Goal: Participate in discussion: Participate in discussion

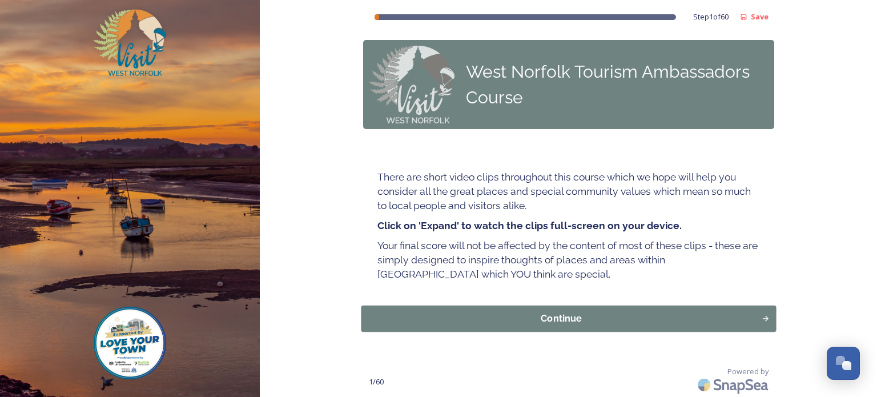
click at [564, 317] on div "Continue" at bounding box center [561, 319] width 388 height 14
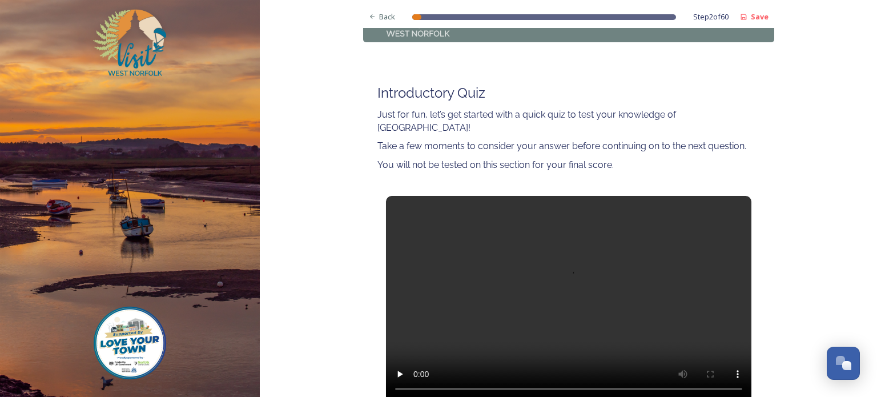
scroll to position [96, 0]
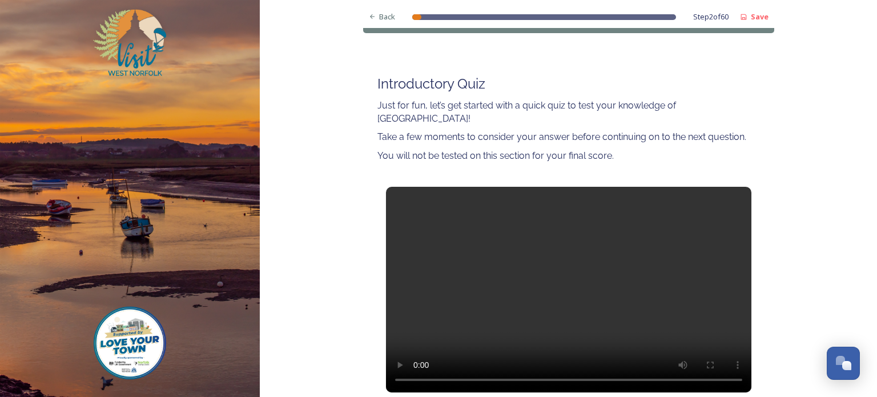
click at [569, 279] on video at bounding box center [568, 289] width 365 height 205
click at [568, 280] on video at bounding box center [568, 289] width 365 height 205
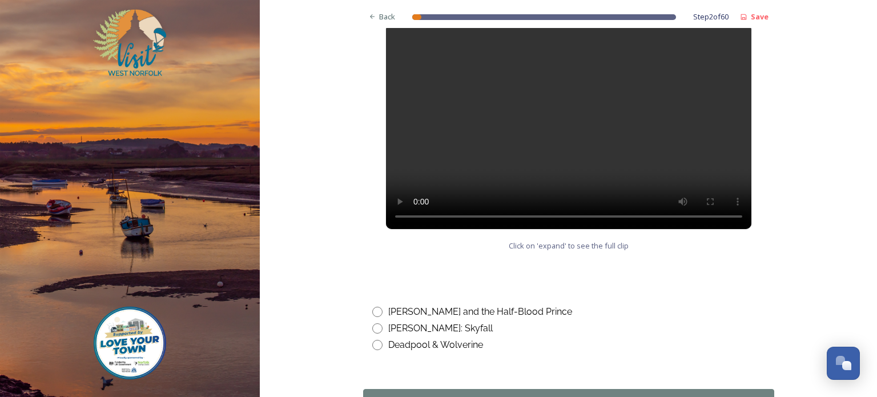
scroll to position [570, 0]
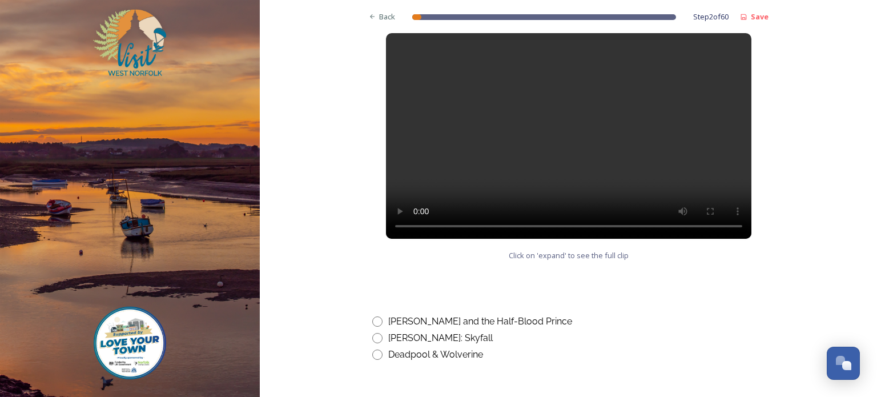
click at [377, 316] on input "radio" at bounding box center [377, 321] width 10 height 10
radio input "true"
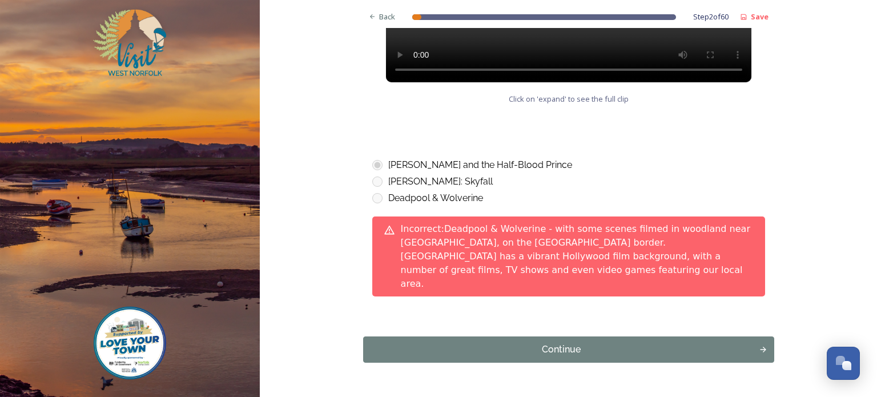
scroll to position [726, 0]
click at [561, 342] on div "Continue" at bounding box center [561, 349] width 388 height 14
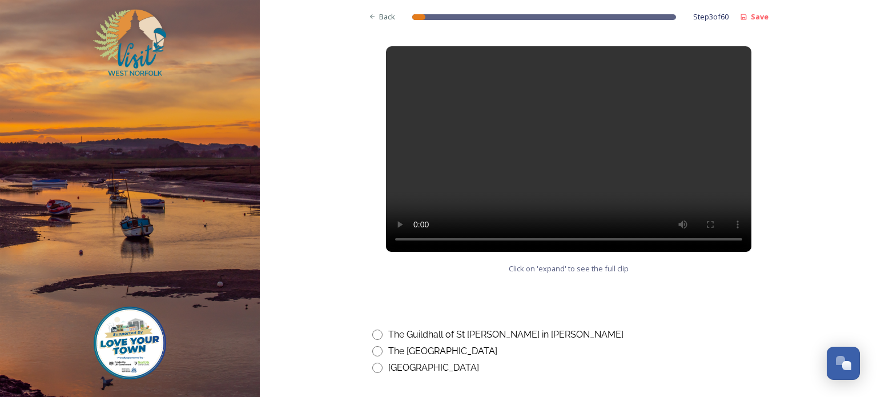
scroll to position [496, 0]
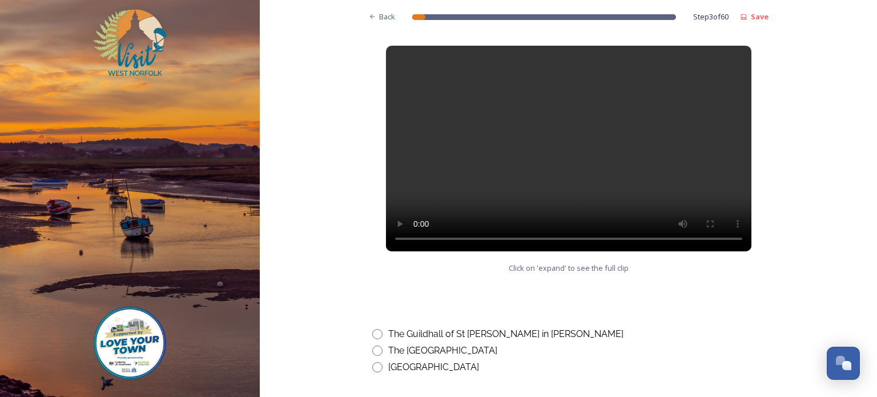
click at [375, 334] on input "radio" at bounding box center [377, 334] width 10 height 10
radio input "true"
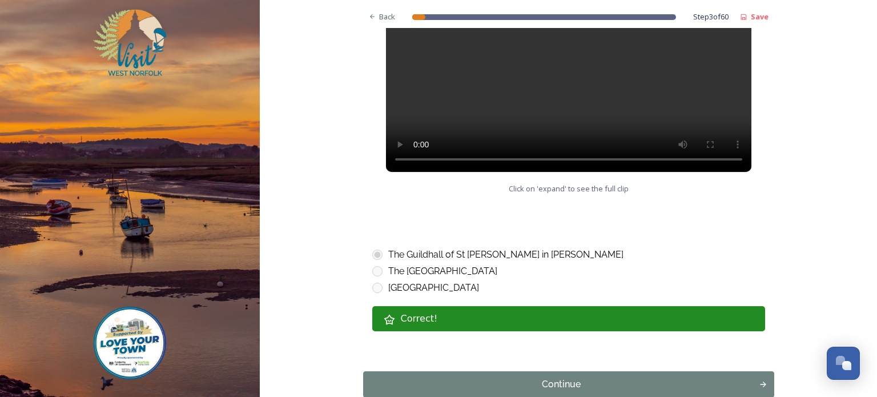
scroll to position [583, 0]
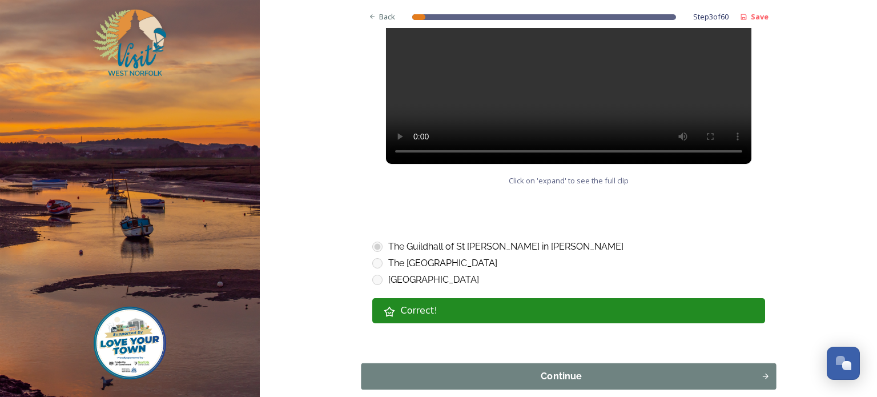
click at [546, 376] on div "Continue" at bounding box center [561, 376] width 388 height 14
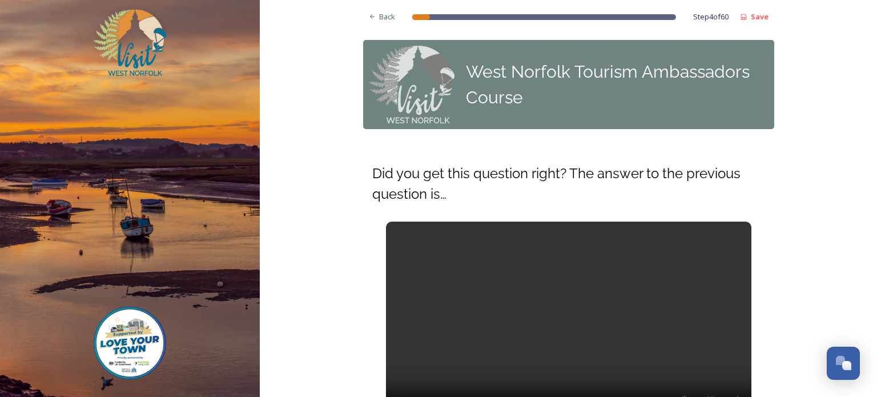
click at [546, 376] on video at bounding box center [568, 323] width 365 height 205
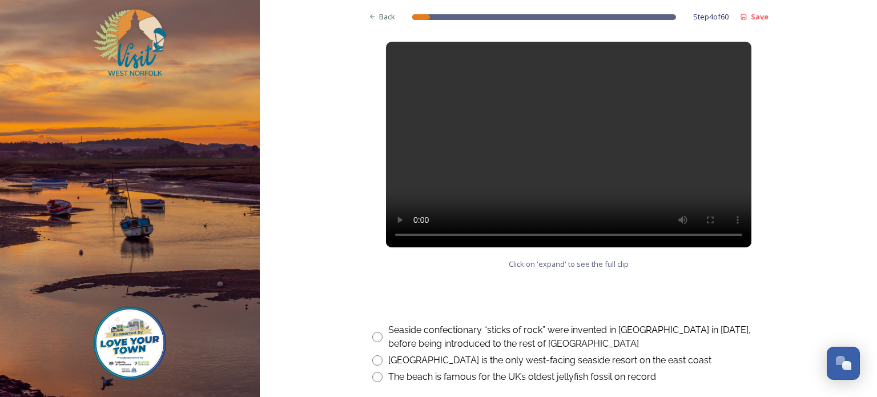
scroll to position [501, 0]
click at [376, 358] on input "radio" at bounding box center [377, 359] width 10 height 10
radio input "true"
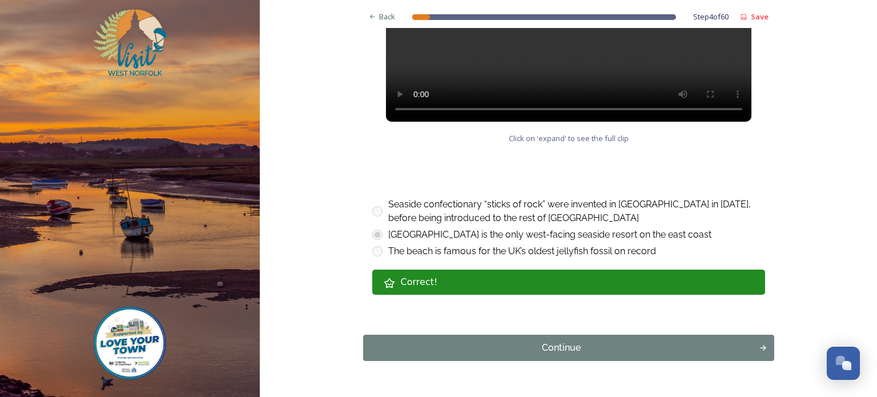
scroll to position [631, 0]
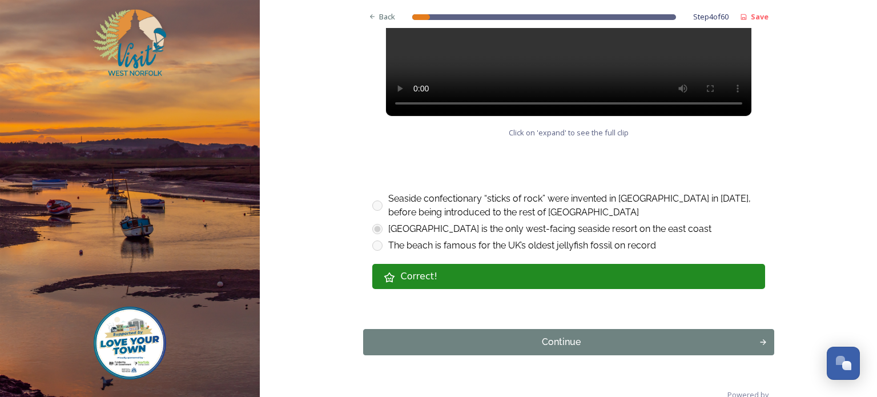
click at [504, 348] on div "Continue" at bounding box center [561, 342] width 384 height 14
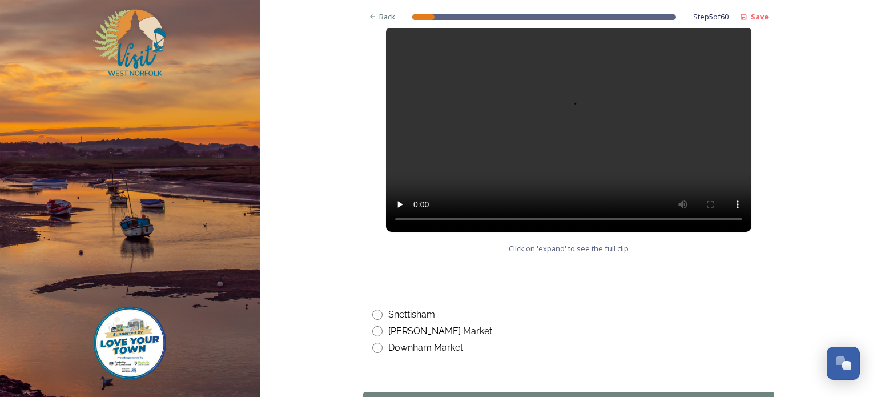
scroll to position [497, 0]
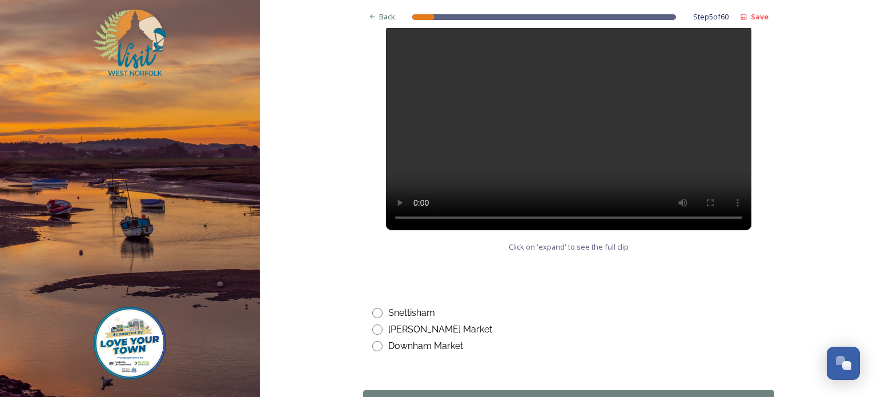
click at [378, 345] on input "radio" at bounding box center [377, 346] width 10 height 10
radio input "true"
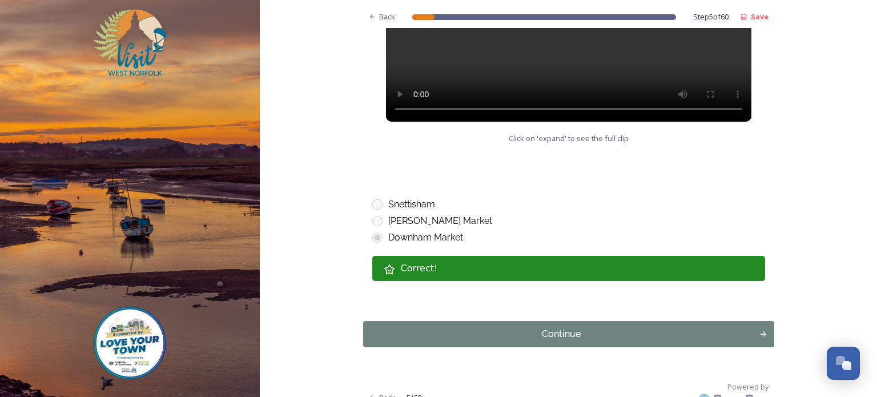
scroll to position [608, 0]
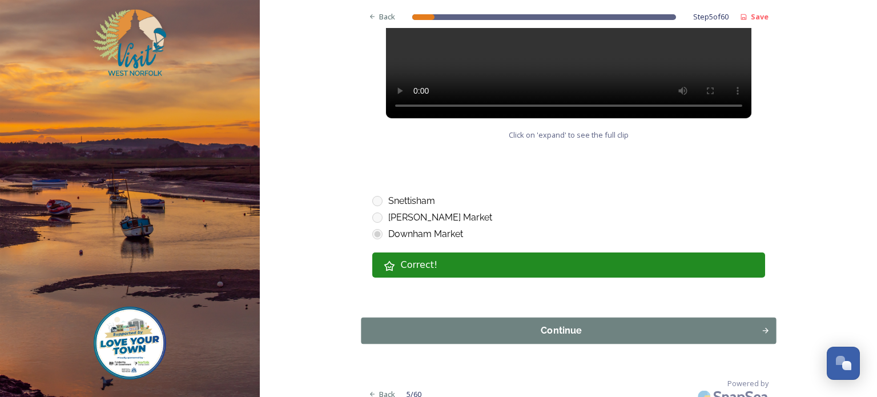
click at [545, 332] on div "Continue" at bounding box center [561, 331] width 388 height 14
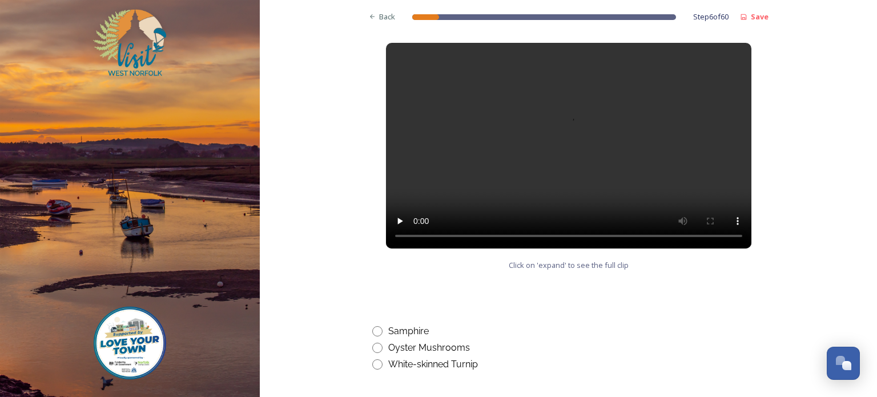
scroll to position [501, 0]
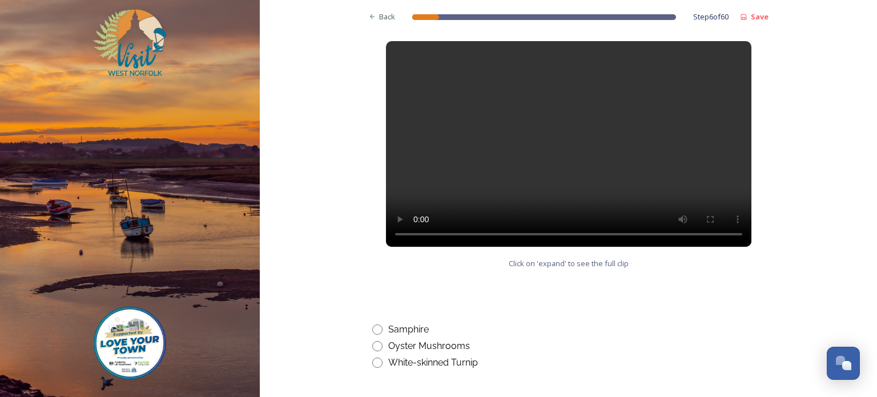
click at [377, 328] on input "radio" at bounding box center [377, 329] width 10 height 10
radio input "true"
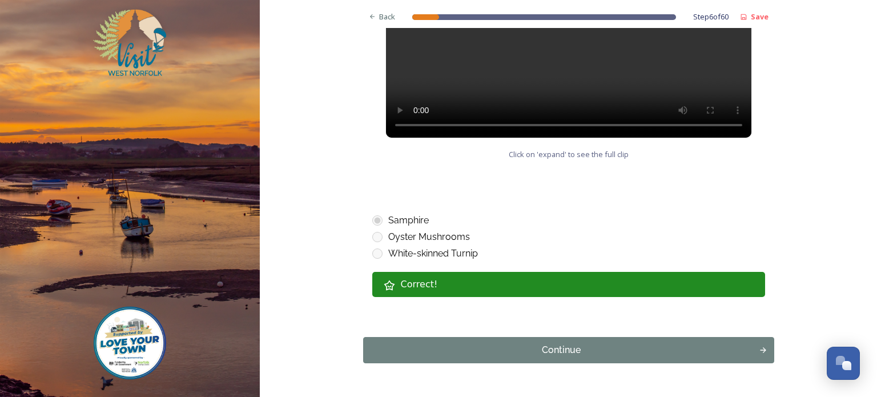
scroll to position [642, 0]
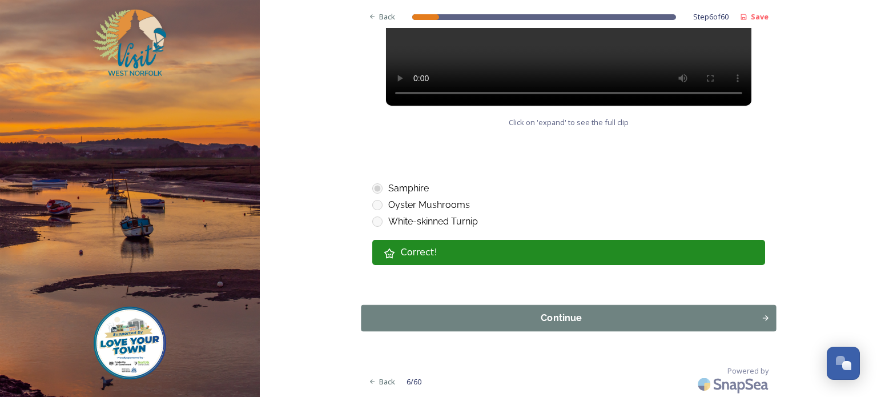
click at [517, 318] on div "Continue" at bounding box center [561, 318] width 388 height 14
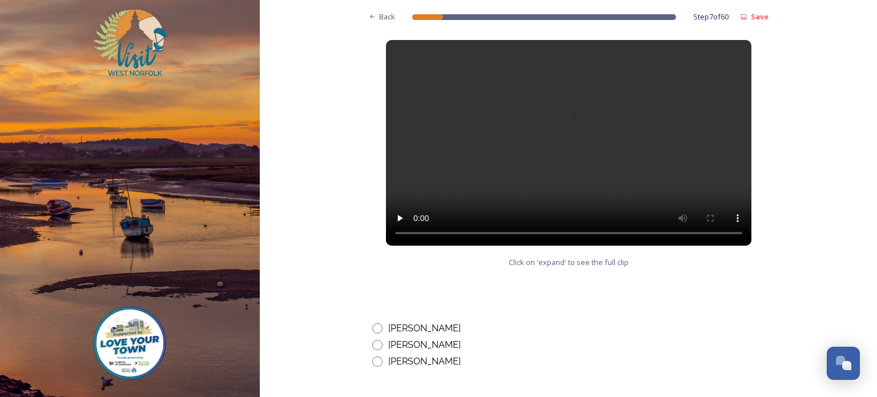
scroll to position [550, 0]
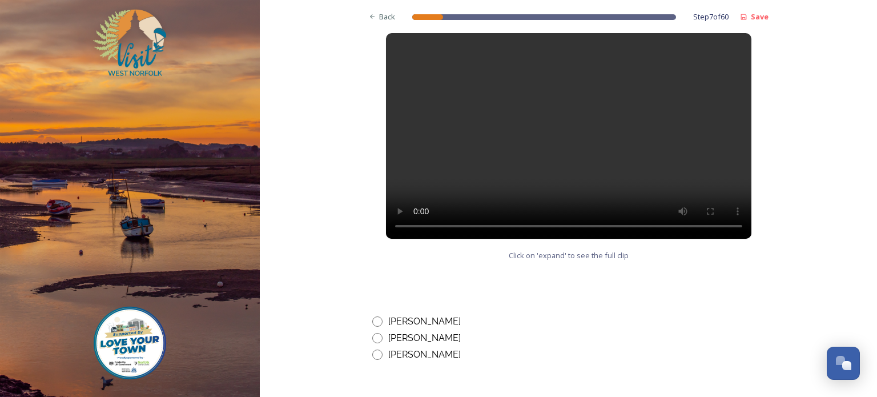
click at [377, 316] on input "radio" at bounding box center [377, 321] width 10 height 10
radio input "true"
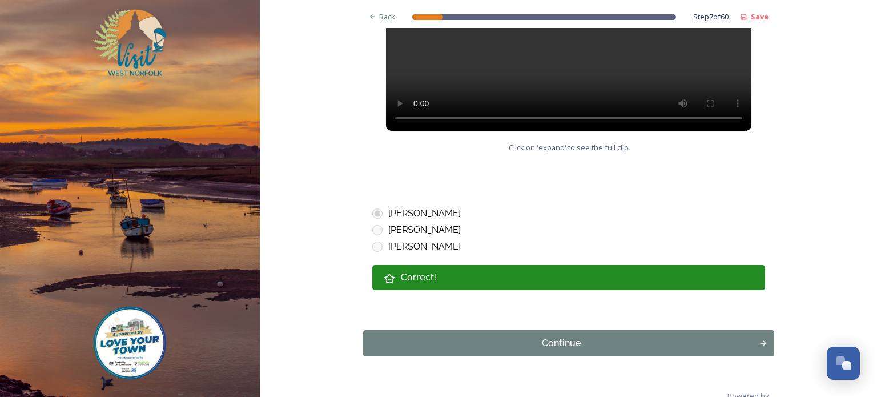
scroll to position [662, 0]
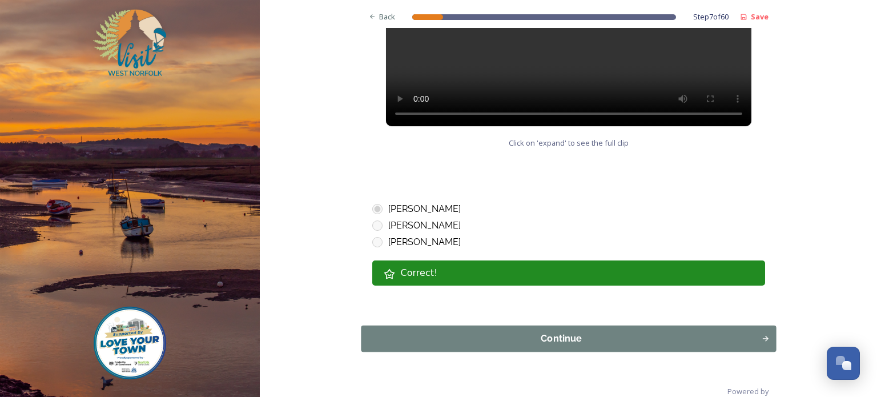
click at [571, 332] on div "Continue" at bounding box center [561, 339] width 388 height 14
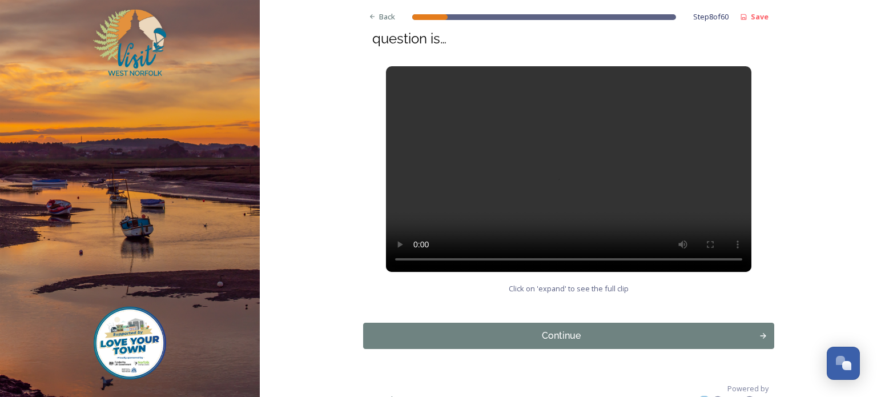
scroll to position [173, 0]
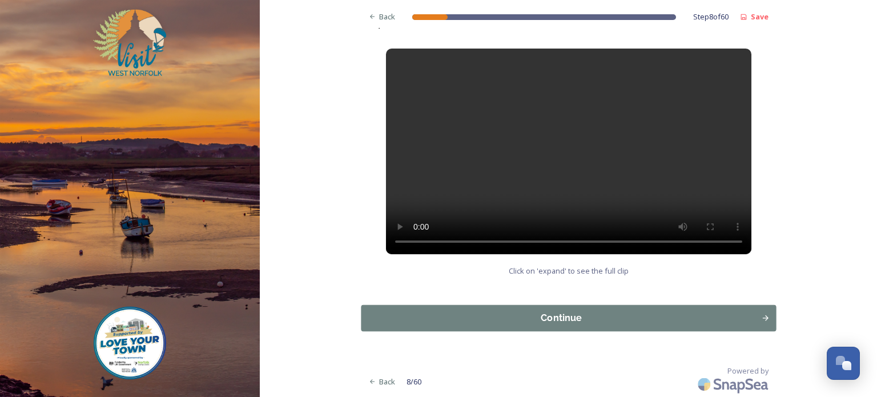
click at [566, 318] on div "Continue" at bounding box center [561, 318] width 388 height 14
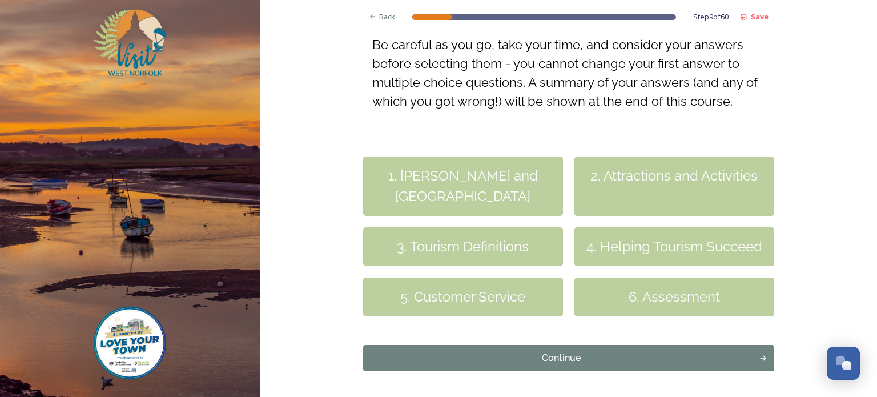
scroll to position [263, 0]
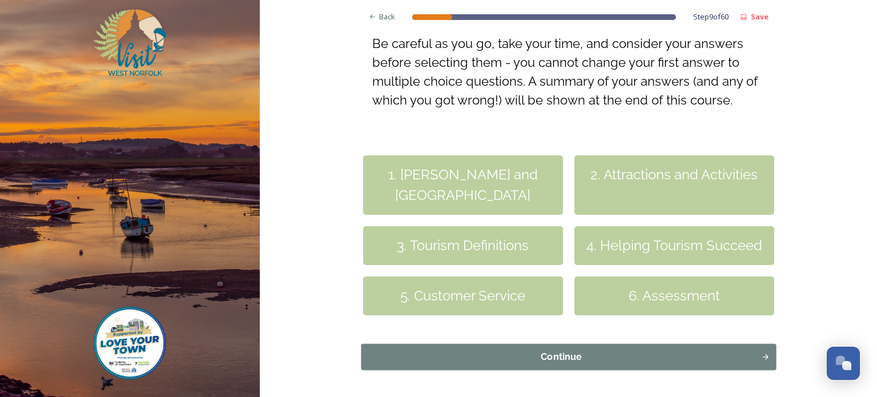
click at [546, 358] on div "Continue" at bounding box center [561, 357] width 388 height 14
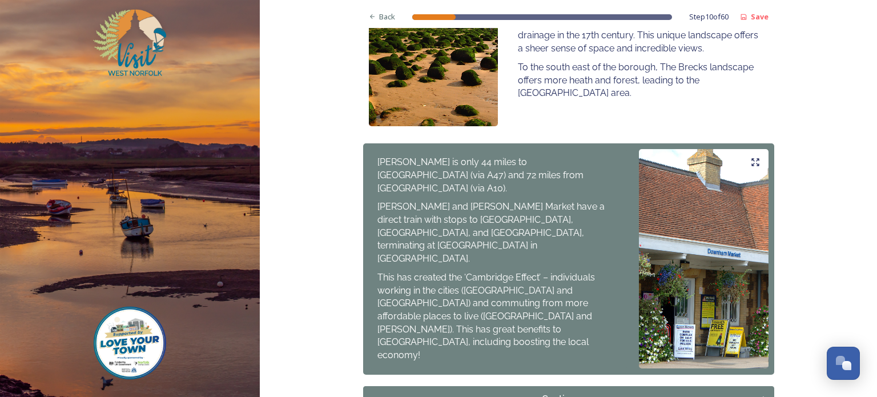
scroll to position [817, 0]
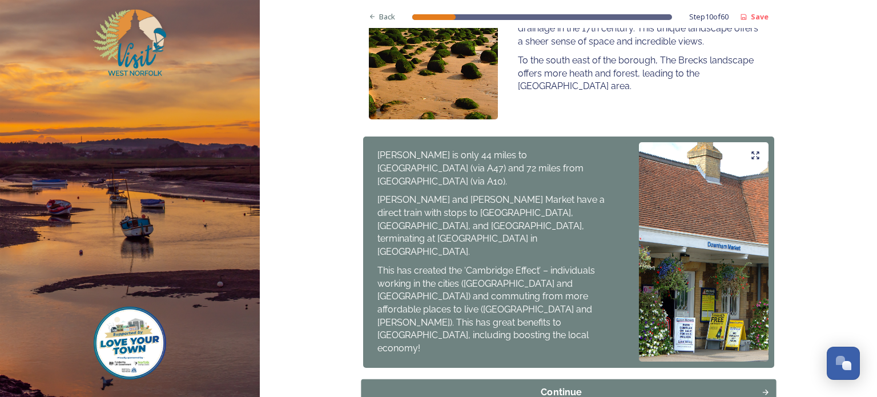
click at [549, 385] on div "Continue" at bounding box center [561, 392] width 388 height 14
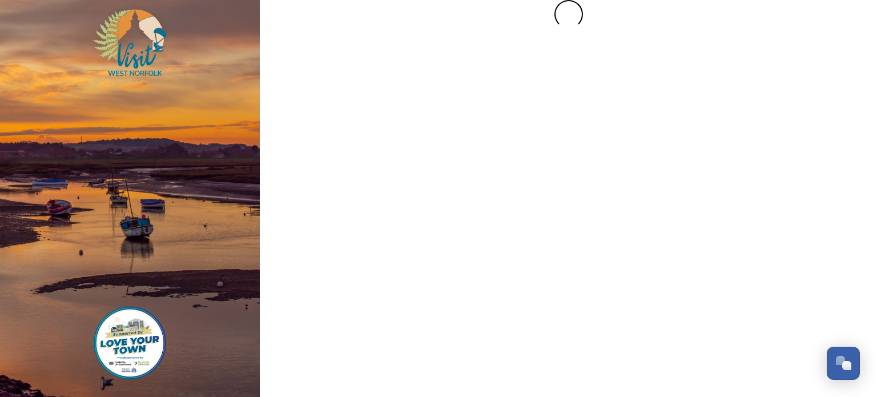
scroll to position [0, 0]
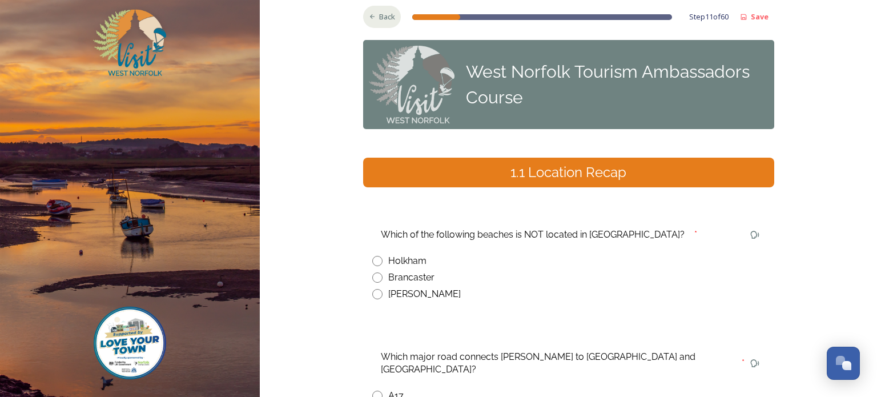
click at [377, 15] on div "Back" at bounding box center [382, 17] width 38 height 22
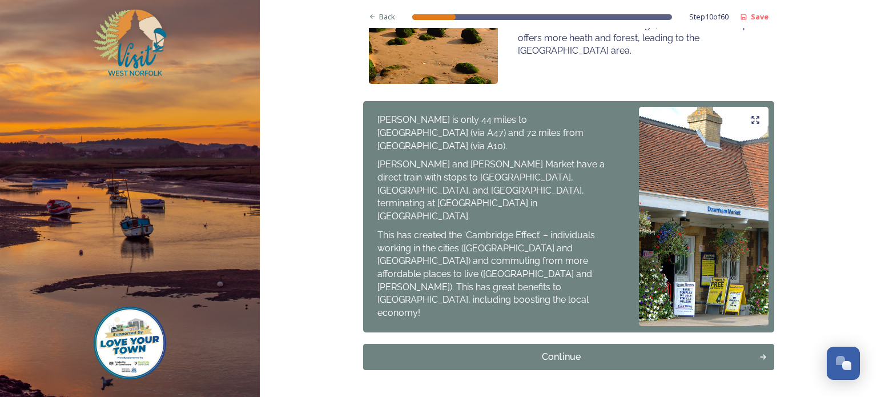
scroll to position [849, 0]
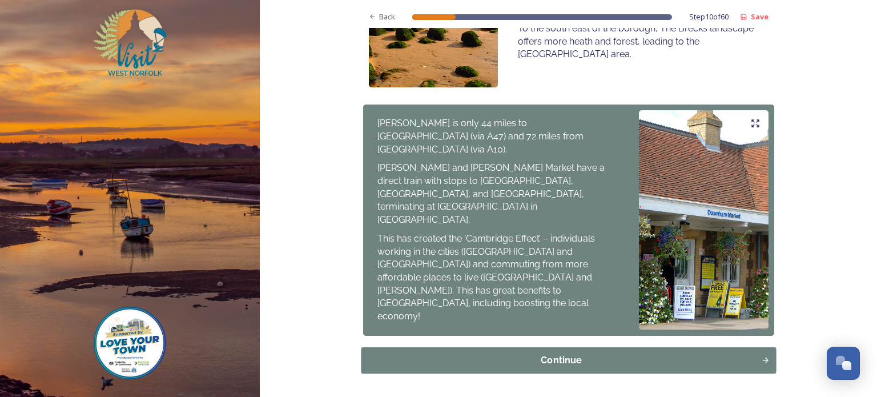
click at [543, 353] on div "Continue" at bounding box center [561, 360] width 388 height 14
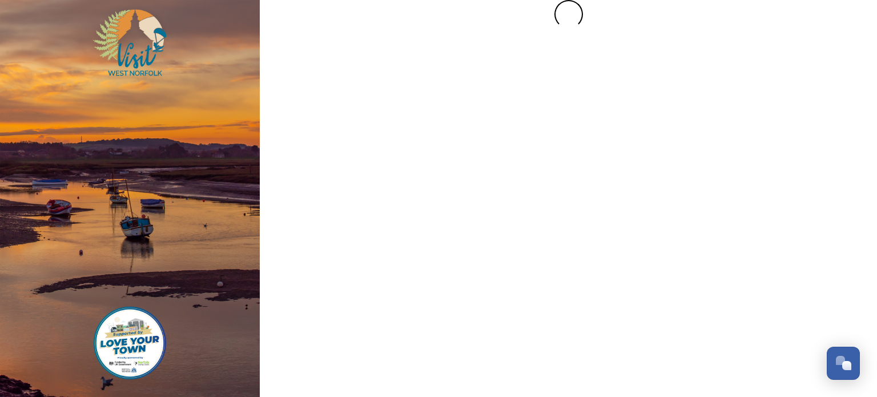
scroll to position [0, 0]
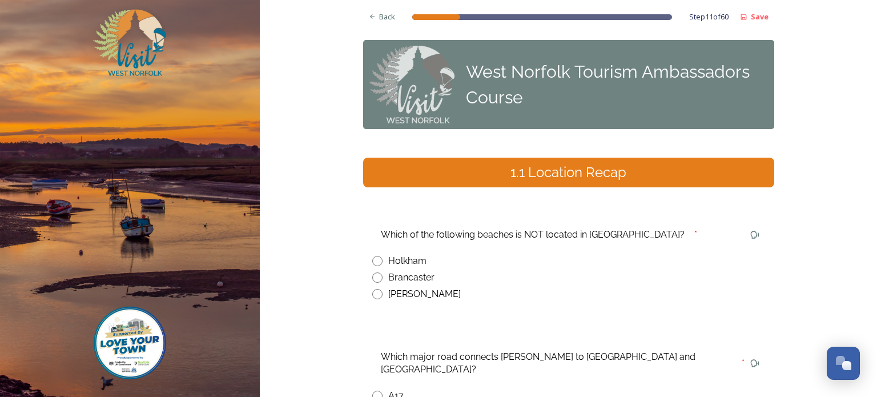
click at [375, 295] on input "radio" at bounding box center [377, 294] width 10 height 10
radio input "true"
click at [385, 19] on span "Back" at bounding box center [387, 16] width 16 height 11
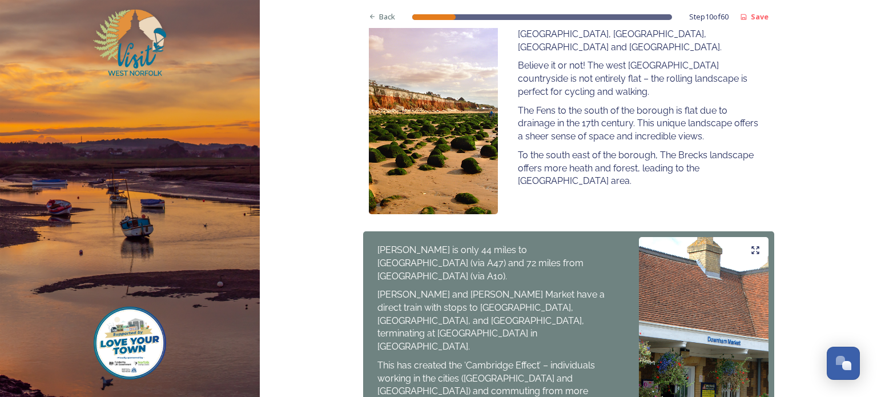
scroll to position [853, 0]
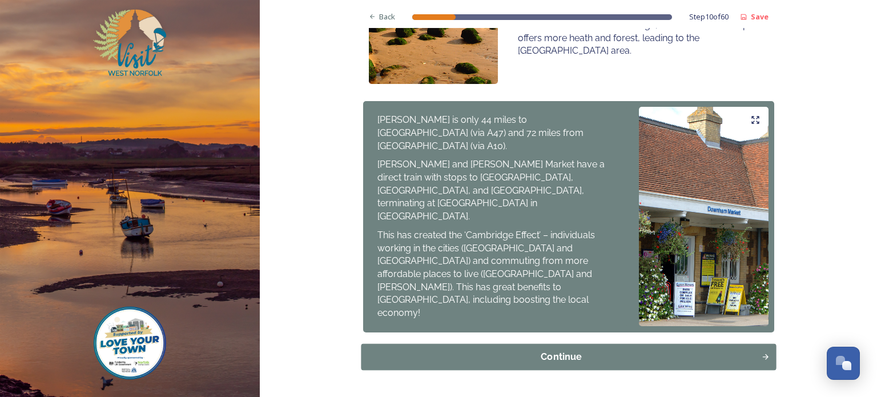
click at [549, 350] on div "Continue" at bounding box center [561, 357] width 388 height 14
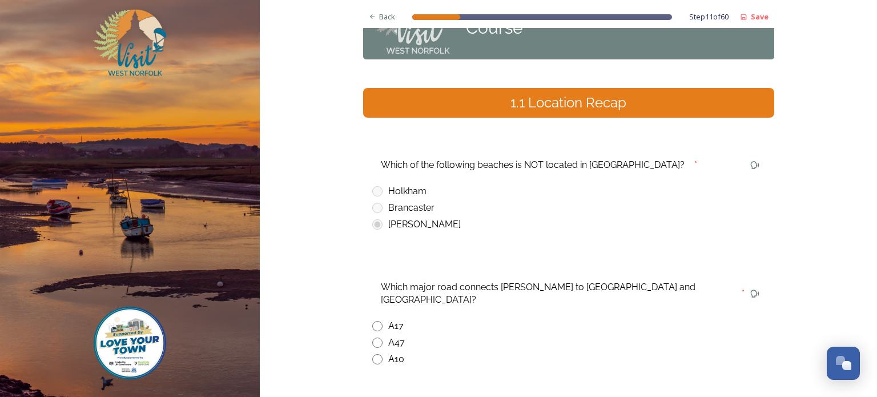
scroll to position [78, 0]
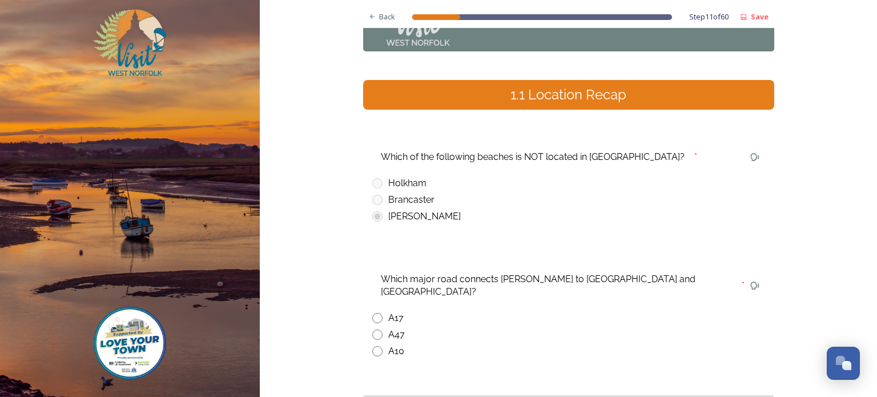
click at [376, 346] on input "radio" at bounding box center [377, 351] width 10 height 10
radio input "true"
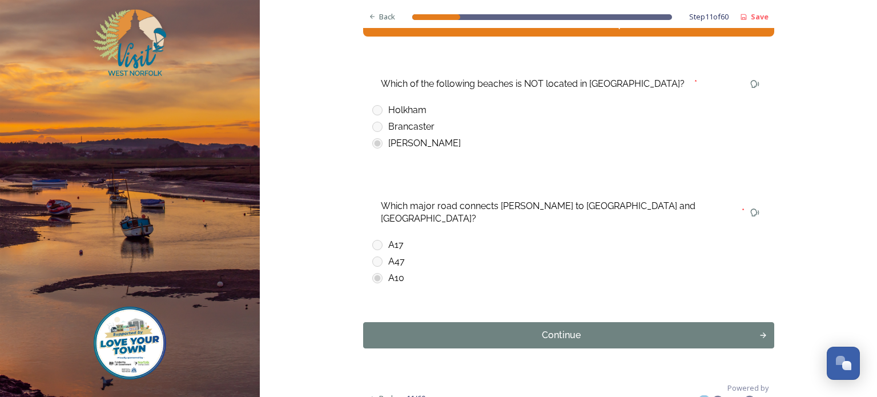
scroll to position [151, 0]
click at [543, 328] on div "Continue" at bounding box center [561, 335] width 388 height 14
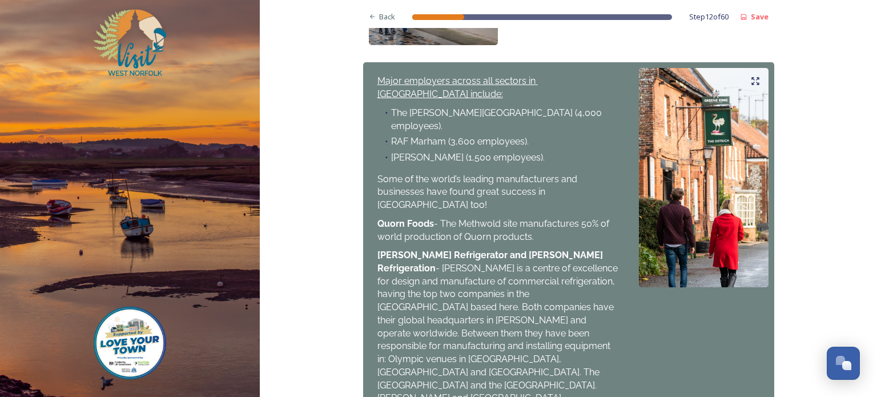
scroll to position [398, 0]
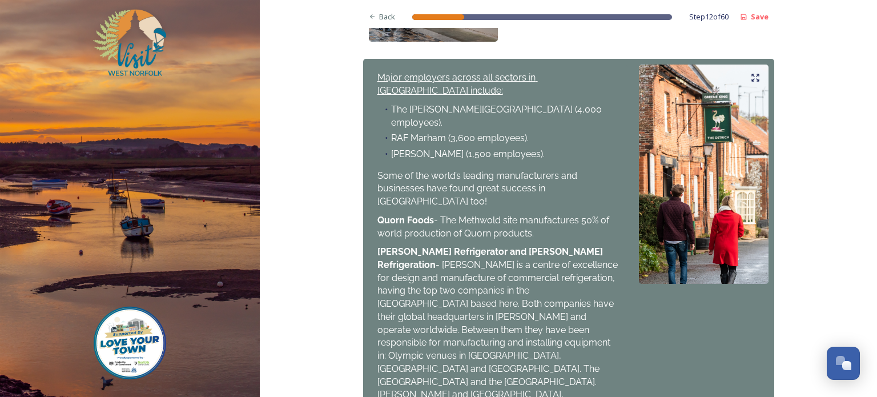
click at [543, 325] on span "- [PERSON_NAME] is a centre of excellence for design and manufacture of commerc…" at bounding box center [498, 336] width 243 height 154
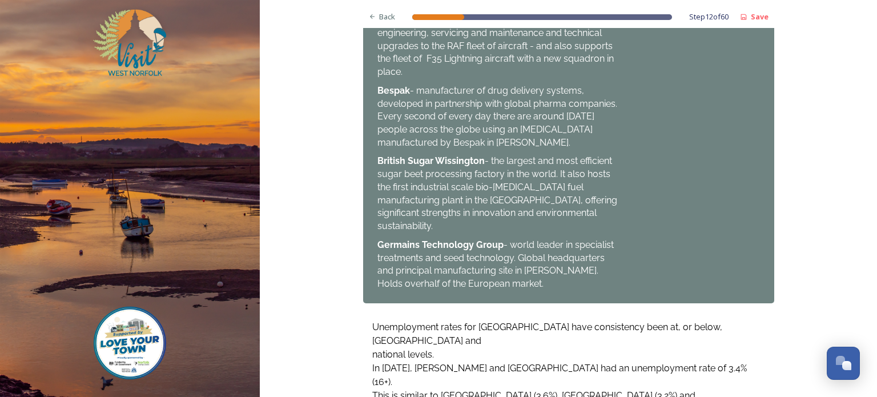
scroll to position [991, 0]
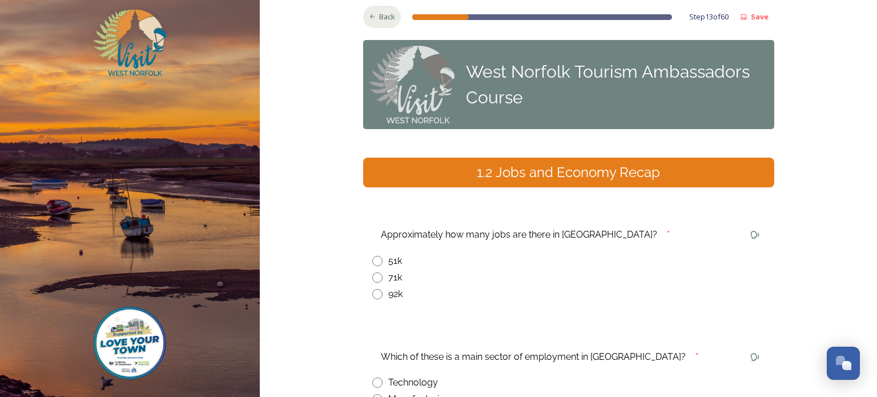
click at [375, 17] on icon at bounding box center [372, 16] width 7 height 7
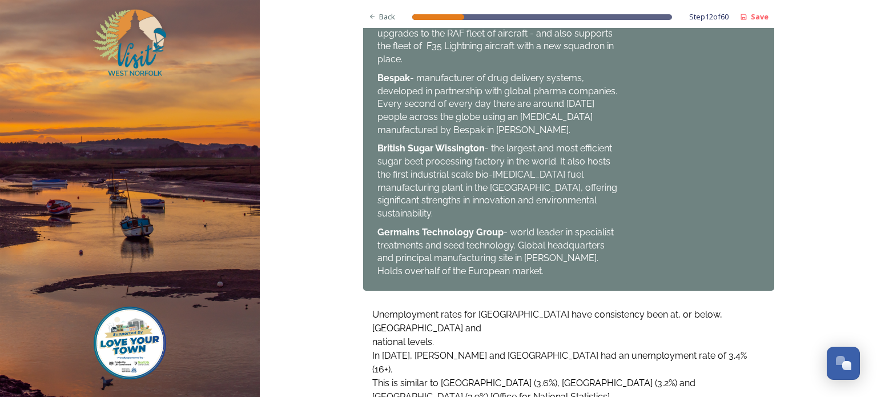
scroll to position [1006, 0]
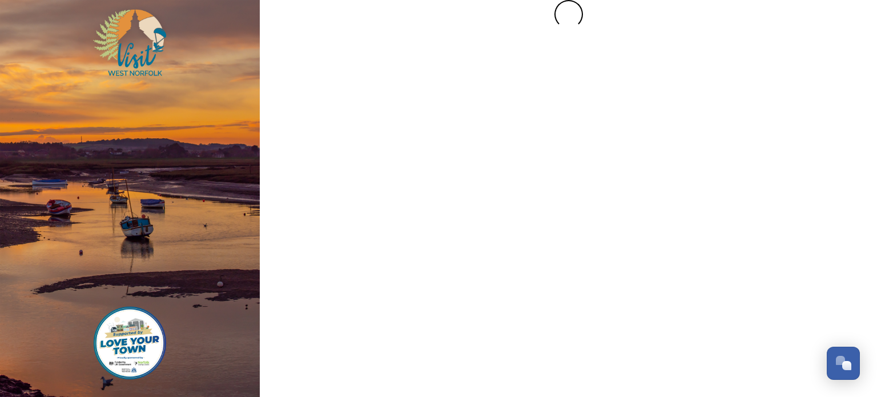
scroll to position [0, 0]
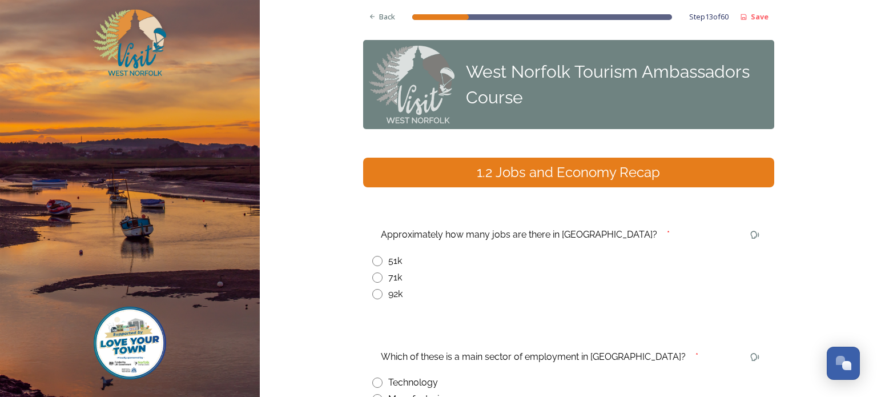
click at [378, 278] on input "radio" at bounding box center [377, 277] width 10 height 10
radio input "true"
click at [376, 17] on div "Back" at bounding box center [382, 17] width 38 height 22
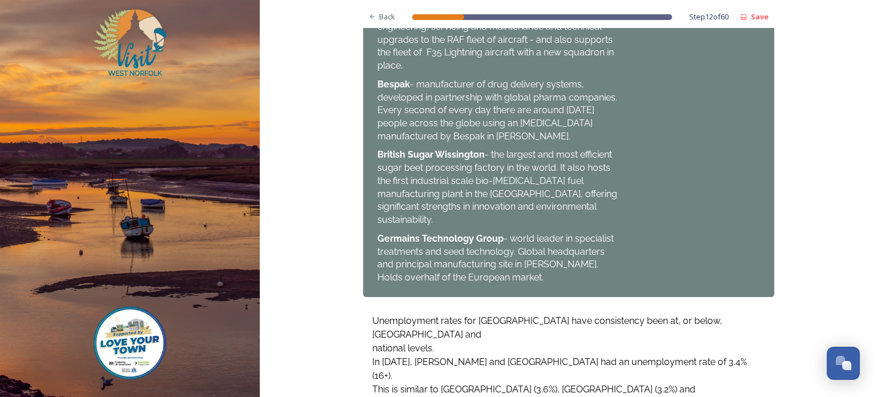
scroll to position [991, 0]
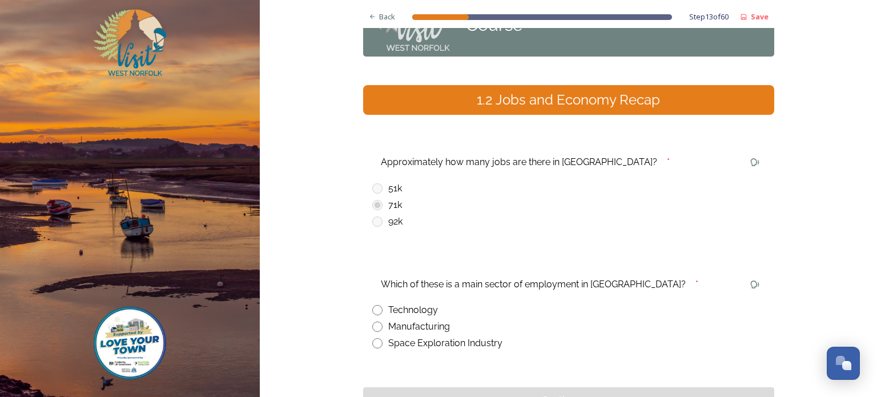
scroll to position [74, 0]
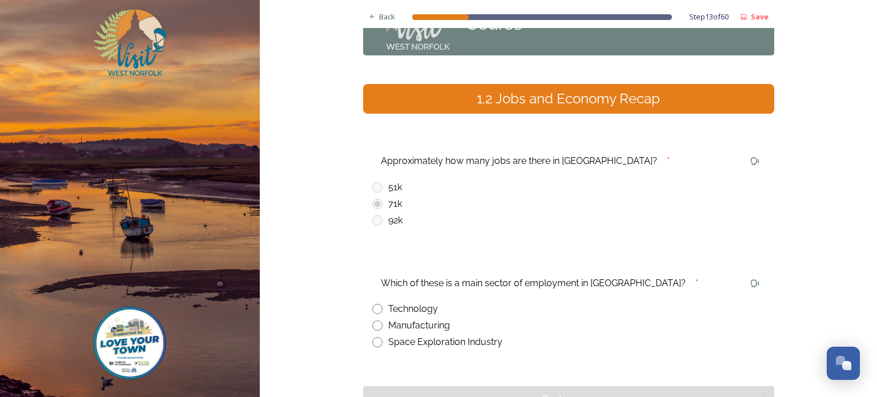
click at [377, 324] on input "radio" at bounding box center [377, 325] width 10 height 10
radio input "true"
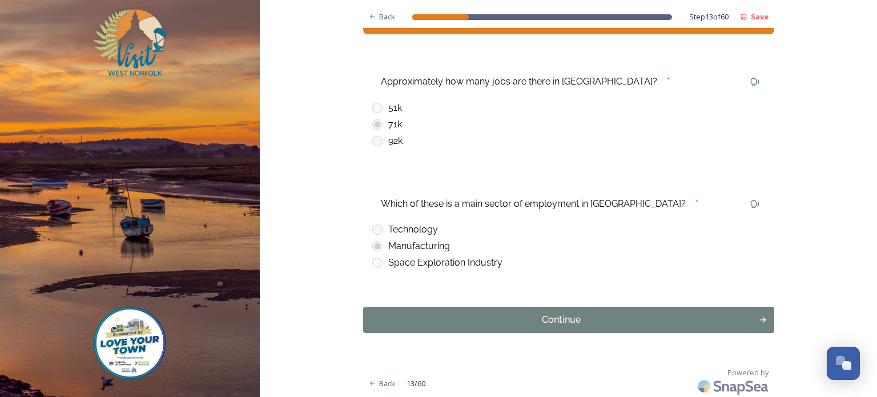
scroll to position [155, 0]
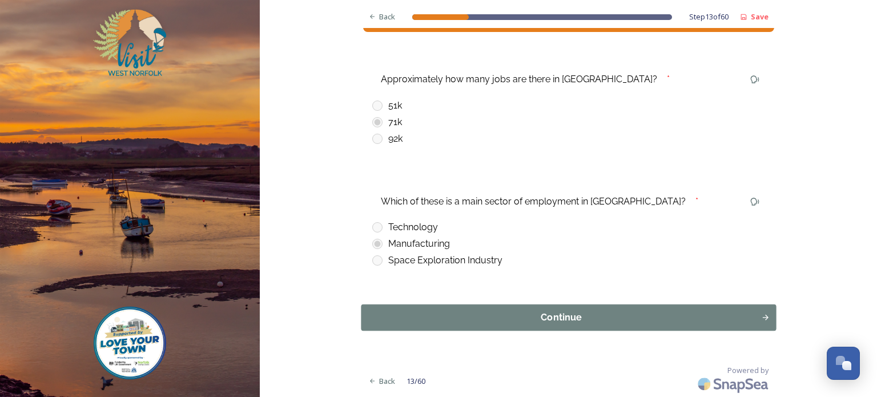
click at [554, 320] on div "Continue" at bounding box center [561, 317] width 388 height 14
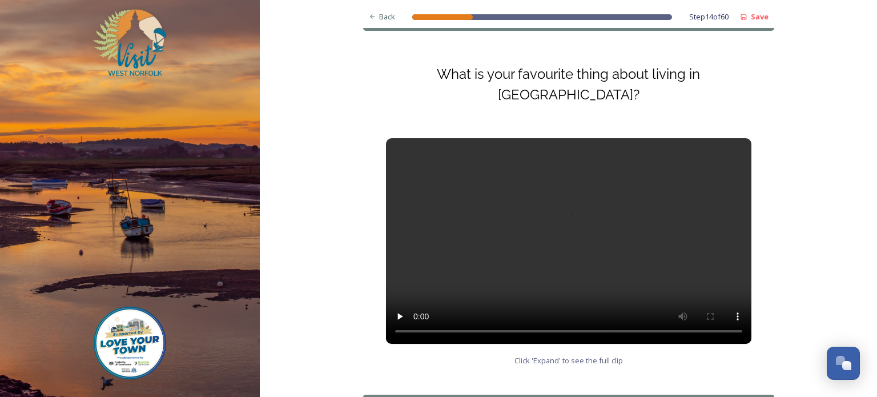
scroll to position [103, 0]
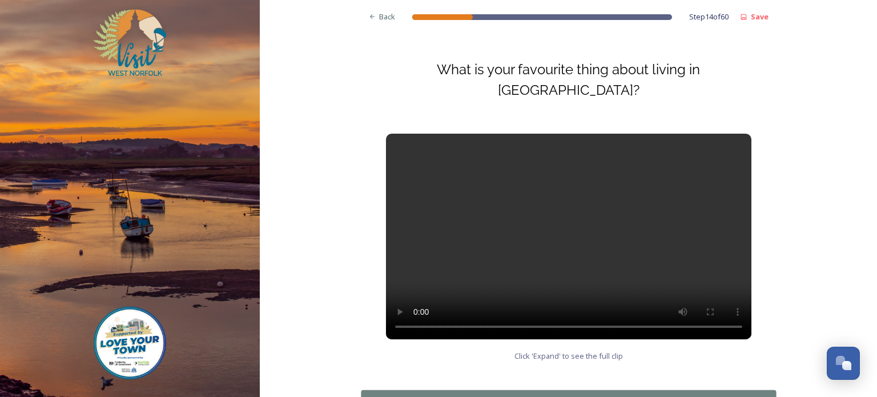
click at [555, 396] on div "Continue" at bounding box center [561, 403] width 388 height 14
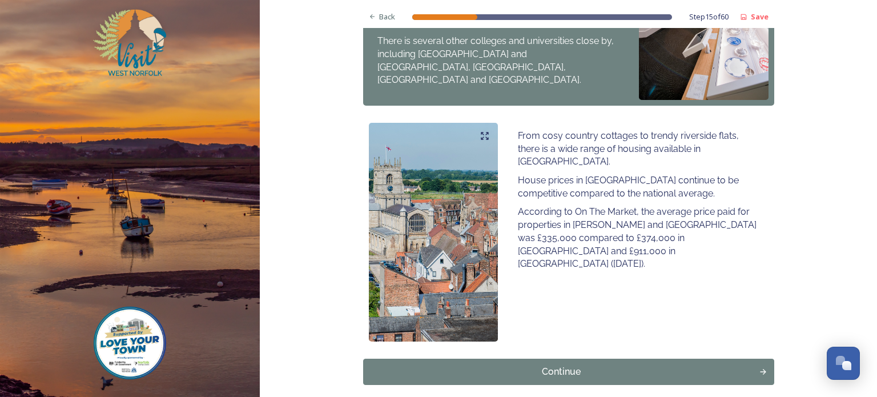
scroll to position [685, 0]
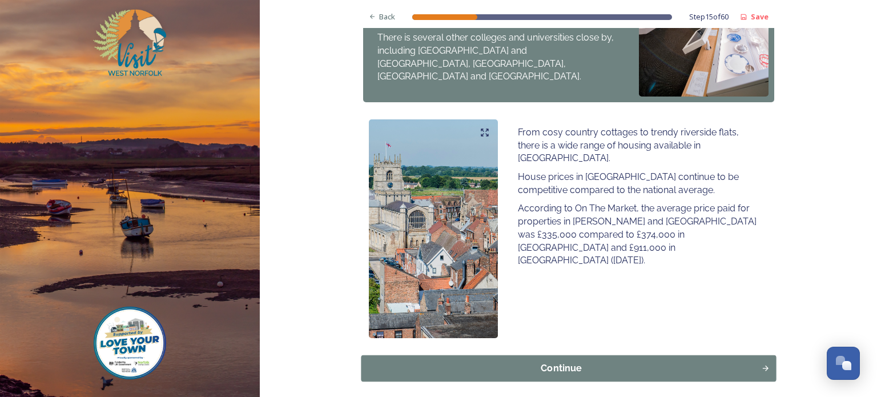
click at [580, 361] on div "Continue" at bounding box center [561, 368] width 388 height 14
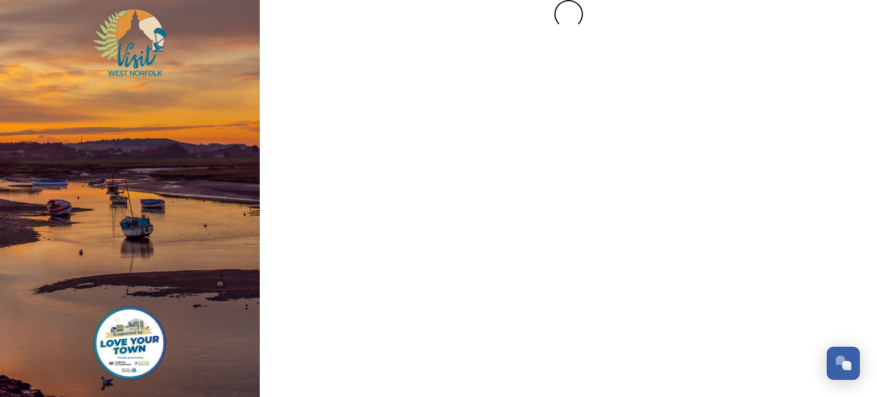
scroll to position [0, 0]
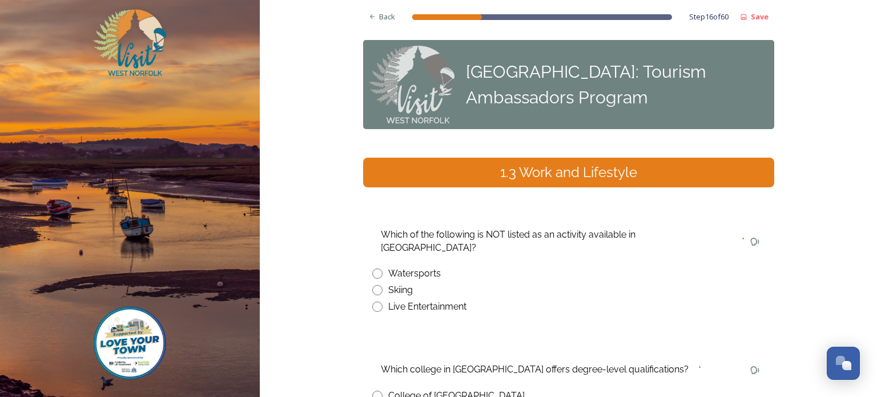
click at [378, 285] on input "radio" at bounding box center [377, 290] width 10 height 10
radio input "true"
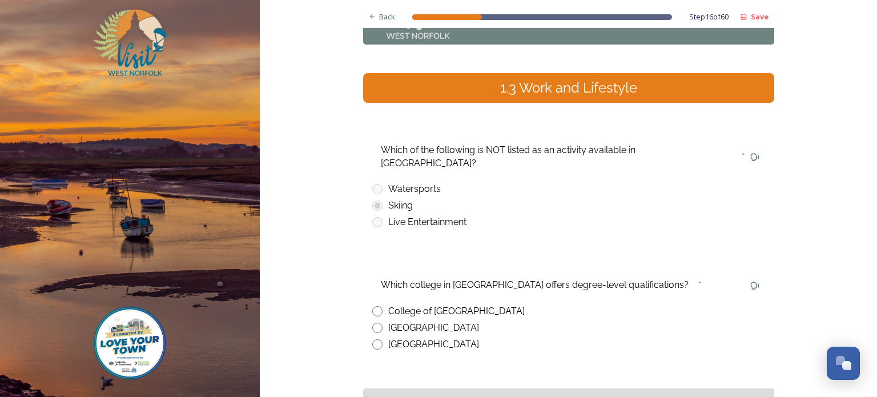
scroll to position [89, 0]
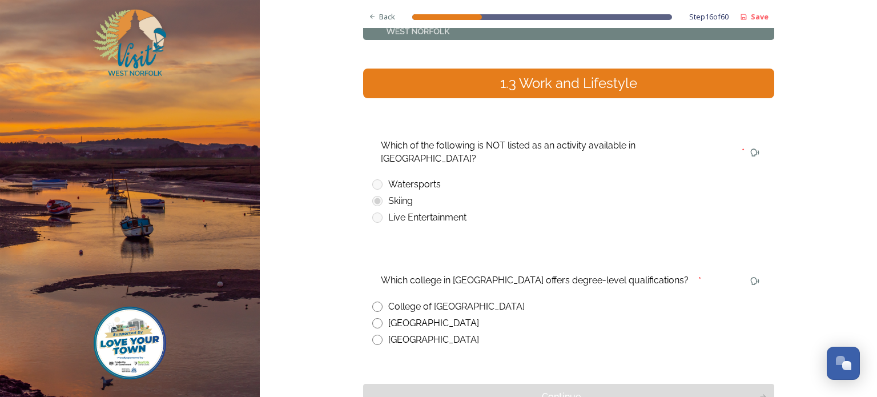
click at [377, 301] on input "radio" at bounding box center [377, 306] width 10 height 10
radio input "true"
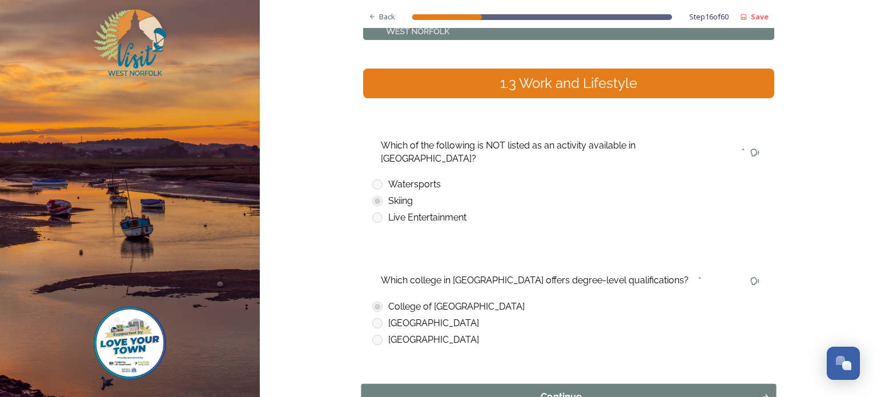
click at [559, 390] on div "Continue" at bounding box center [561, 397] width 388 height 14
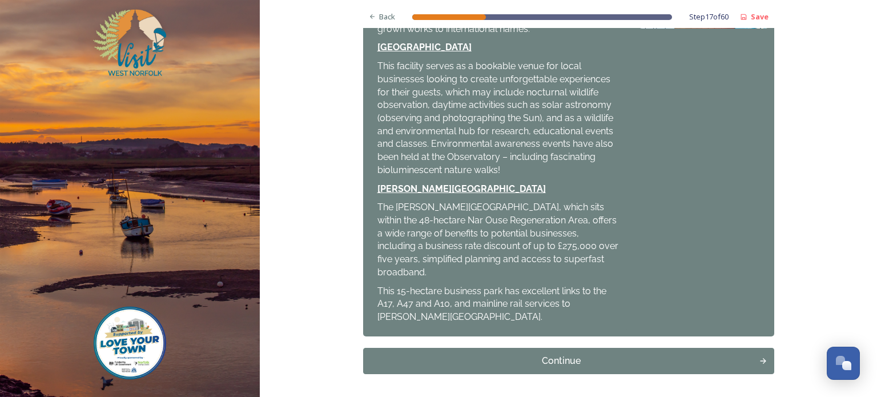
scroll to position [441, 0]
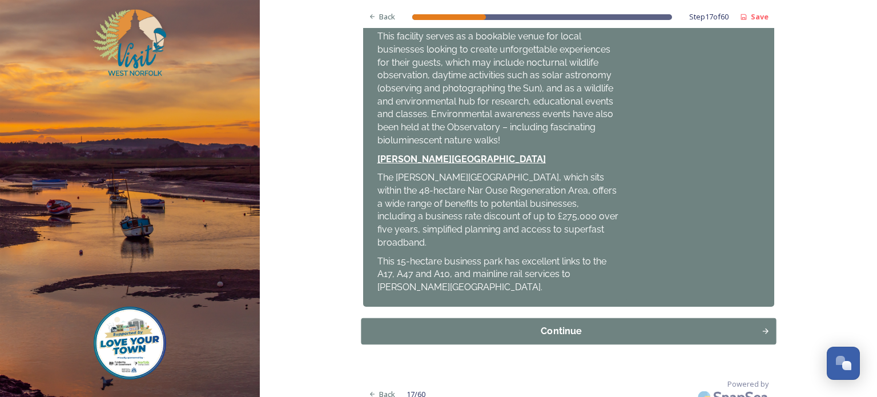
click at [560, 324] on div "Continue" at bounding box center [561, 331] width 388 height 14
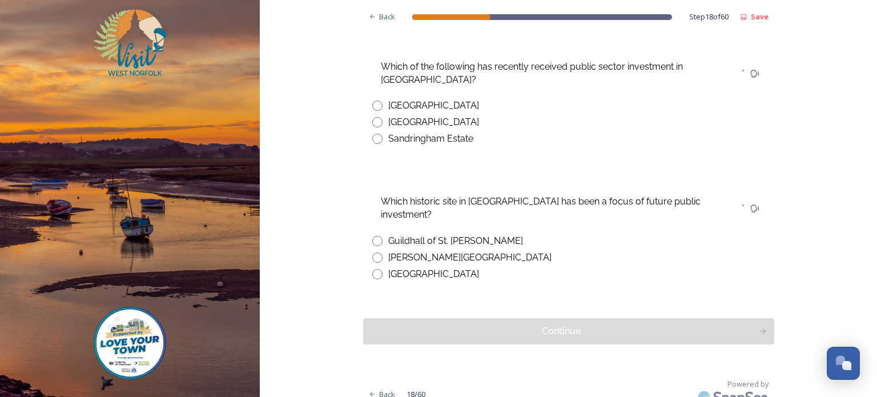
scroll to position [0, 0]
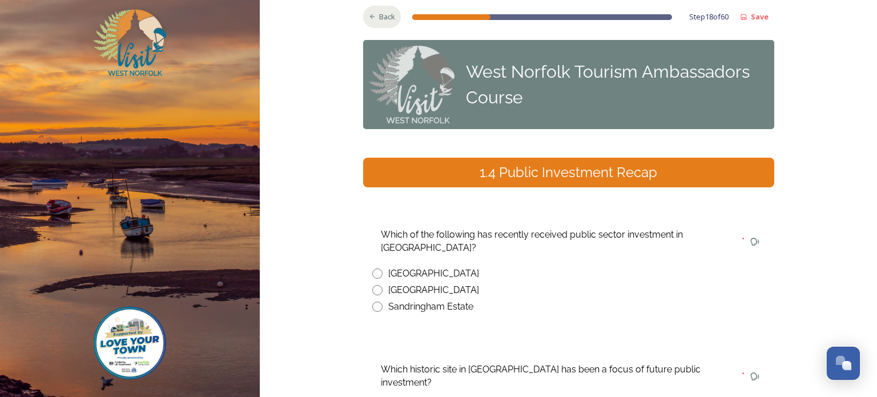
click at [373, 18] on icon at bounding box center [372, 16] width 7 height 7
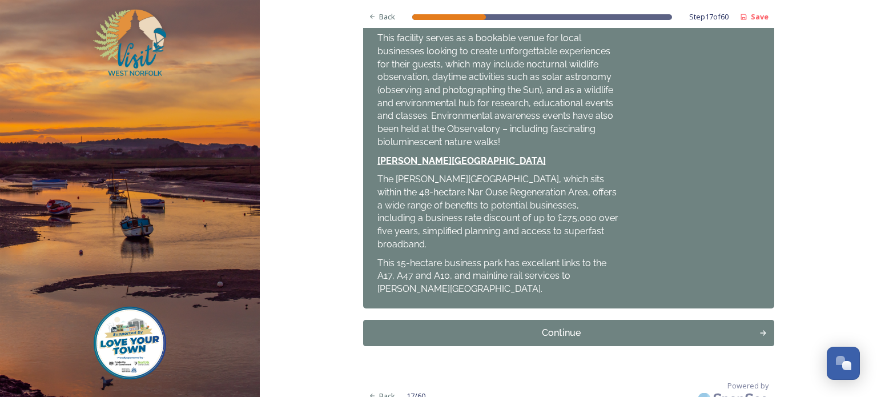
scroll to position [441, 0]
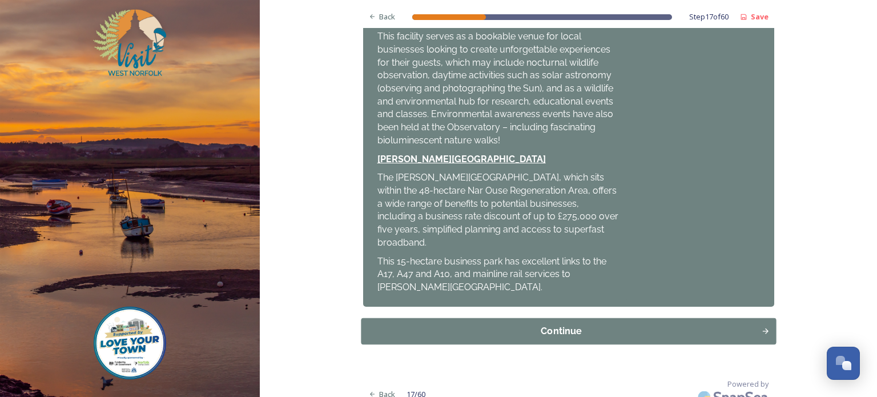
click at [527, 324] on div "Continue" at bounding box center [561, 331] width 388 height 14
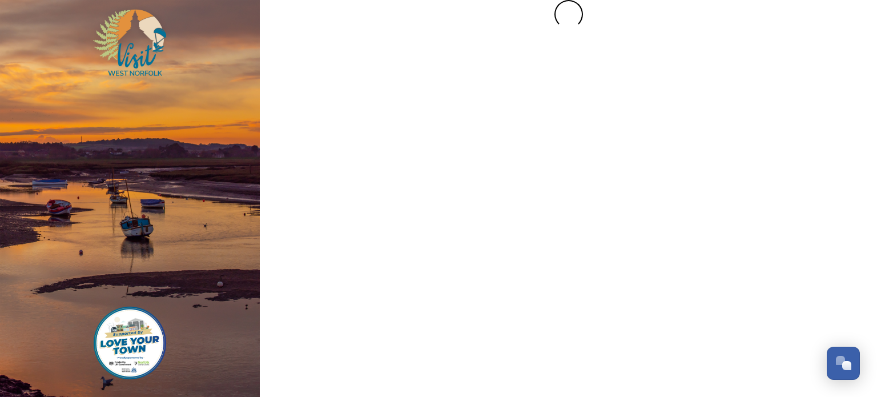
scroll to position [0, 0]
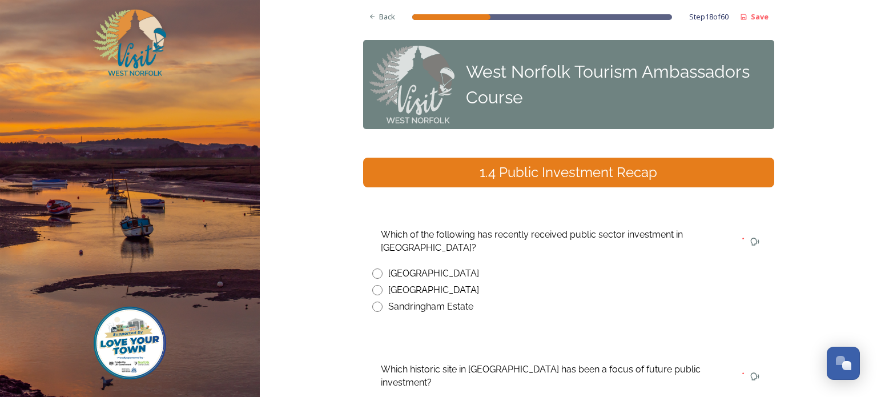
click at [527, 318] on div "Which of the following has recently received public sector investment in [GEOGR…" at bounding box center [568, 269] width 411 height 106
click at [378, 273] on input "radio" at bounding box center [377, 273] width 10 height 10
radio input "true"
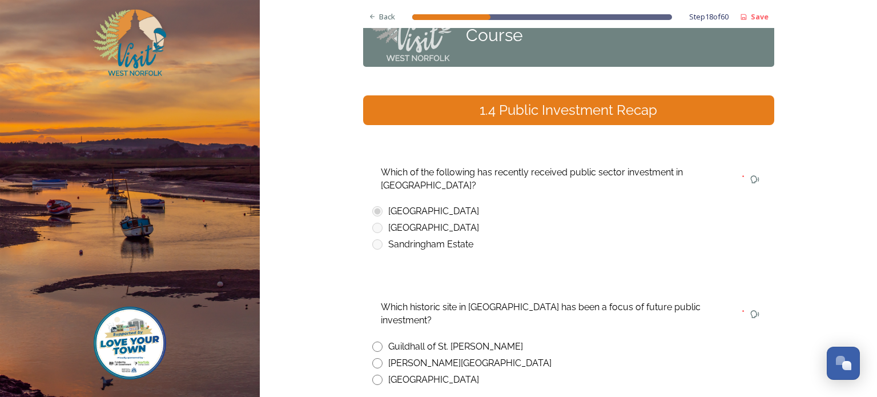
scroll to position [71, 0]
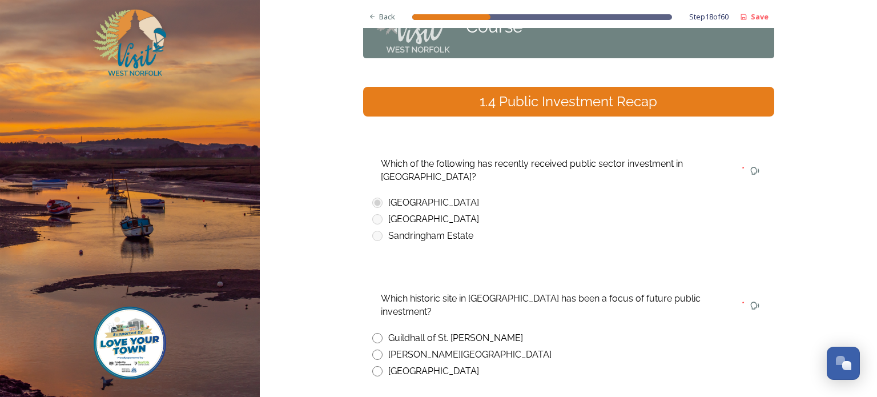
click at [503, 295] on div "Which historic site in [GEOGRAPHIC_DATA] has been a focus of future public inve…" at bounding box center [556, 304] width 368 height 39
click at [377, 333] on input "radio" at bounding box center [377, 338] width 10 height 10
radio input "true"
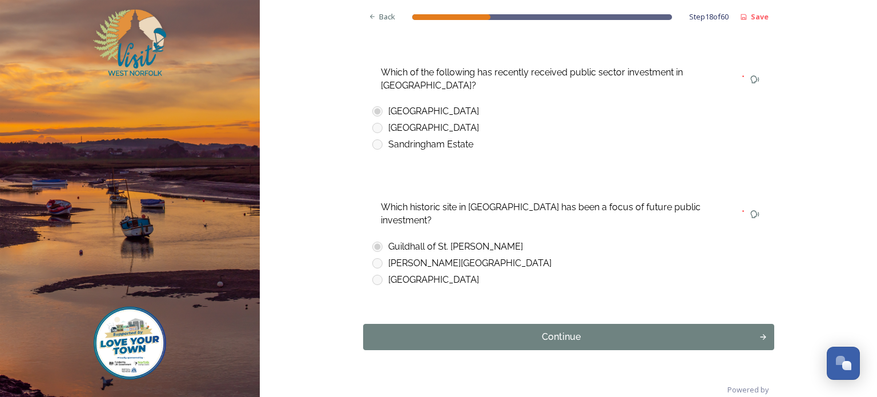
scroll to position [162, 0]
click at [547, 330] on div "Continue" at bounding box center [561, 337] width 388 height 14
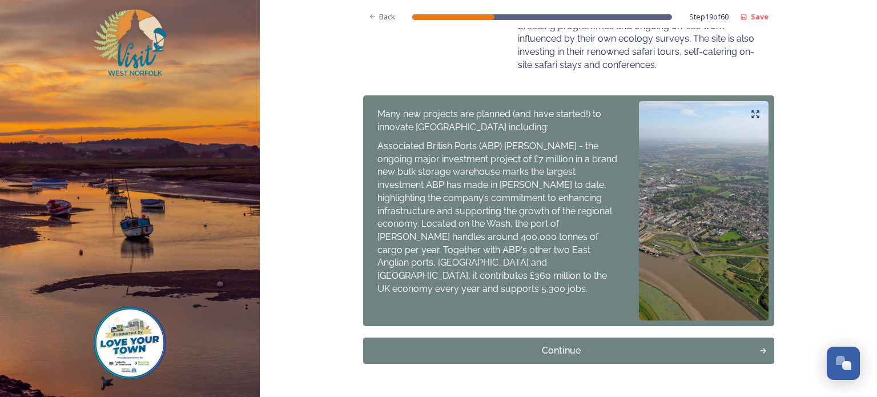
scroll to position [574, 0]
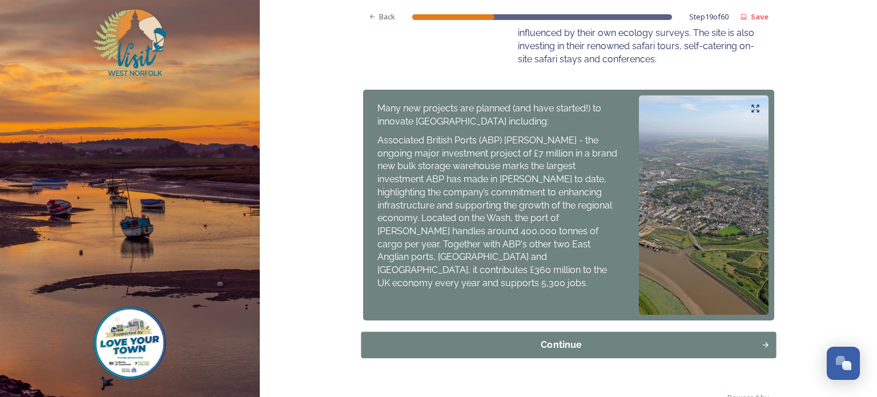
click at [545, 338] on div "Continue" at bounding box center [561, 345] width 388 height 14
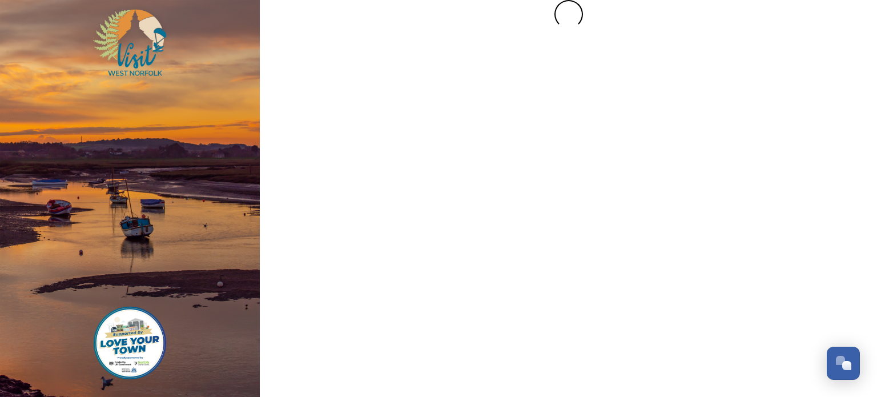
scroll to position [0, 0]
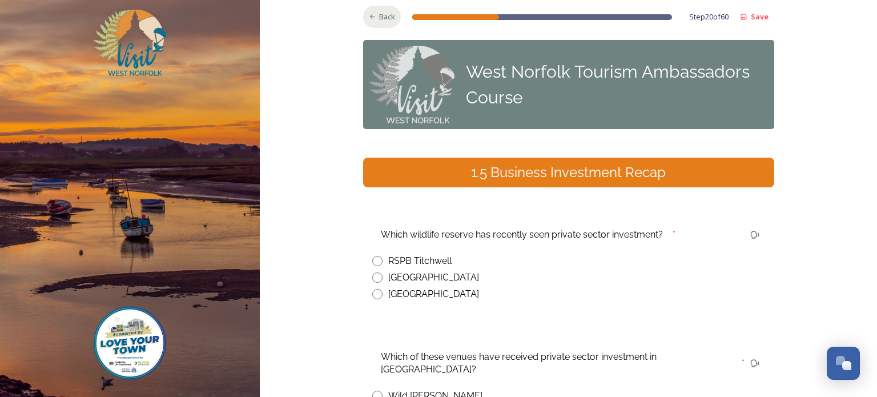
click at [382, 18] on span "Back" at bounding box center [387, 16] width 16 height 11
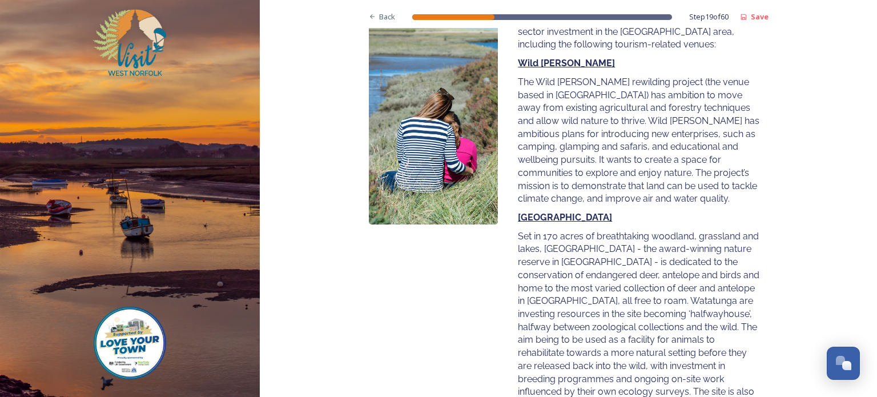
scroll to position [218, 0]
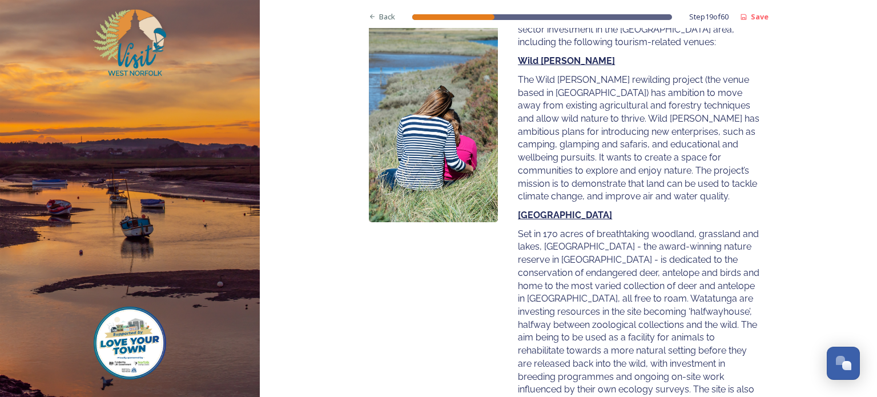
click at [433, 35] on img at bounding box center [434, 112] width 130 height 219
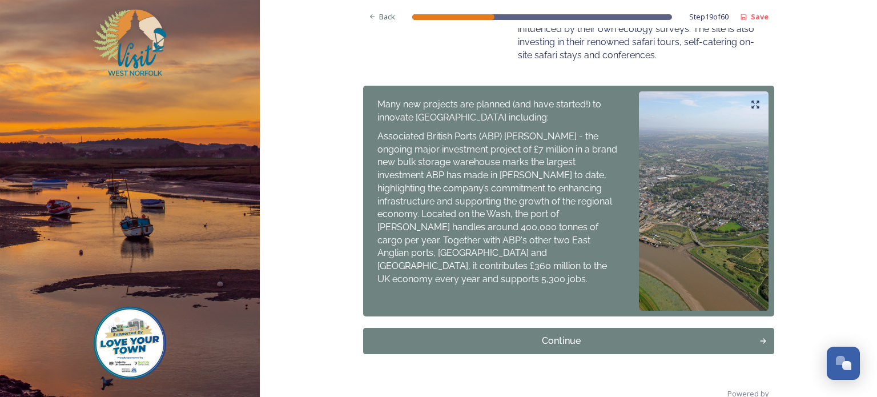
scroll to position [579, 0]
click at [538, 333] on div "Continue" at bounding box center [561, 340] width 388 height 14
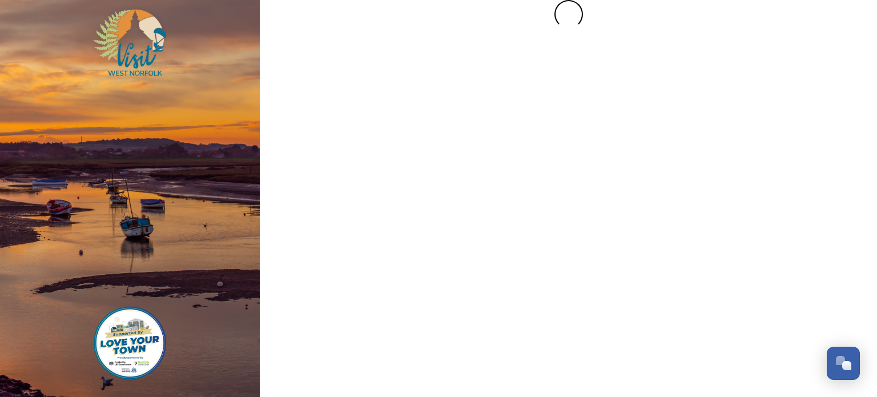
scroll to position [0, 0]
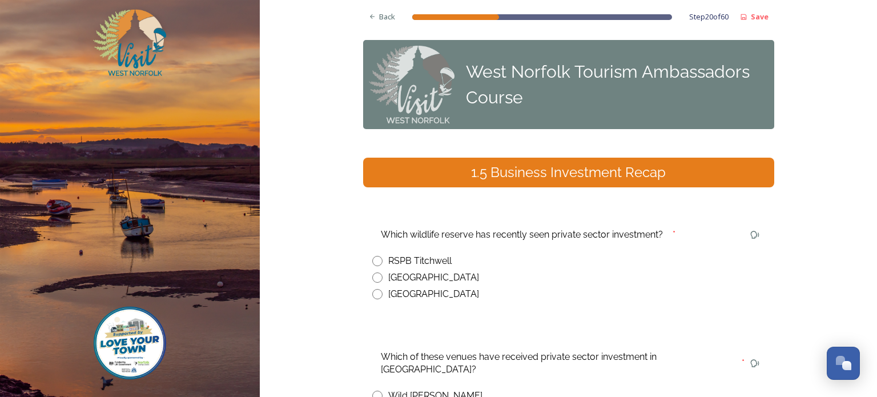
click at [376, 279] on input "radio" at bounding box center [377, 277] width 10 height 10
radio input "true"
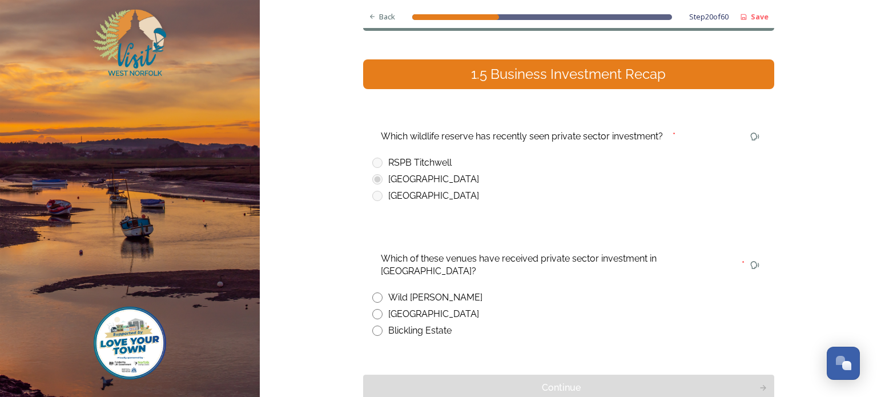
scroll to position [99, 0]
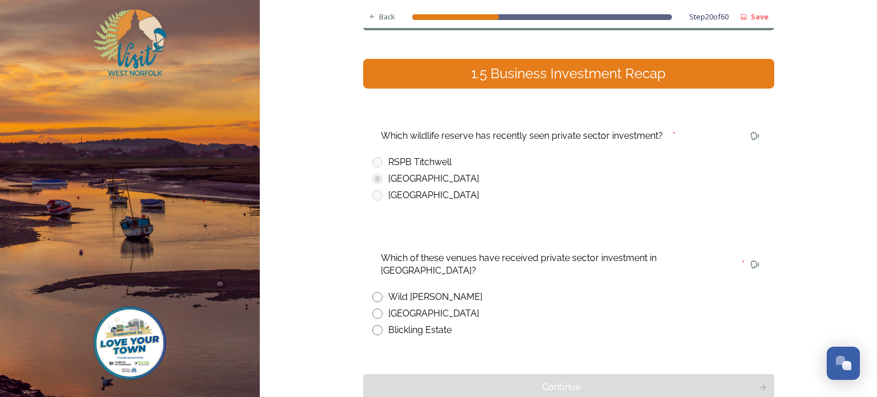
click at [378, 292] on input "radio" at bounding box center [377, 297] width 10 height 10
radio input "true"
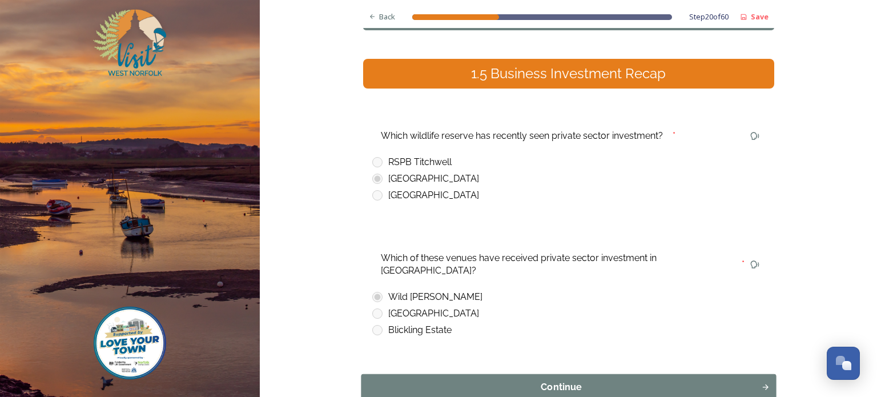
click at [529, 380] on div "Continue" at bounding box center [561, 387] width 388 height 14
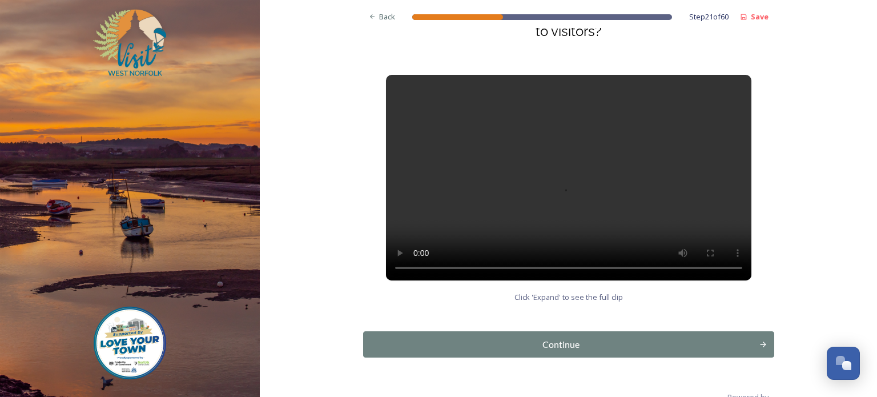
scroll to position [162, 0]
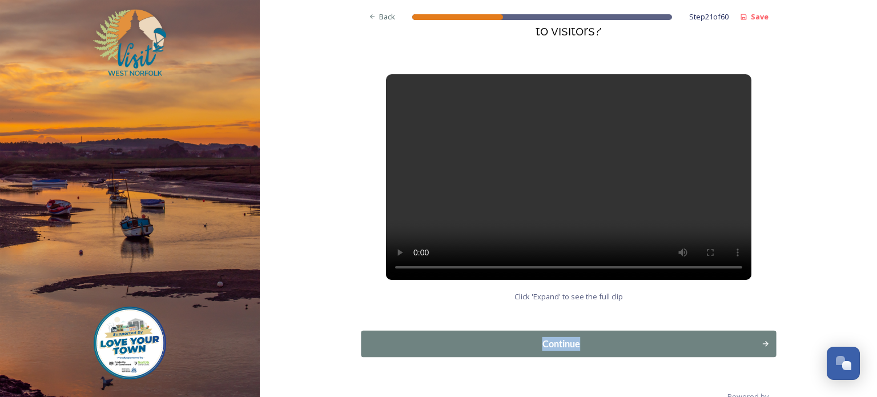
click at [562, 344] on div "Continue" at bounding box center [561, 344] width 388 height 14
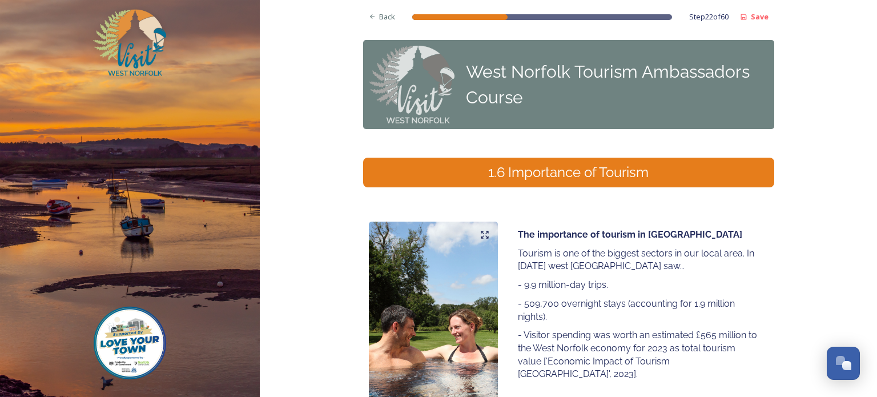
click at [562, 344] on p "- Visitor spending was worth an estimated £565 million to the West Norfolk econ…" at bounding box center [638, 355] width 241 height 52
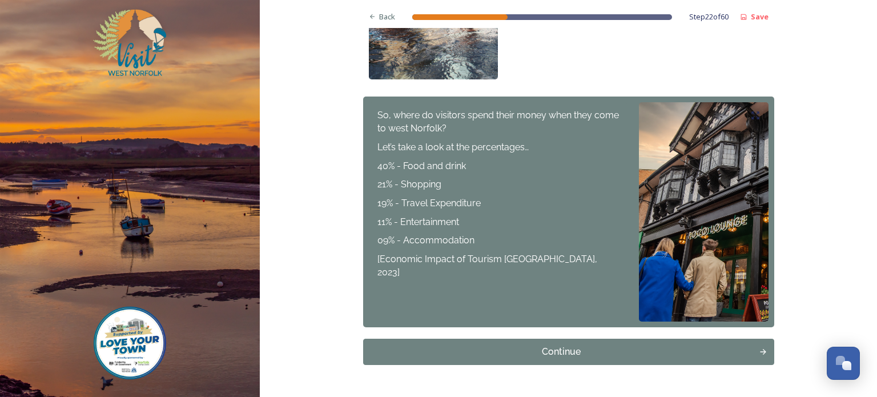
scroll to position [365, 0]
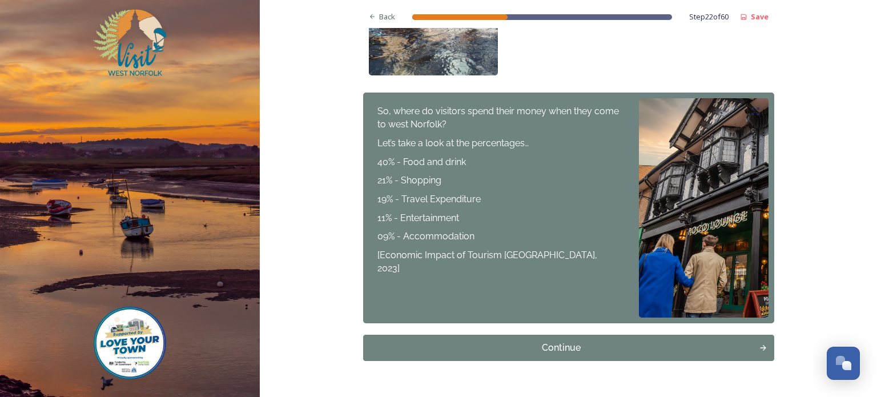
click at [562, 344] on div "Continue" at bounding box center [561, 348] width 384 height 14
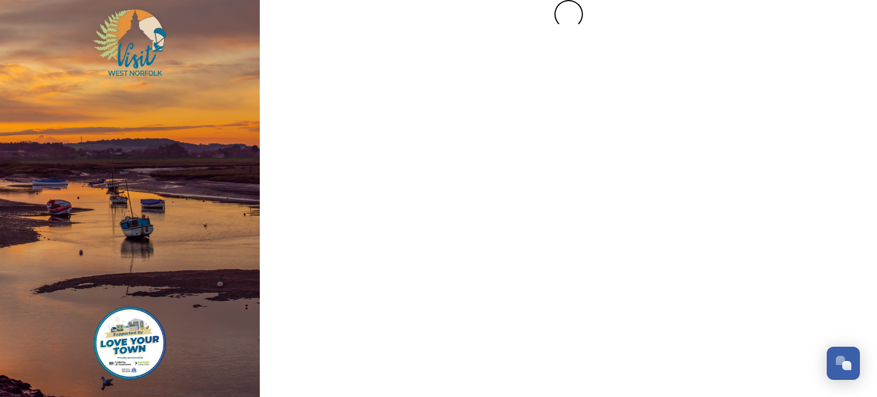
scroll to position [0, 0]
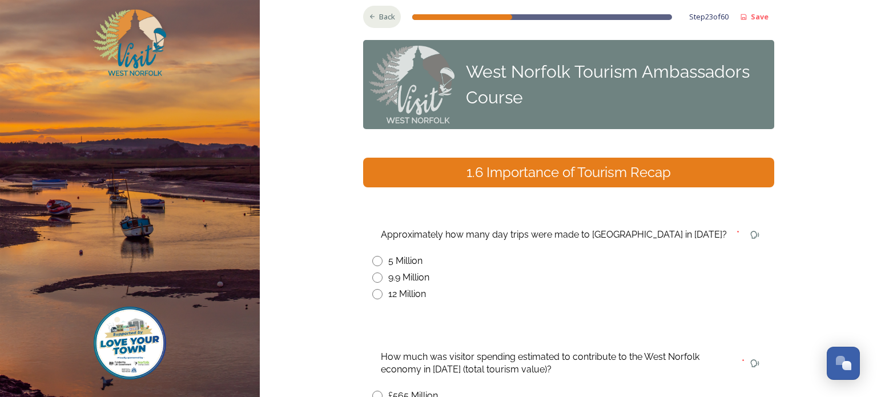
click at [382, 16] on span "Back" at bounding box center [387, 16] width 16 height 11
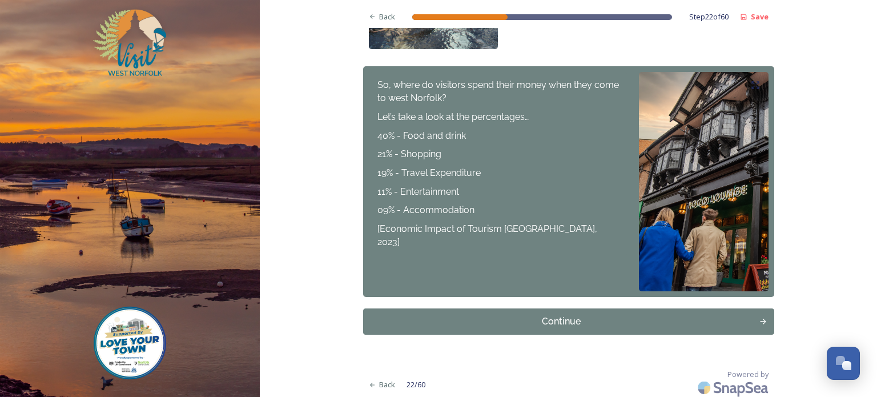
scroll to position [394, 0]
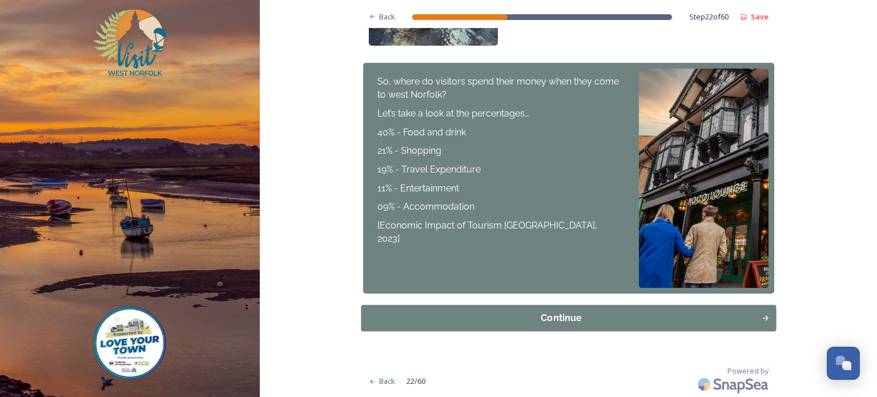
click at [569, 320] on div "Continue" at bounding box center [561, 318] width 388 height 14
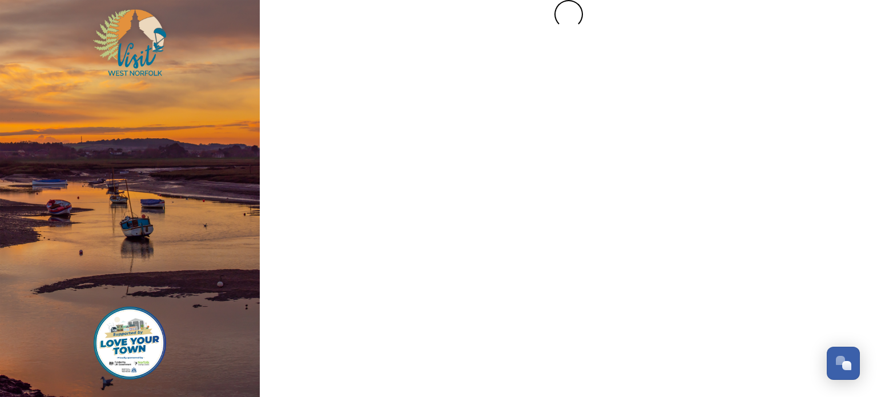
scroll to position [0, 0]
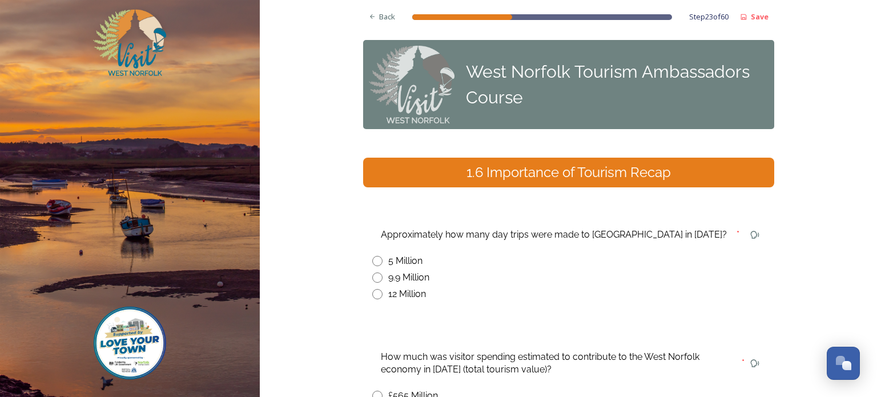
click at [377, 277] on input "radio" at bounding box center [377, 277] width 10 height 10
radio input "true"
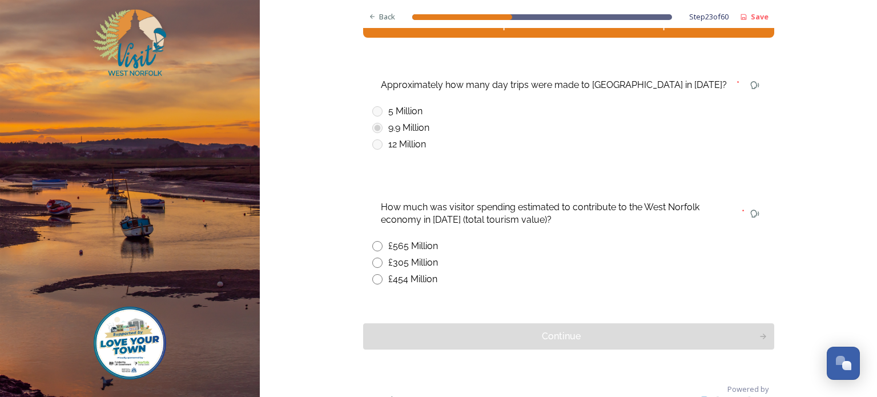
scroll to position [157, 0]
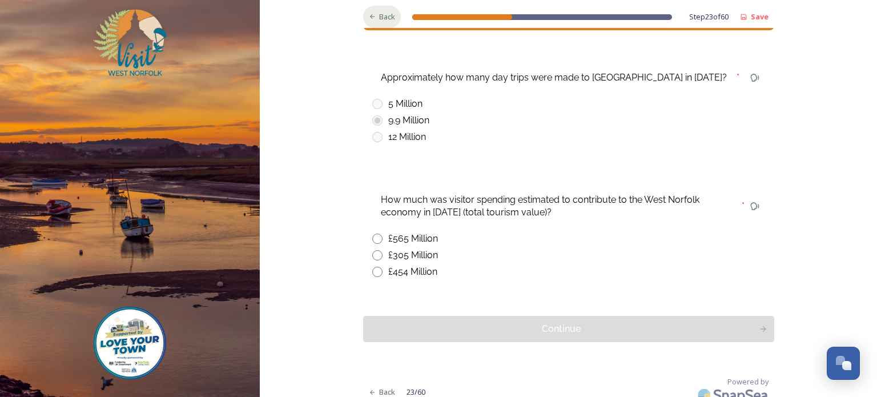
click at [381, 20] on span "Back" at bounding box center [387, 16] width 16 height 11
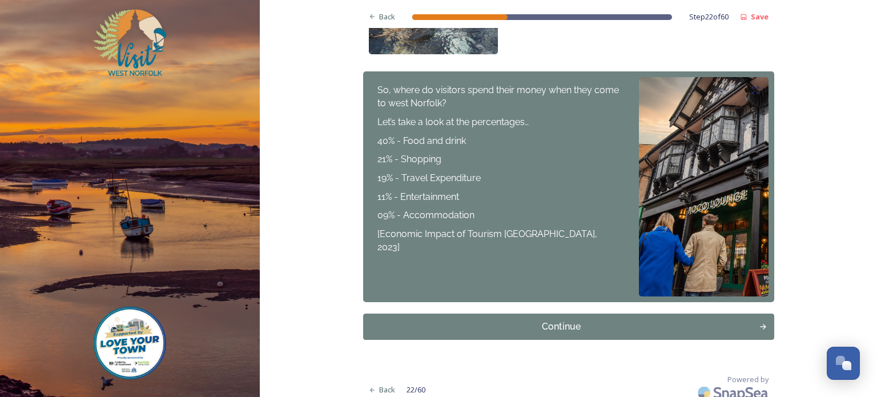
scroll to position [394, 0]
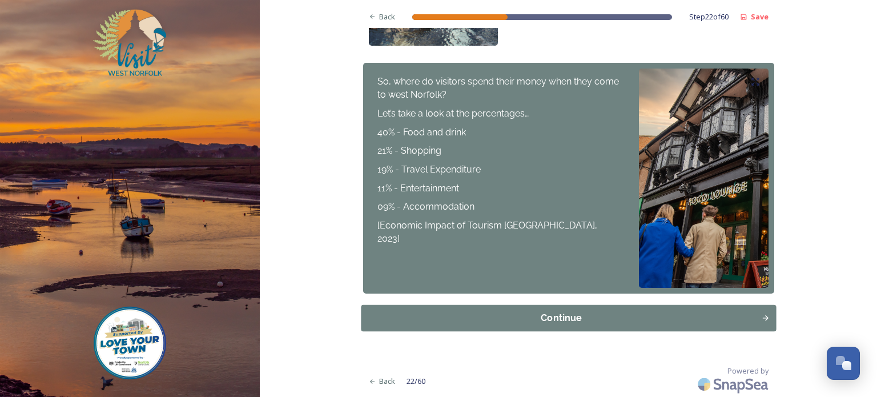
click at [529, 317] on div "Continue" at bounding box center [561, 318] width 388 height 14
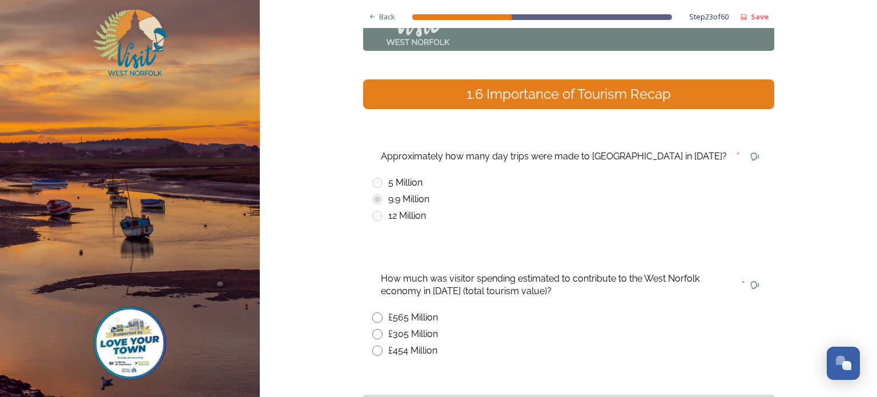
scroll to position [79, 0]
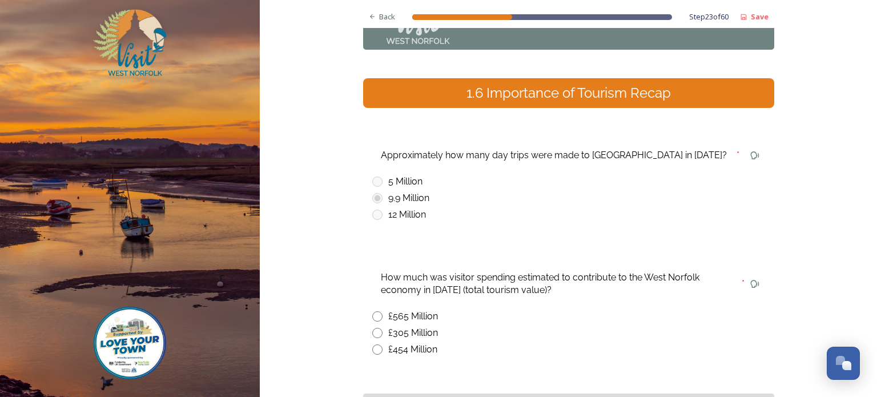
click at [376, 314] on input "radio" at bounding box center [377, 316] width 10 height 10
radio input "true"
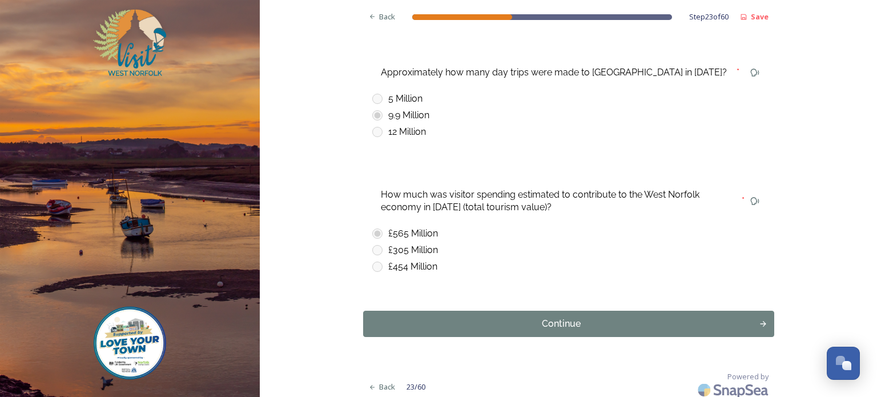
scroll to position [168, 0]
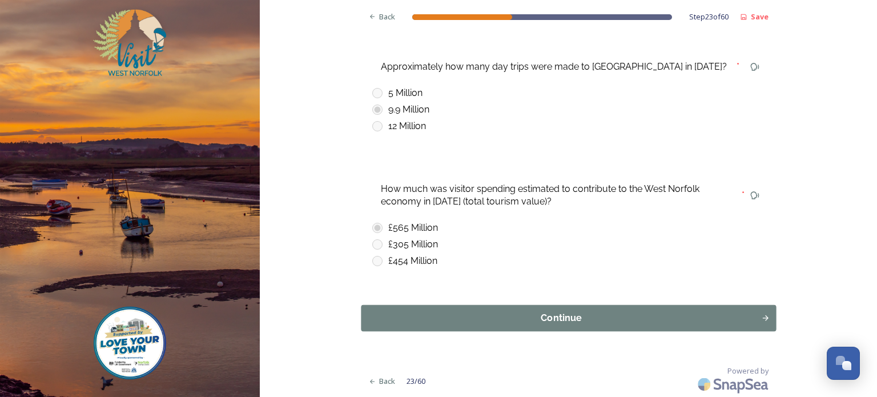
click at [510, 321] on div "Continue" at bounding box center [561, 318] width 388 height 14
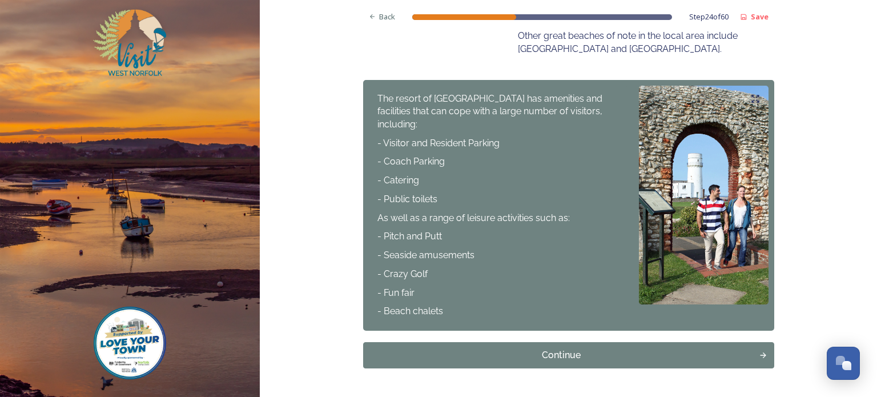
scroll to position [543, 0]
click at [511, 349] on div "Continue" at bounding box center [561, 356] width 388 height 14
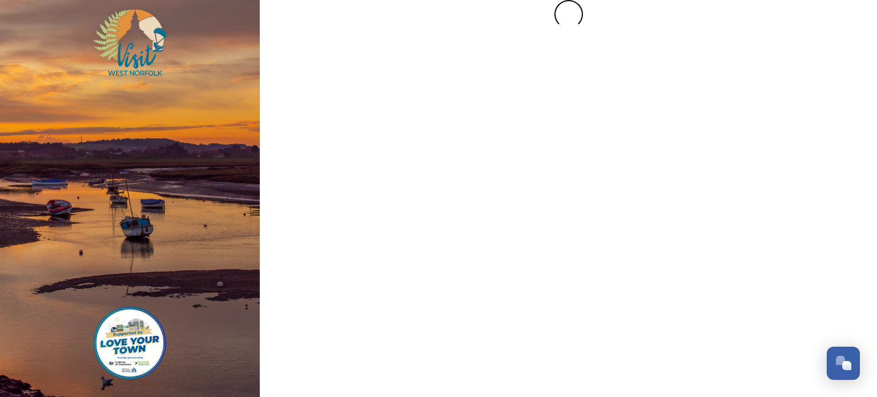
scroll to position [0, 0]
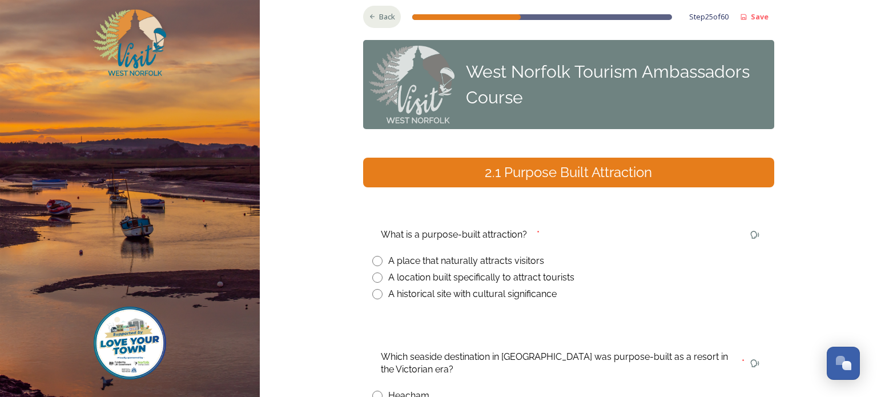
click at [380, 15] on span "Back" at bounding box center [387, 16] width 16 height 11
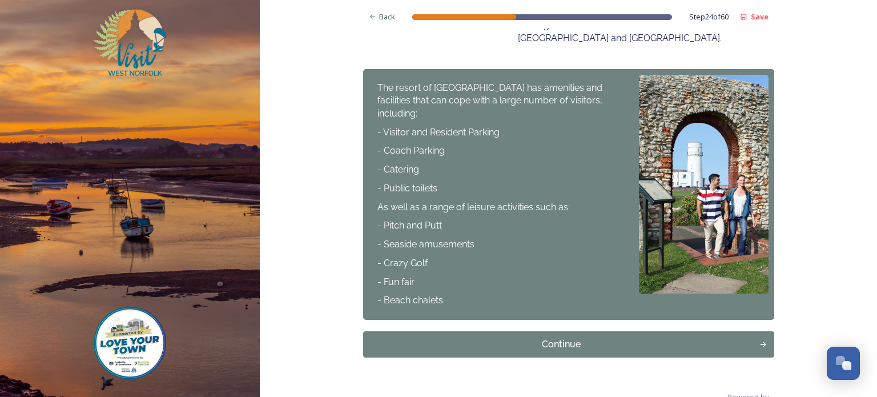
scroll to position [555, 0]
click at [537, 337] on div "Continue" at bounding box center [561, 344] width 388 height 14
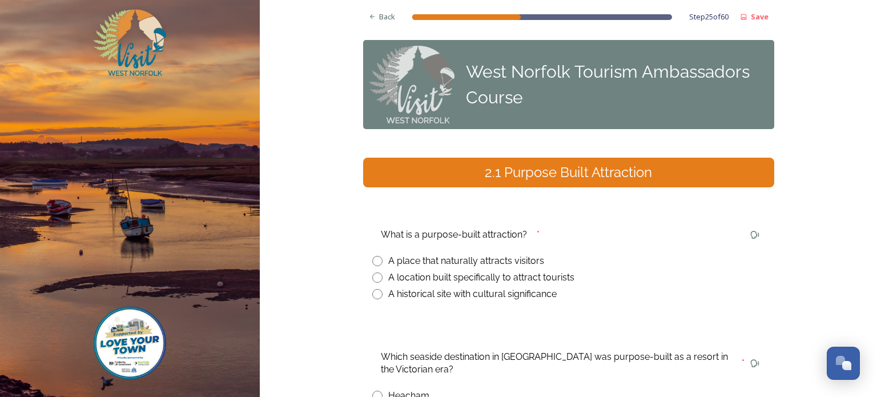
click at [375, 278] on input "radio" at bounding box center [377, 277] width 10 height 10
radio input "true"
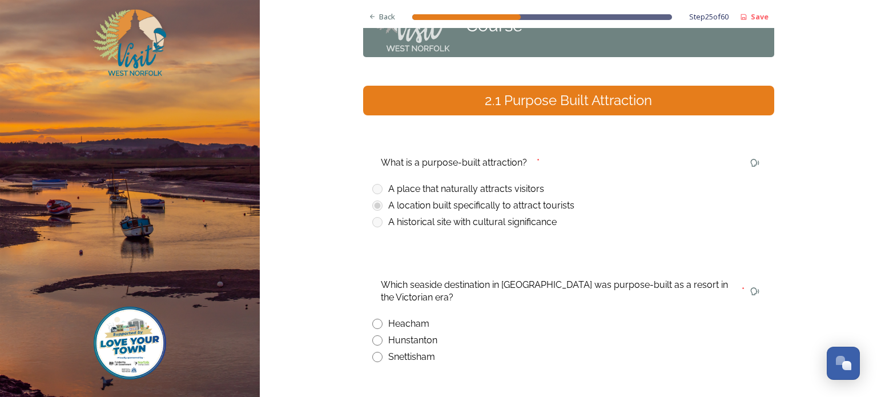
scroll to position [73, 0]
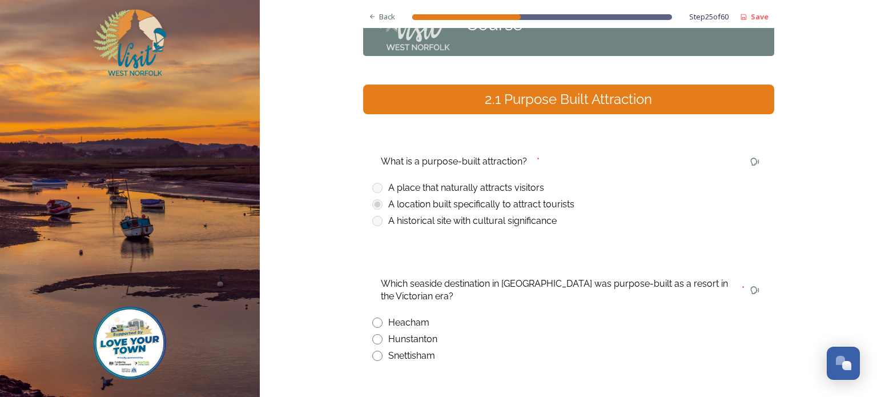
click at [377, 339] on input "radio" at bounding box center [377, 339] width 10 height 10
radio input "true"
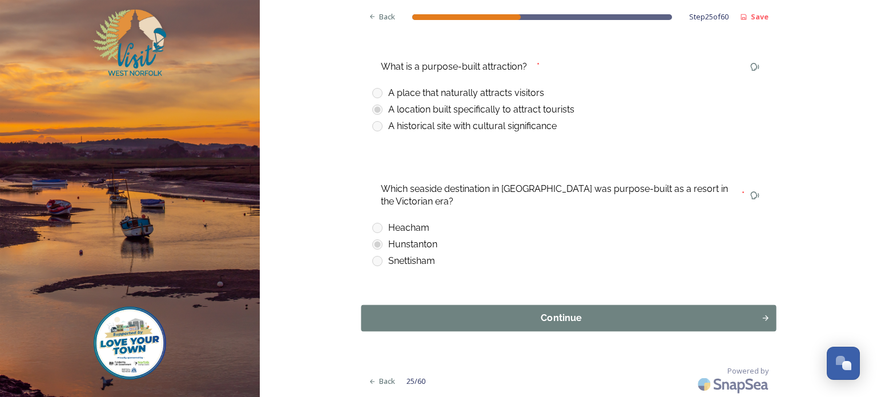
click at [514, 318] on div "Continue" at bounding box center [561, 318] width 388 height 14
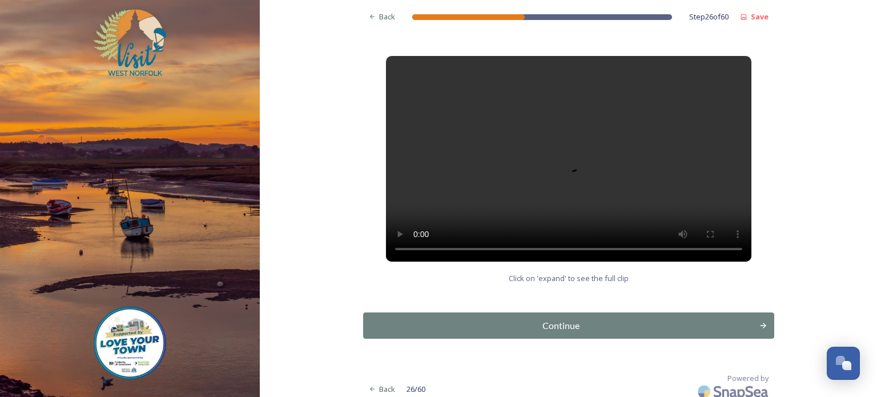
scroll to position [167, 0]
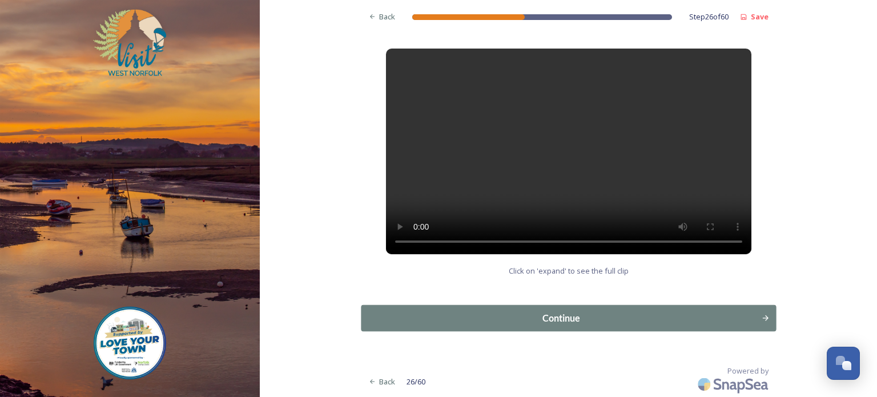
click at [531, 318] on div "Continue" at bounding box center [561, 318] width 388 height 14
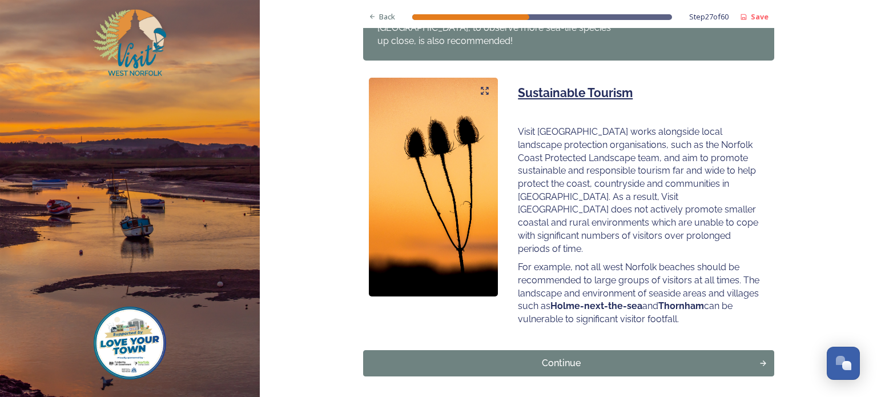
scroll to position [730, 0]
click at [531, 356] on div "Continue" at bounding box center [561, 363] width 388 height 14
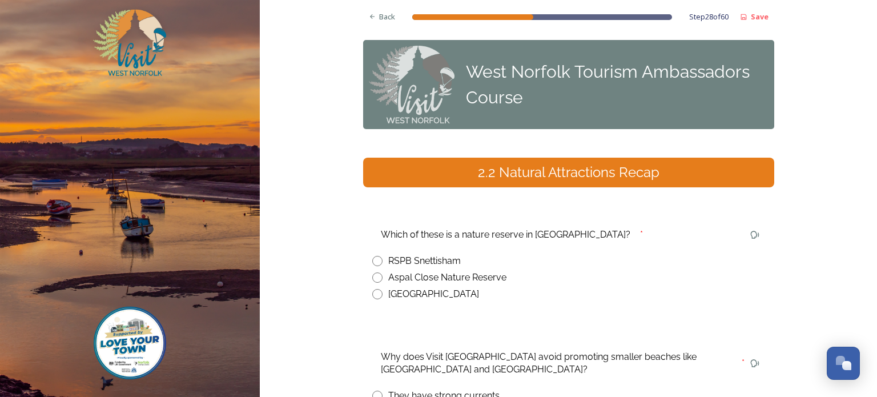
click at [377, 260] on input "radio" at bounding box center [377, 261] width 10 height 10
radio input "true"
click at [380, 17] on span "Back" at bounding box center [387, 16] width 16 height 11
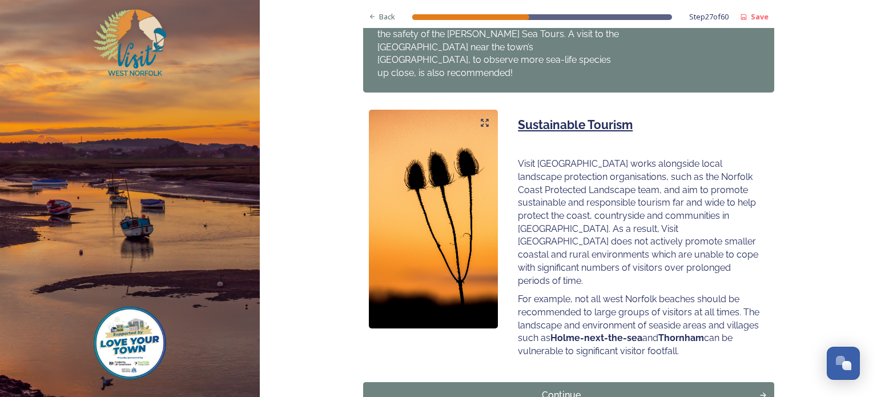
scroll to position [702, 0]
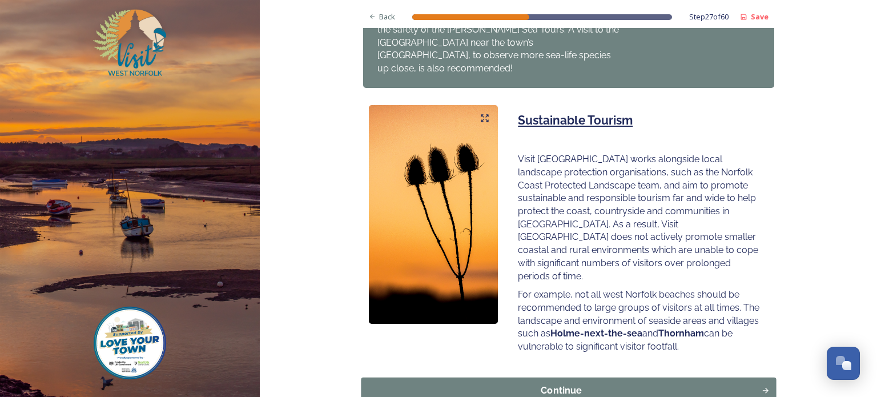
click at [538, 384] on div "Continue" at bounding box center [561, 391] width 388 height 14
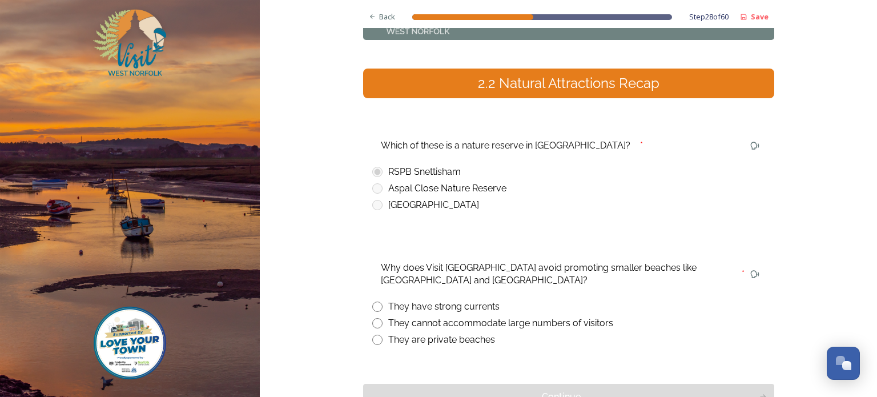
scroll to position [91, 0]
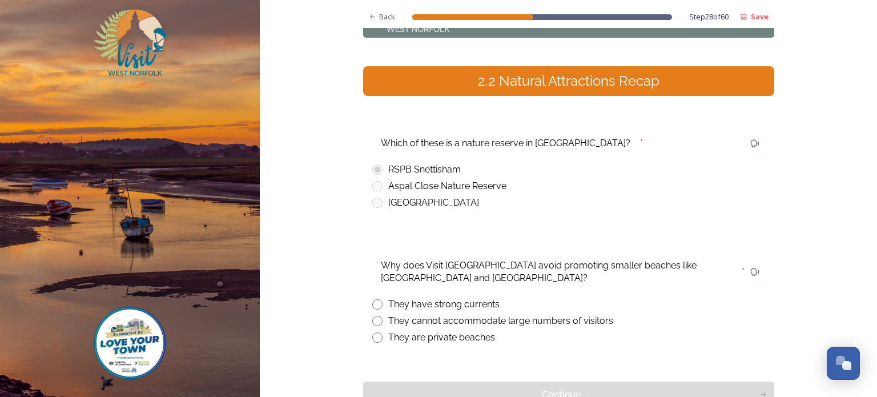
click at [376, 319] on input "radio" at bounding box center [377, 321] width 10 height 10
radio input "true"
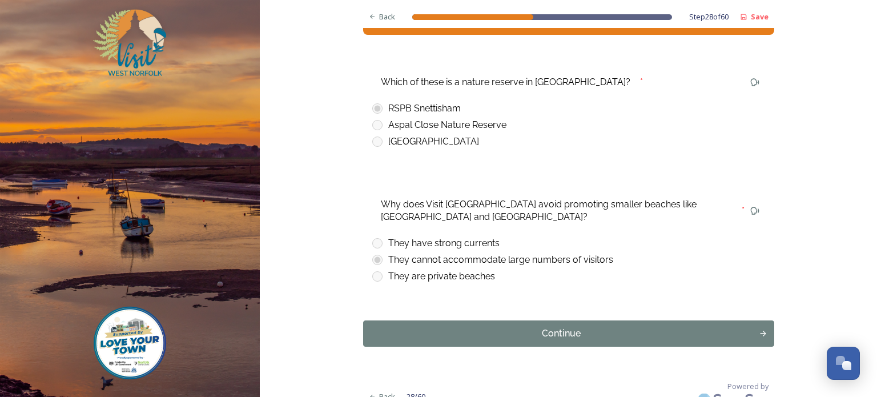
scroll to position [168, 0]
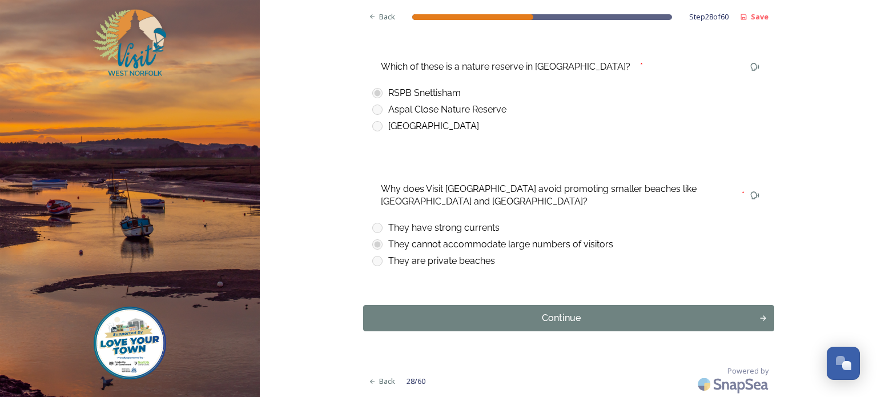
click at [533, 320] on div "Continue" at bounding box center [561, 318] width 384 height 14
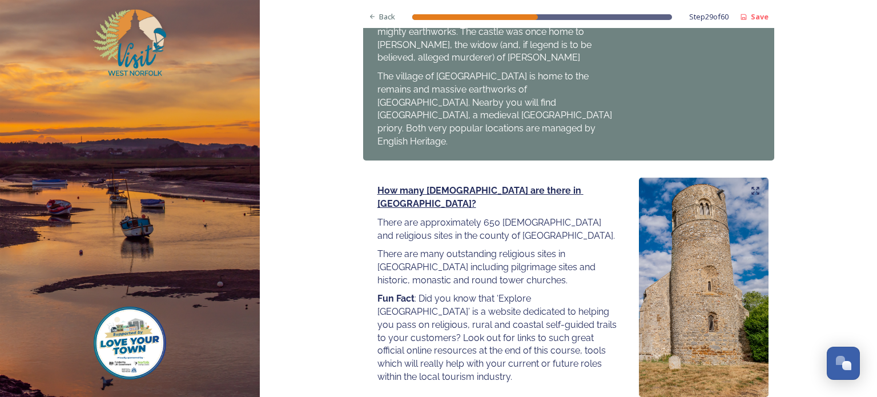
scroll to position [1277, 0]
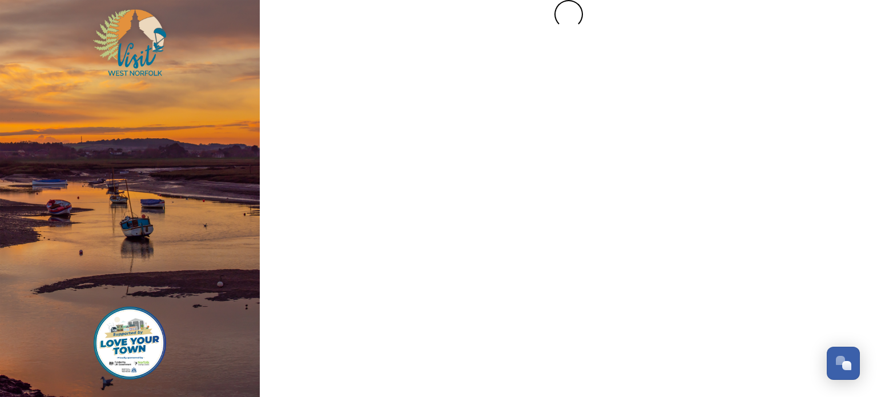
scroll to position [0, 0]
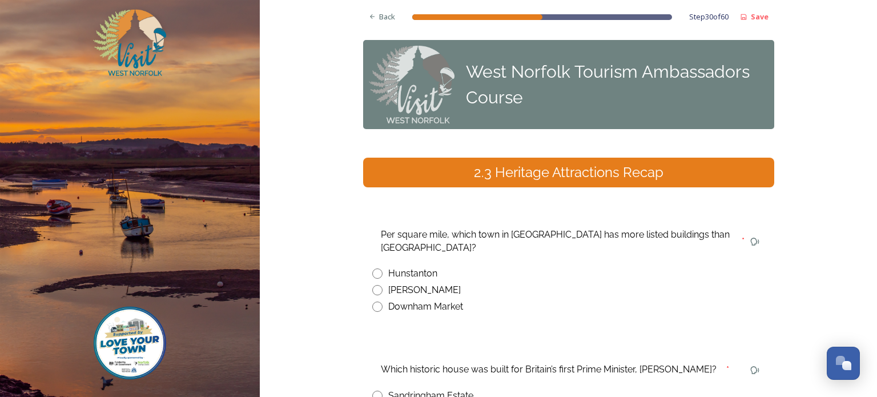
click at [376, 285] on input "radio" at bounding box center [377, 290] width 10 height 10
radio input "true"
click at [386, 15] on span "Back" at bounding box center [387, 16] width 16 height 11
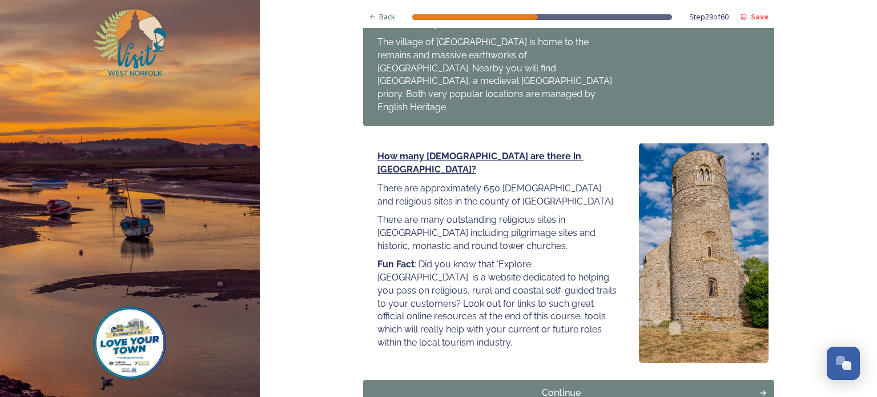
scroll to position [1312, 0]
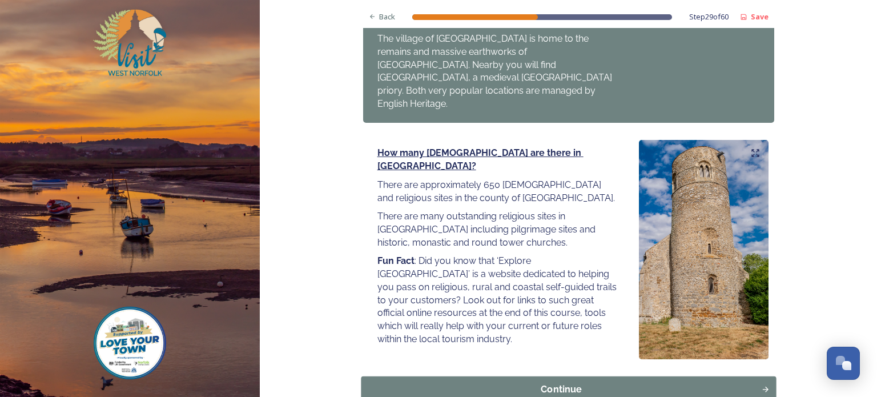
click at [531, 382] on div "Continue" at bounding box center [561, 389] width 388 height 14
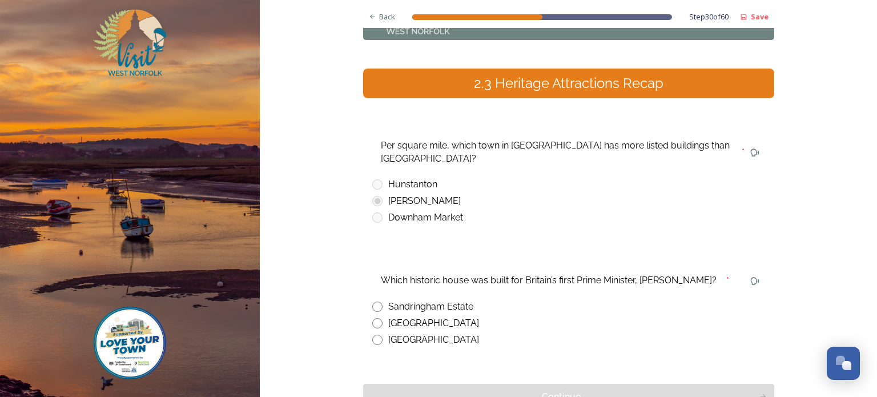
scroll to position [93, 0]
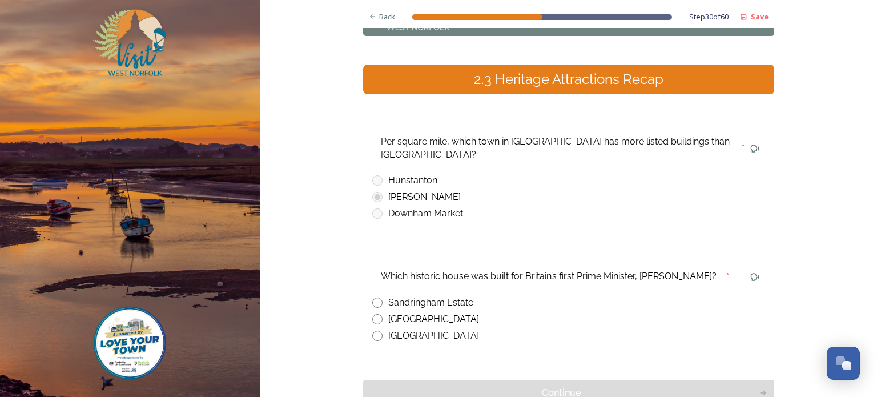
click at [377, 330] on input "radio" at bounding box center [377, 335] width 10 height 10
radio input "true"
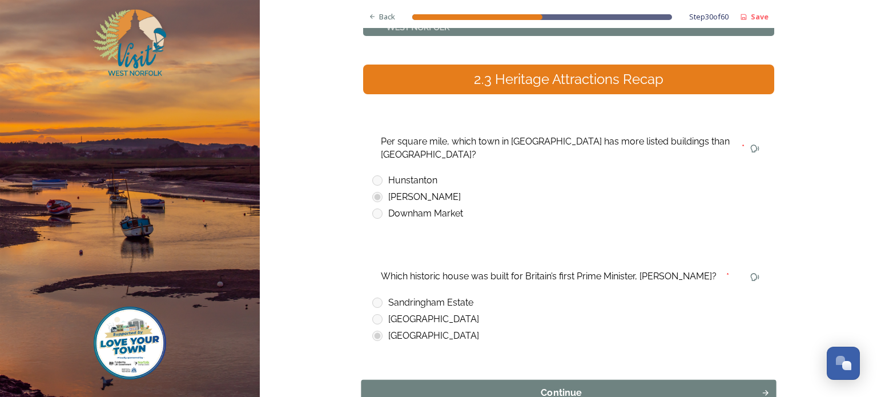
click at [518, 386] on div "Continue" at bounding box center [561, 393] width 388 height 14
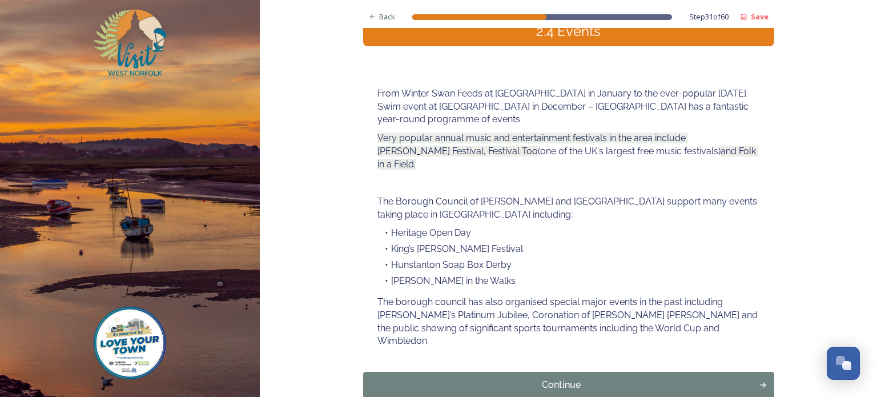
scroll to position [140, 0]
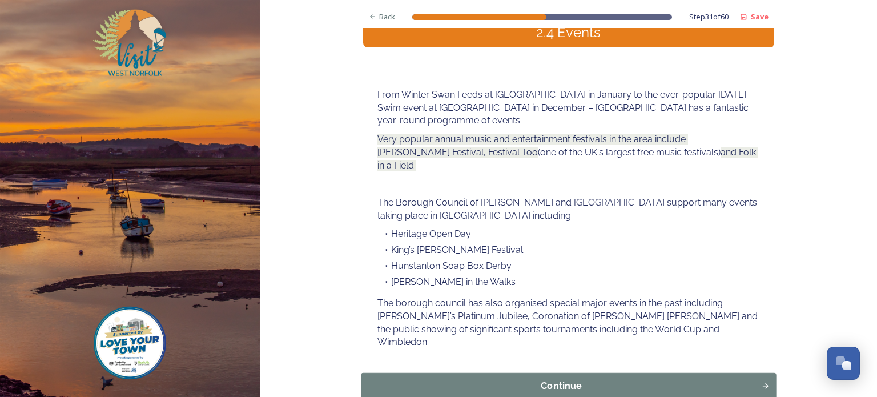
click at [523, 379] on div "Continue" at bounding box center [561, 386] width 388 height 14
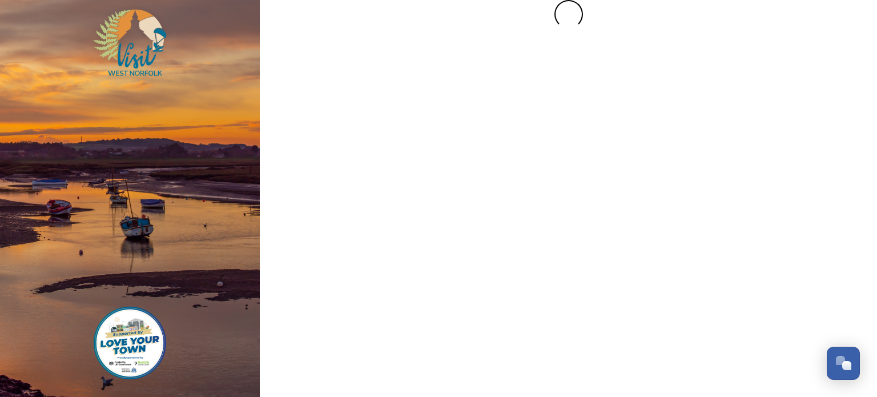
scroll to position [0, 0]
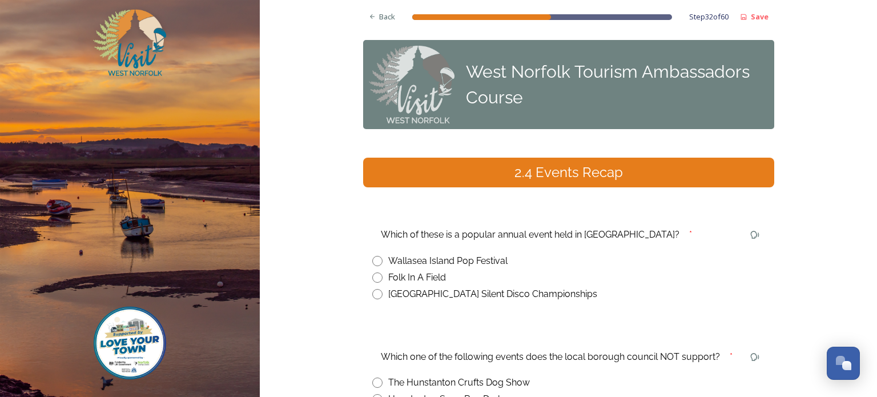
click at [376, 276] on input "radio" at bounding box center [377, 277] width 10 height 10
radio input "true"
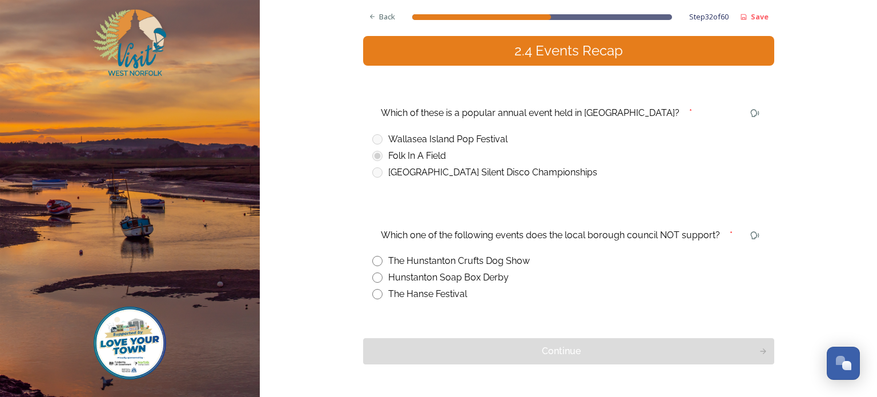
scroll to position [124, 0]
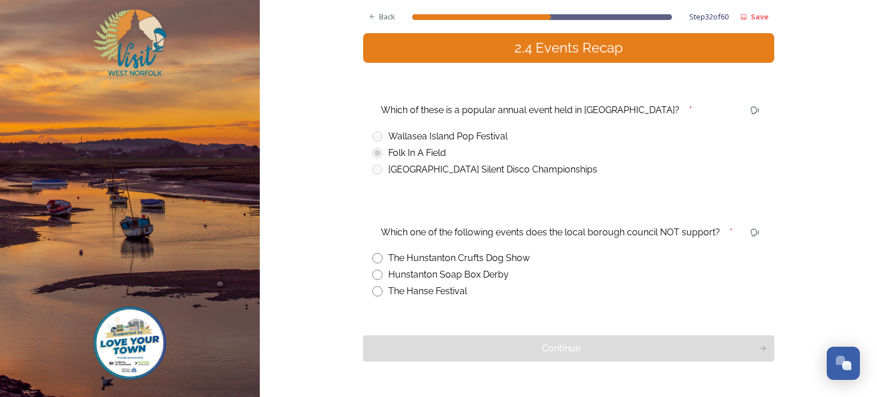
click at [377, 257] on input "radio" at bounding box center [377, 258] width 10 height 10
radio input "true"
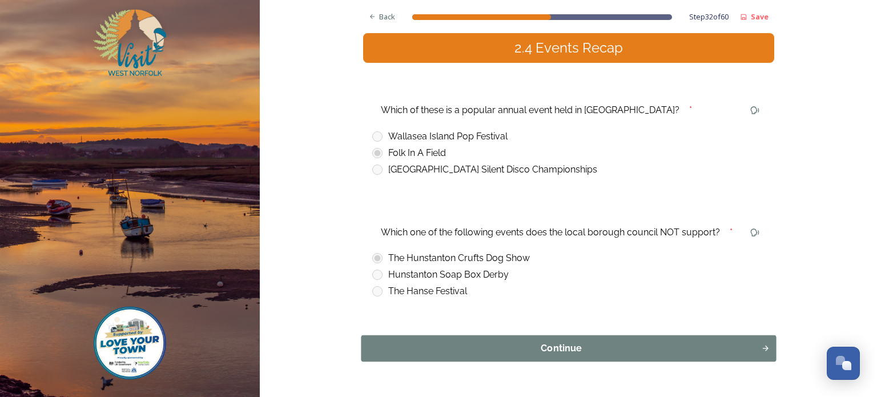
click at [523, 348] on div "Continue" at bounding box center [561, 348] width 388 height 14
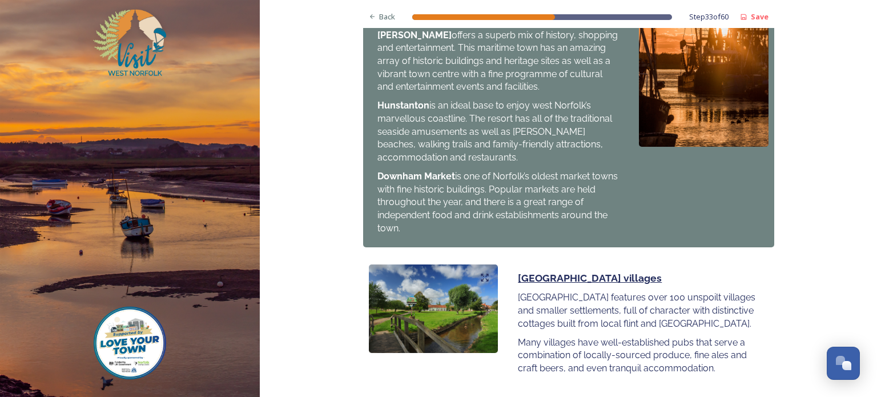
scroll to position [1247, 0]
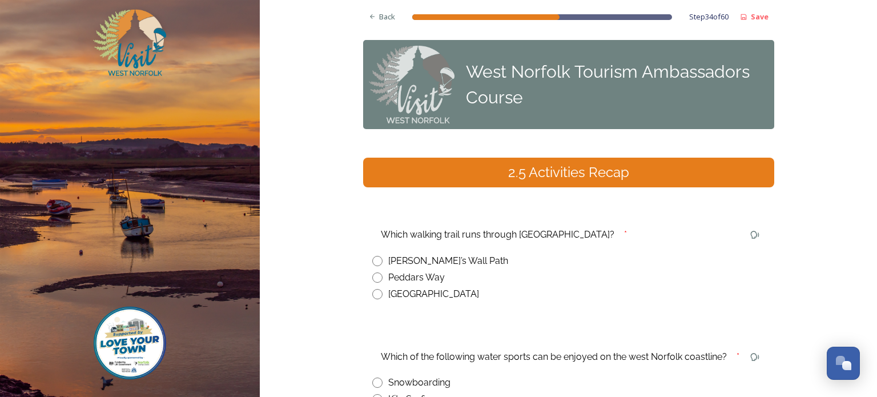
click at [376, 276] on input "radio" at bounding box center [377, 277] width 10 height 10
radio input "true"
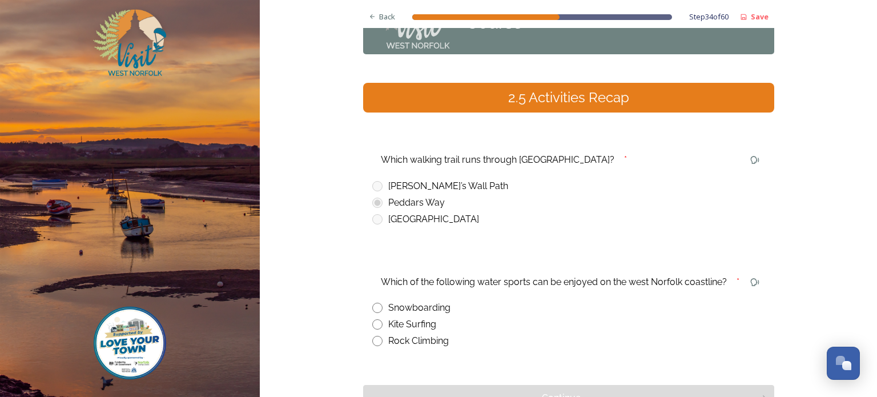
scroll to position [79, 0]
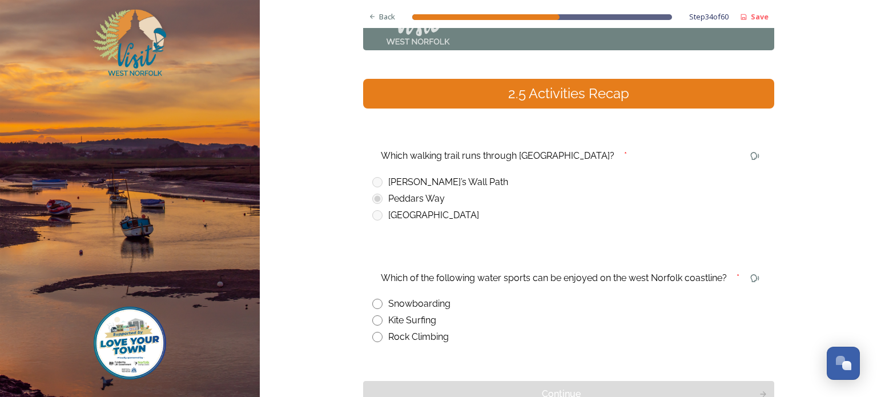
click at [377, 303] on input "radio" at bounding box center [377, 304] width 10 height 10
radio input "true"
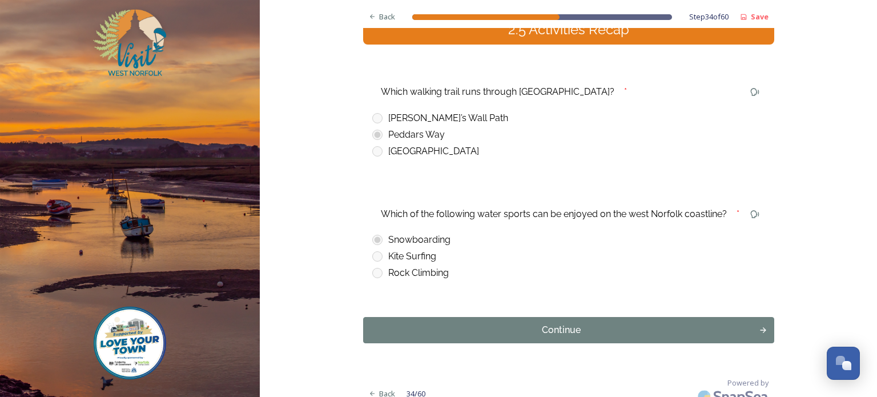
scroll to position [146, 0]
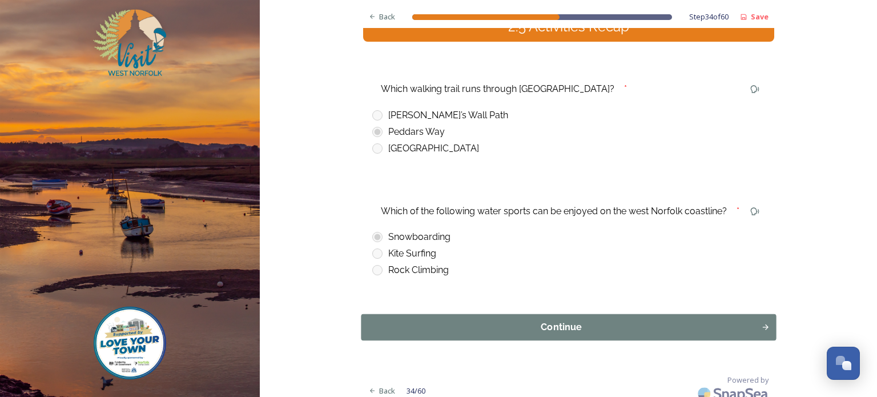
click at [533, 328] on div "Continue" at bounding box center [561, 327] width 388 height 14
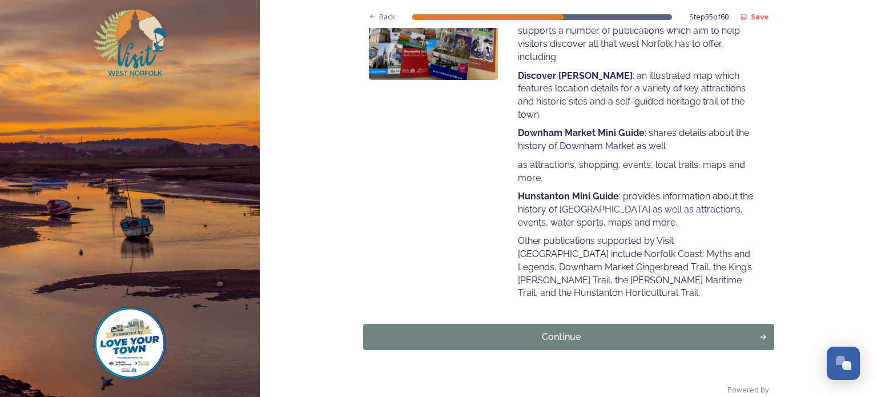
scroll to position [238, 0]
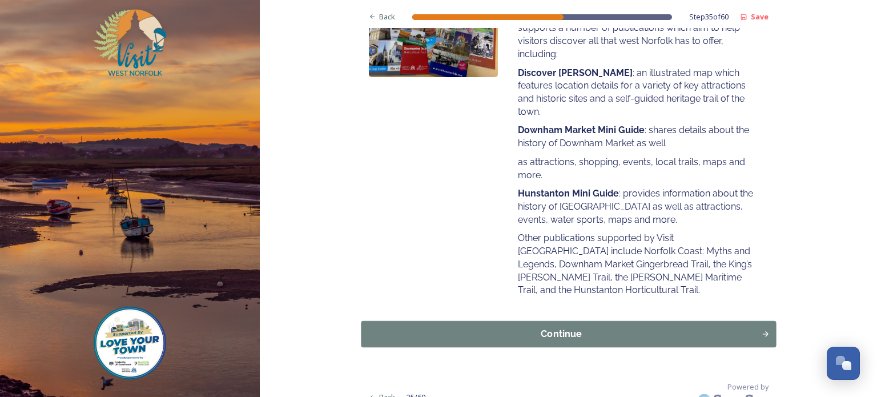
click at [534, 327] on div "Continue" at bounding box center [561, 334] width 388 height 14
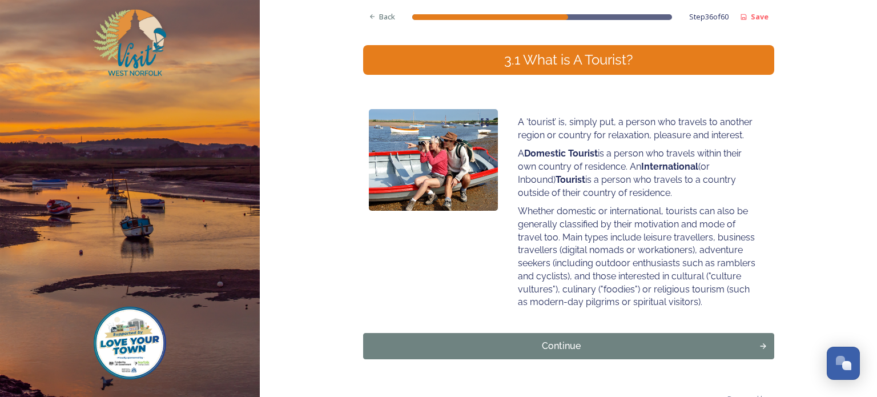
scroll to position [113, 0]
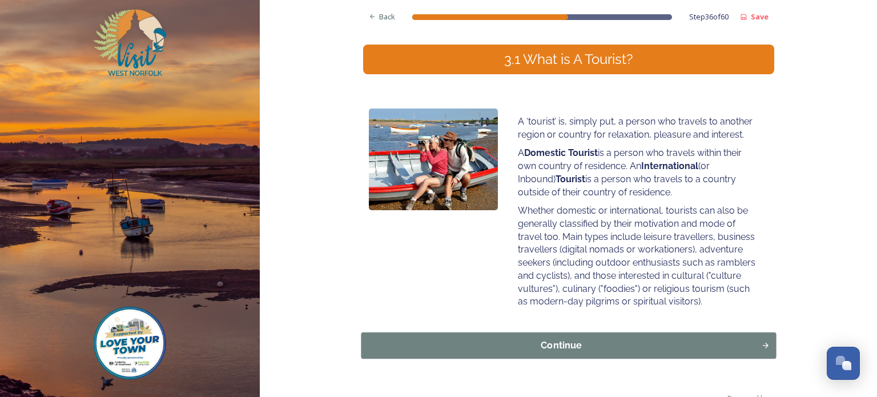
click at [541, 345] on div "Continue" at bounding box center [561, 345] width 388 height 14
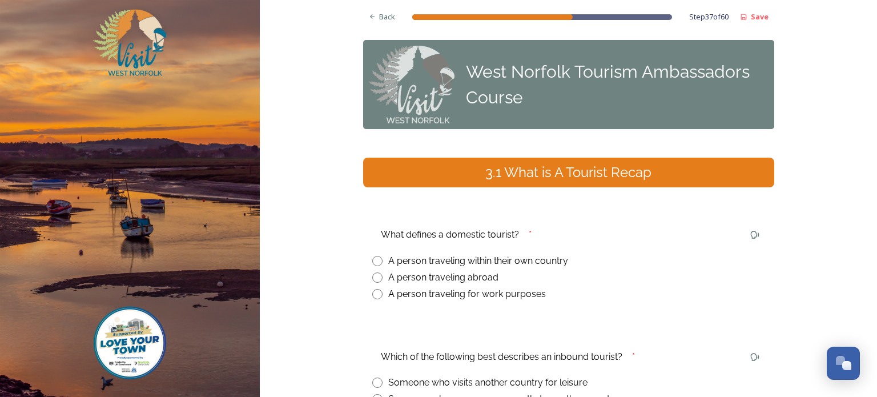
click at [374, 260] on input "radio" at bounding box center [377, 261] width 10 height 10
radio input "true"
click at [383, 17] on span "Back" at bounding box center [387, 16] width 16 height 11
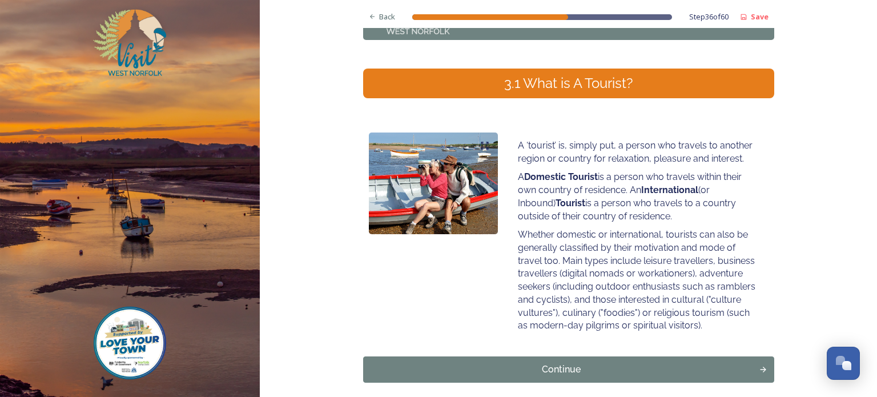
scroll to position [89, 0]
click at [547, 366] on div "Continue" at bounding box center [561, 369] width 388 height 14
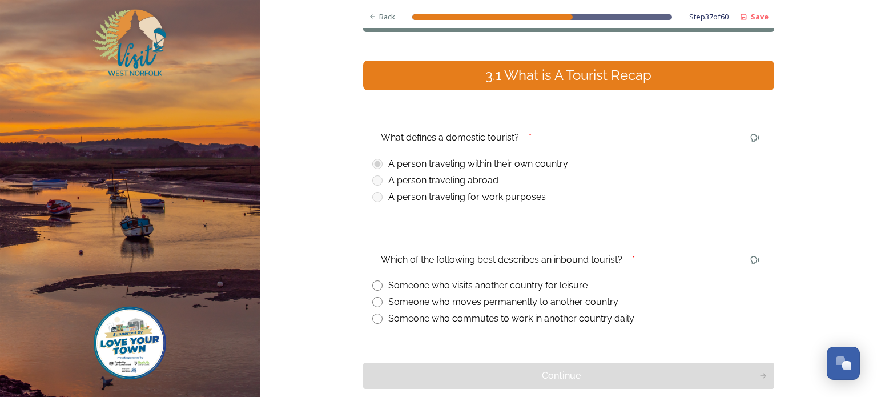
scroll to position [98, 0]
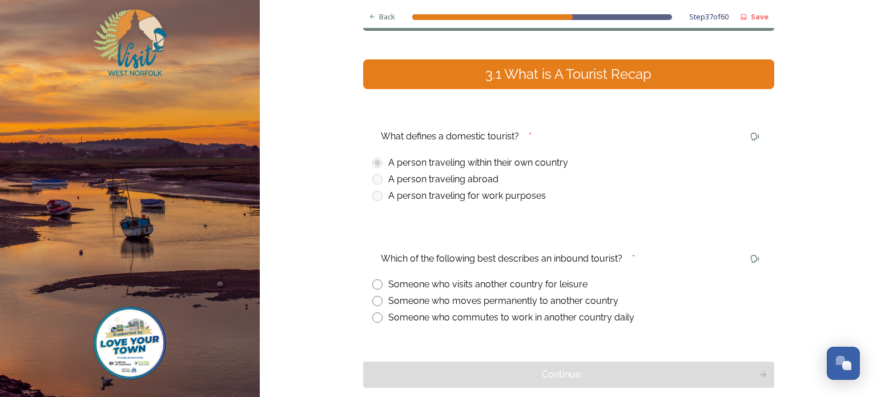
click at [376, 284] on input "radio" at bounding box center [377, 284] width 10 height 10
radio input "true"
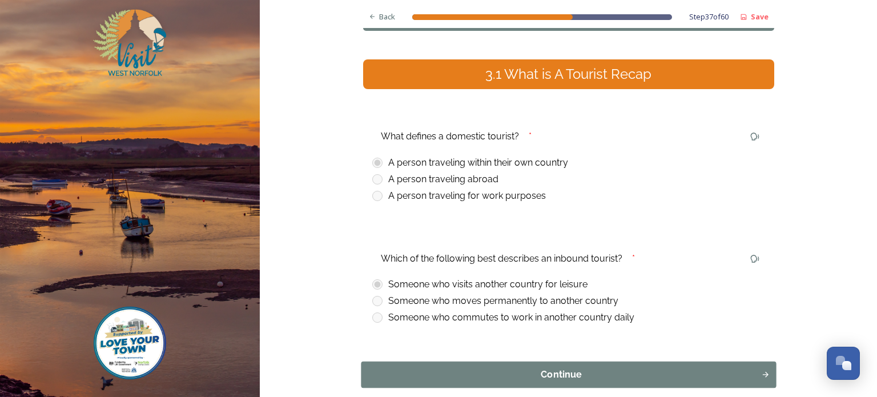
click at [512, 372] on div "Continue" at bounding box center [561, 375] width 388 height 14
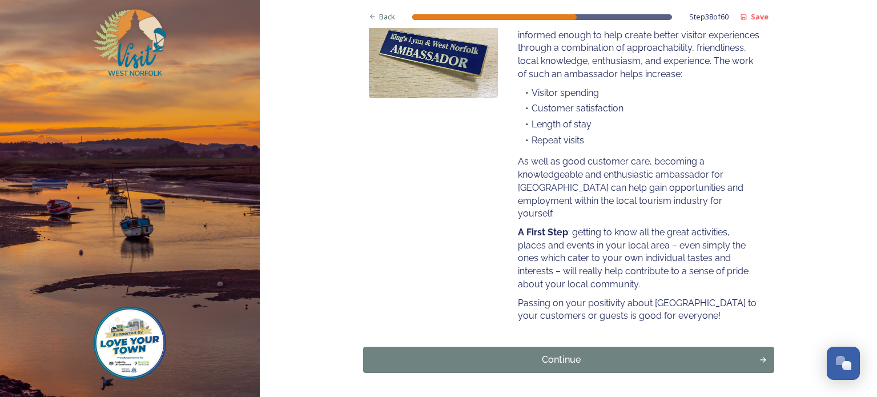
scroll to position [217, 0]
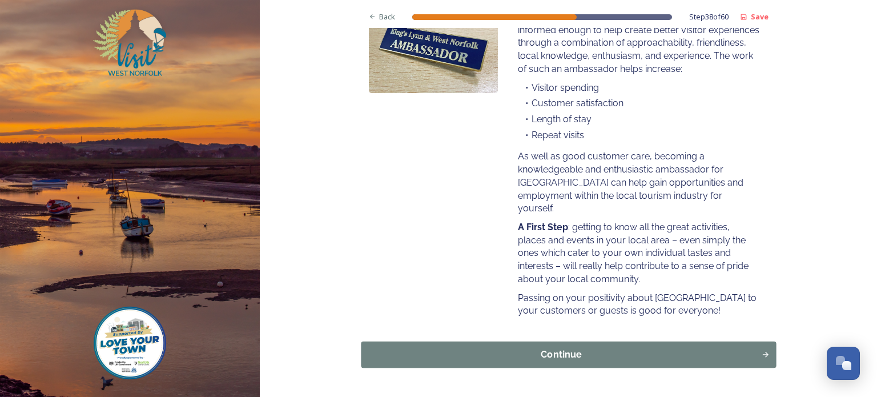
click at [521, 355] on div "Continue" at bounding box center [561, 355] width 388 height 14
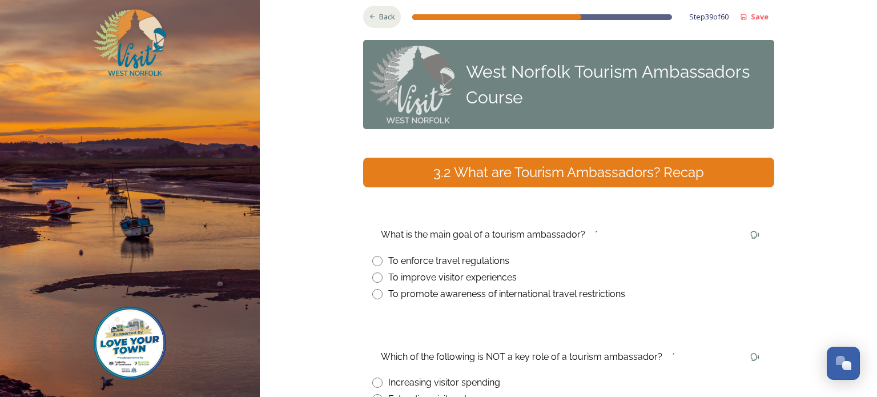
click at [385, 15] on span "Back" at bounding box center [387, 16] width 16 height 11
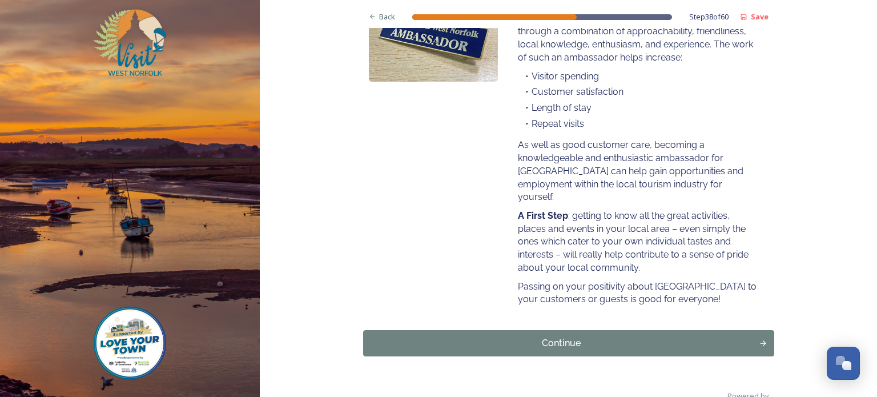
scroll to position [254, 0]
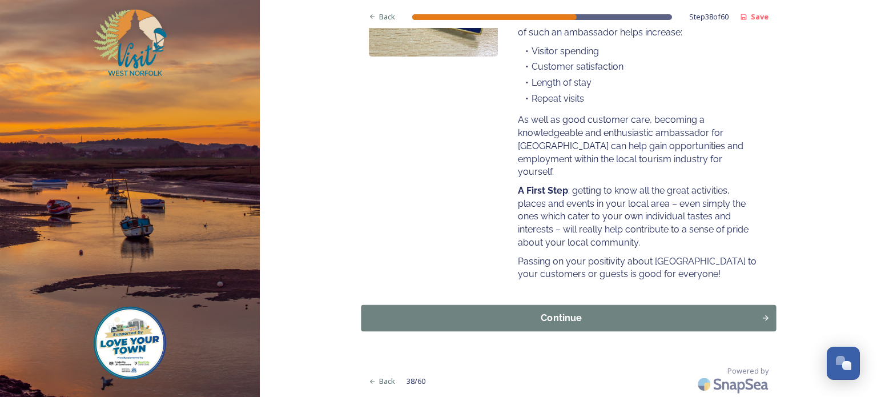
click at [533, 316] on div "Continue" at bounding box center [561, 318] width 388 height 14
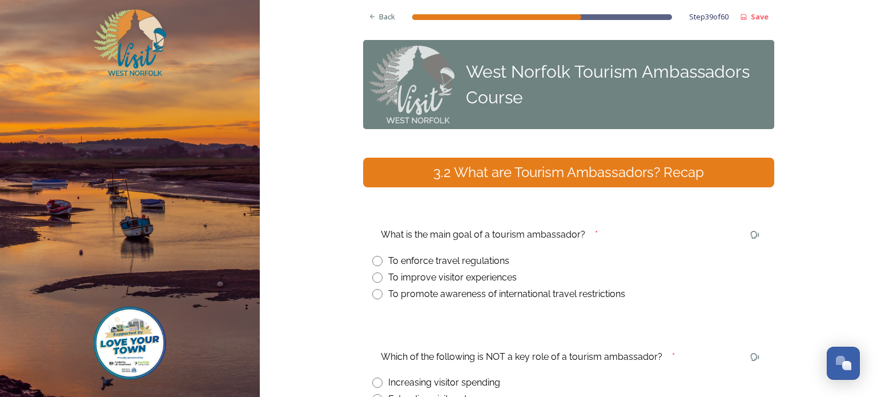
click at [377, 277] on input "radio" at bounding box center [377, 277] width 10 height 10
radio input "true"
click at [380, 17] on span "Back" at bounding box center [387, 16] width 16 height 11
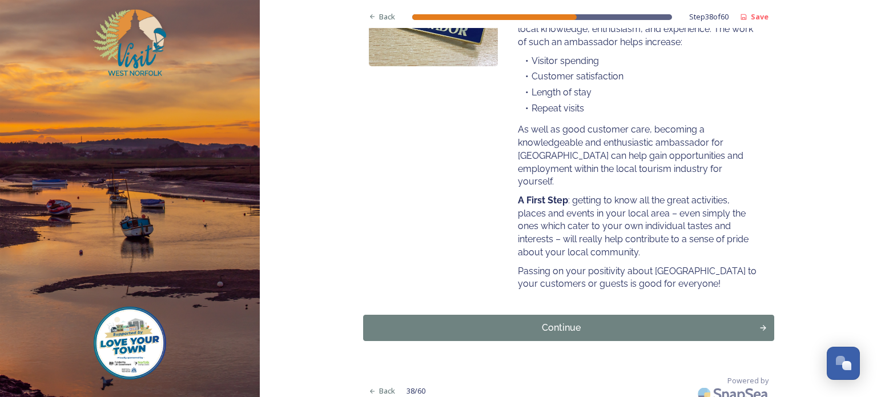
scroll to position [254, 0]
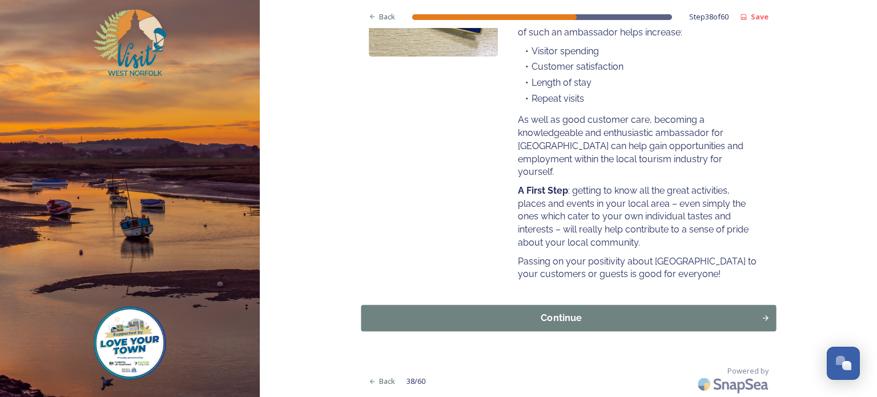
click at [542, 318] on div "Continue" at bounding box center [561, 318] width 388 height 14
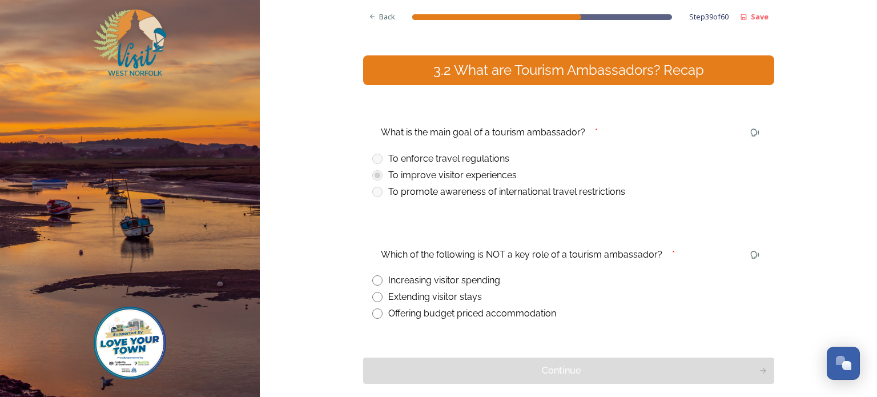
scroll to position [103, 0]
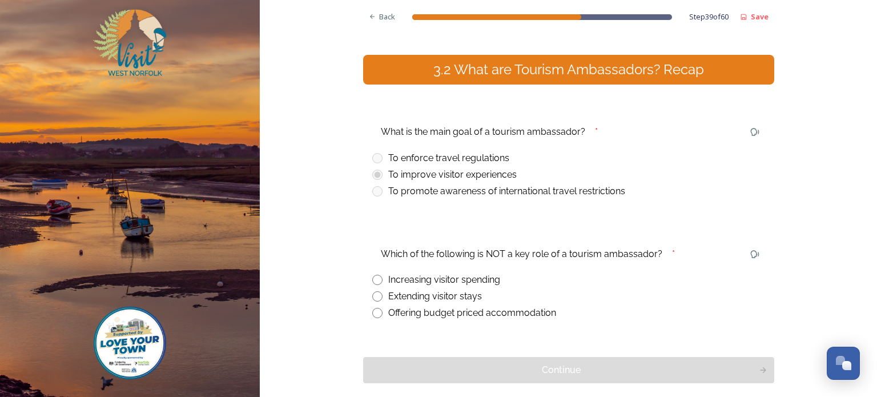
click at [377, 280] on input "radio" at bounding box center [377, 280] width 10 height 10
radio input "true"
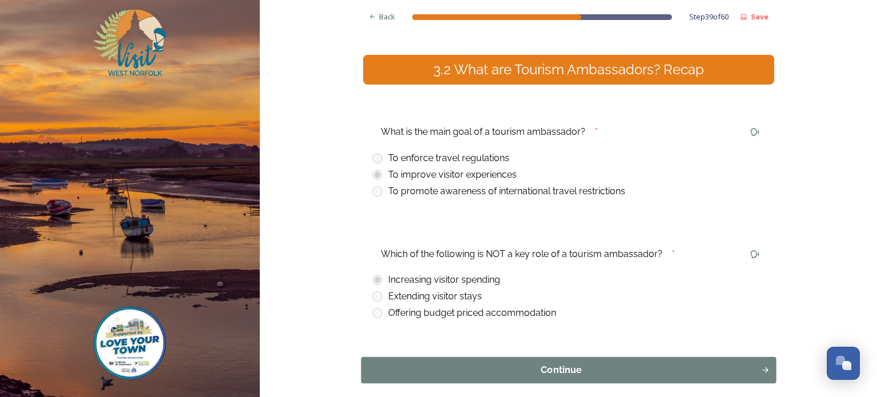
click at [546, 370] on div "Continue" at bounding box center [561, 370] width 388 height 14
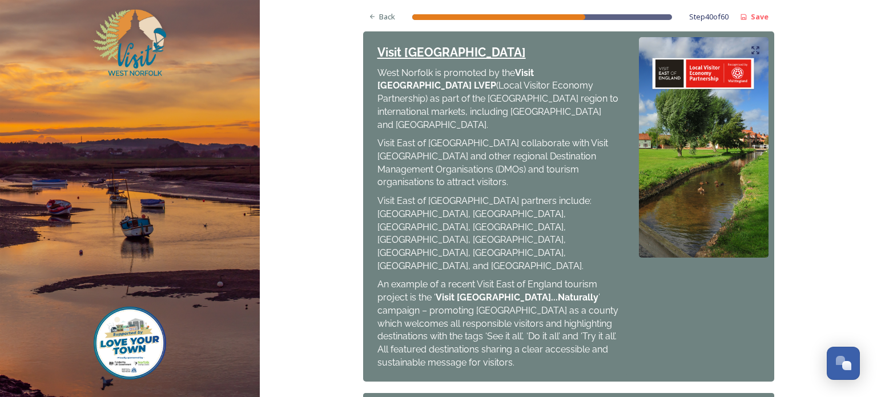
scroll to position [610, 0]
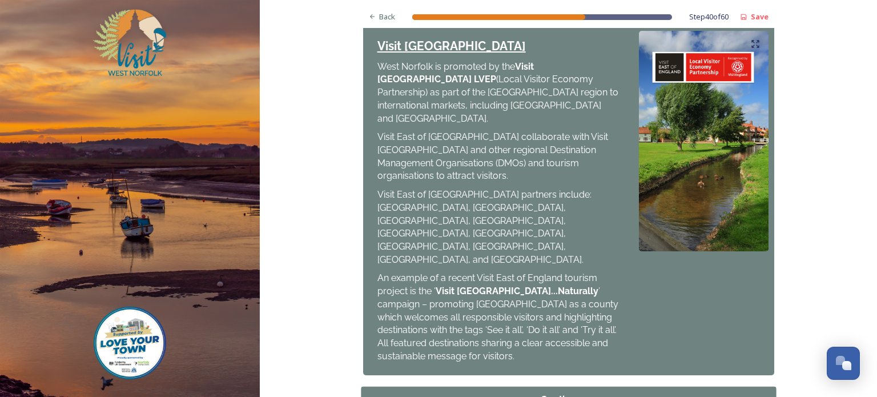
click at [554, 393] on div "Continue" at bounding box center [561, 400] width 388 height 14
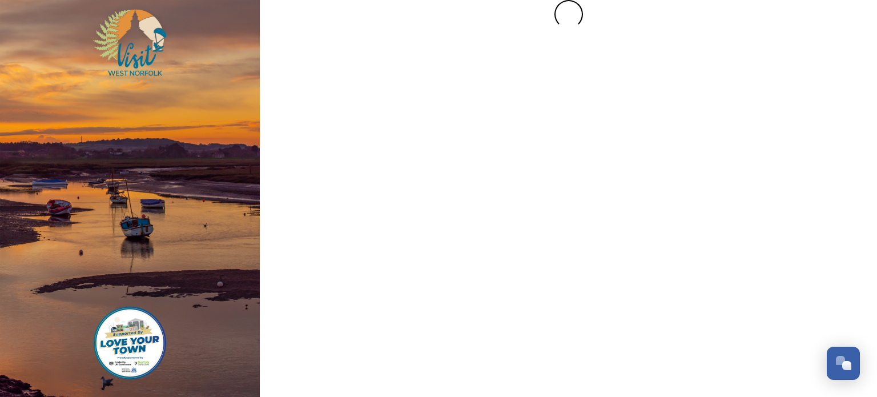
scroll to position [0, 0]
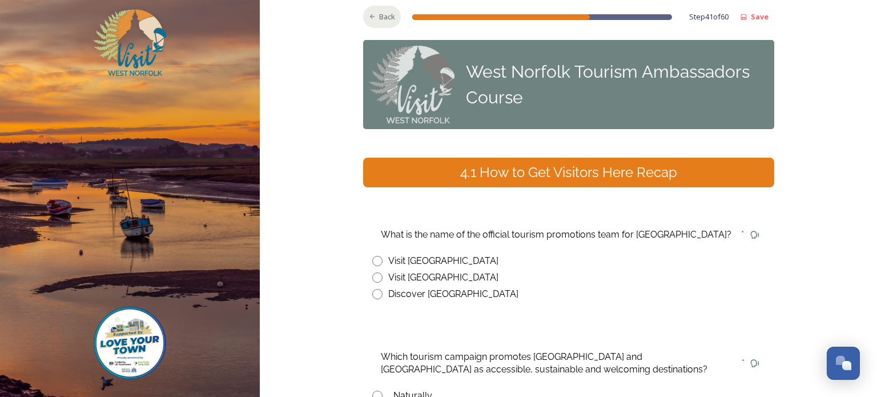
click at [377, 14] on div "Back" at bounding box center [382, 17] width 38 height 22
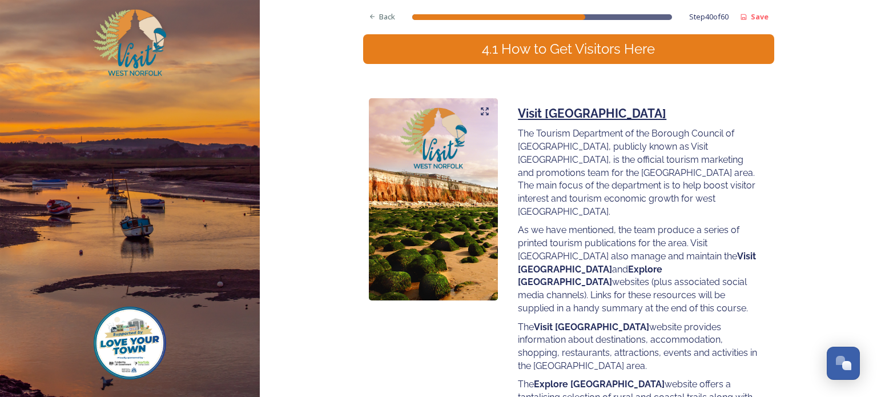
scroll to position [107, 0]
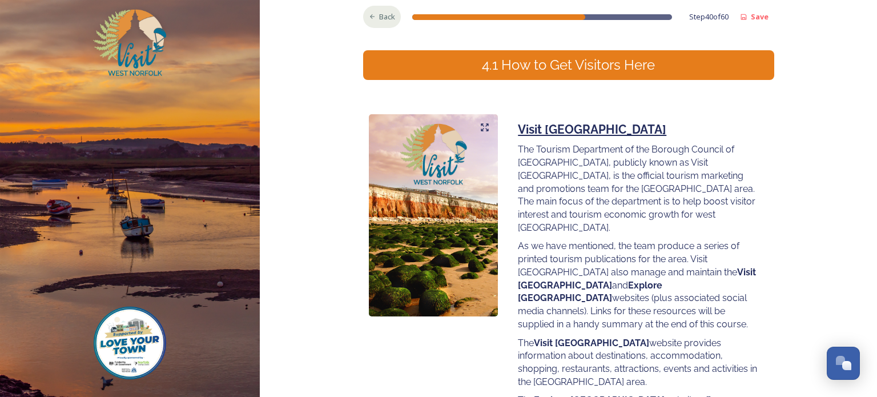
click at [378, 17] on div "Back" at bounding box center [382, 17] width 38 height 22
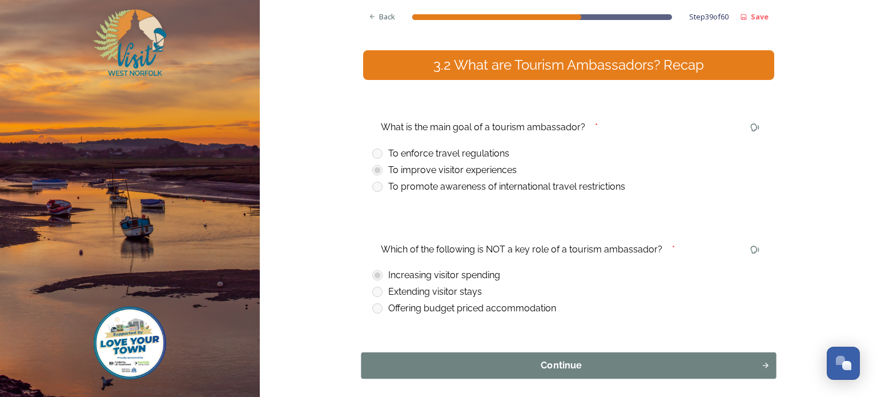
click at [571, 368] on div "Continue" at bounding box center [561, 365] width 388 height 14
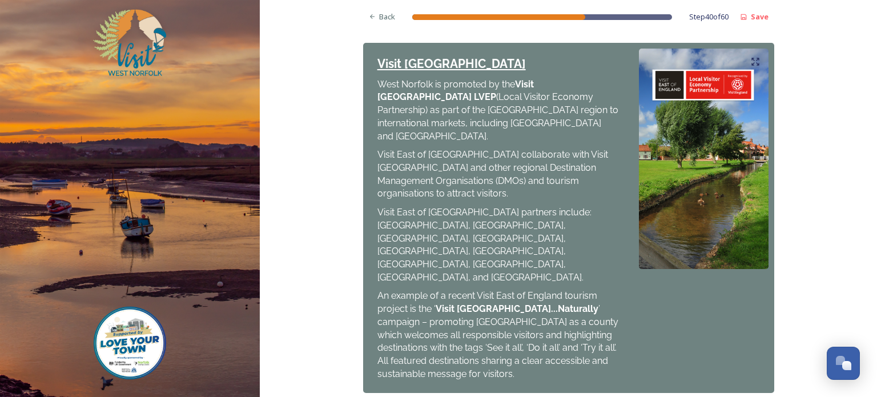
scroll to position [599, 0]
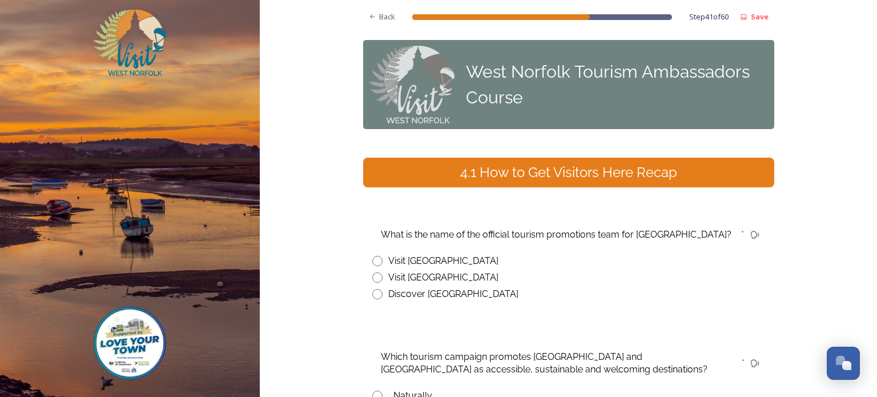
click at [378, 277] on input "radio" at bounding box center [377, 277] width 10 height 10
radio input "true"
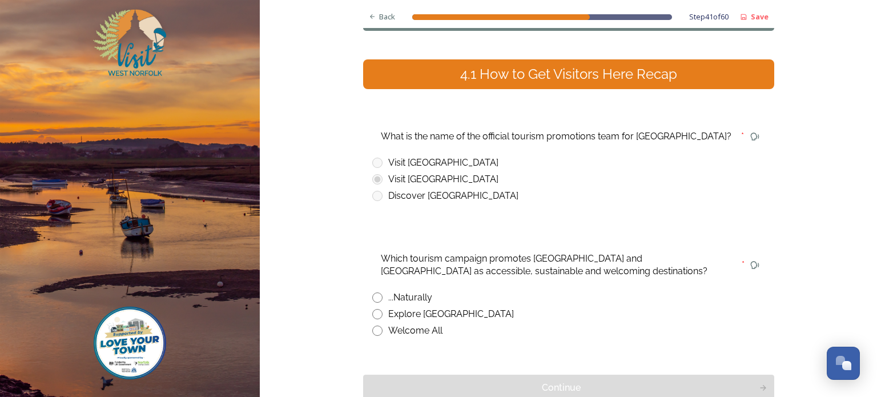
scroll to position [105, 0]
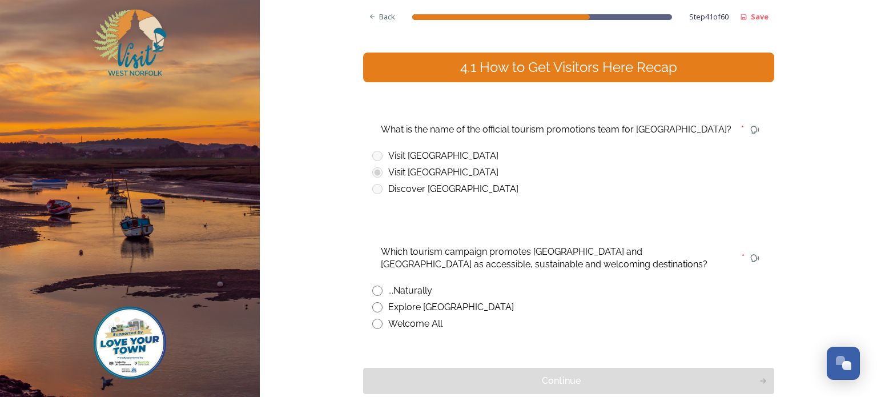
click at [377, 307] on input "radio" at bounding box center [377, 307] width 10 height 10
radio input "true"
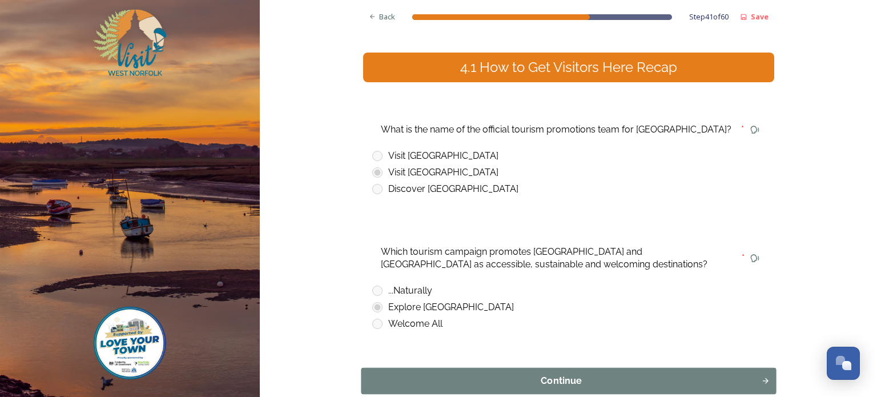
click at [559, 382] on div "Continue" at bounding box center [561, 381] width 388 height 14
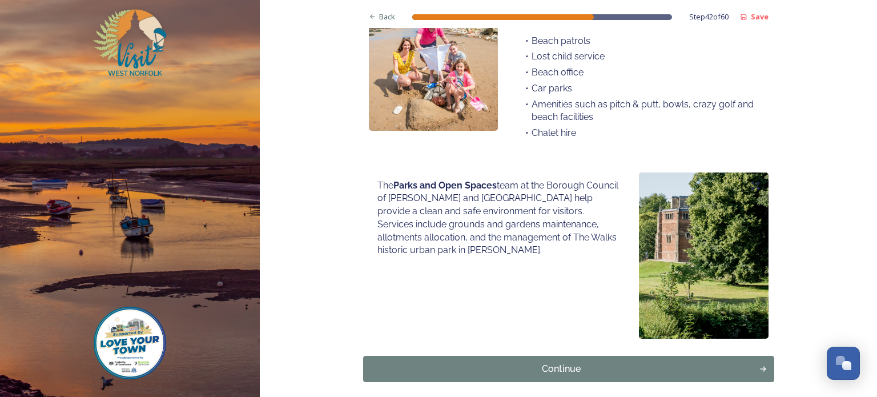
scroll to position [848, 0]
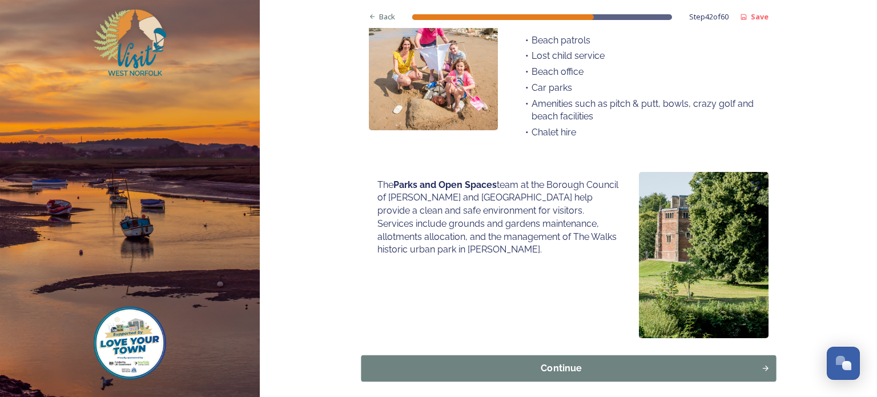
click at [562, 361] on div "Continue" at bounding box center [561, 368] width 388 height 14
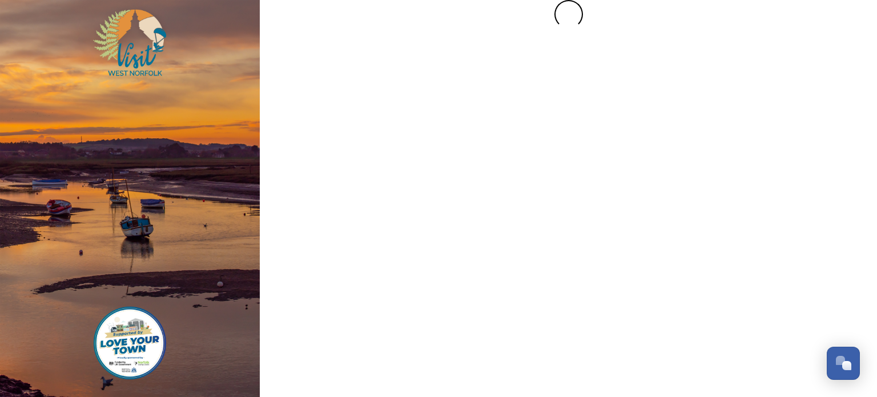
scroll to position [0, 0]
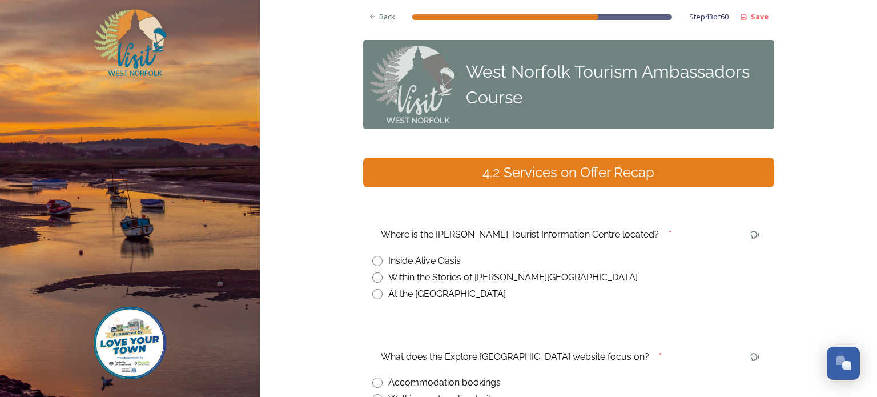
click at [377, 294] on input "radio" at bounding box center [377, 294] width 10 height 10
radio input "true"
click at [386, 15] on span "Back" at bounding box center [387, 16] width 16 height 11
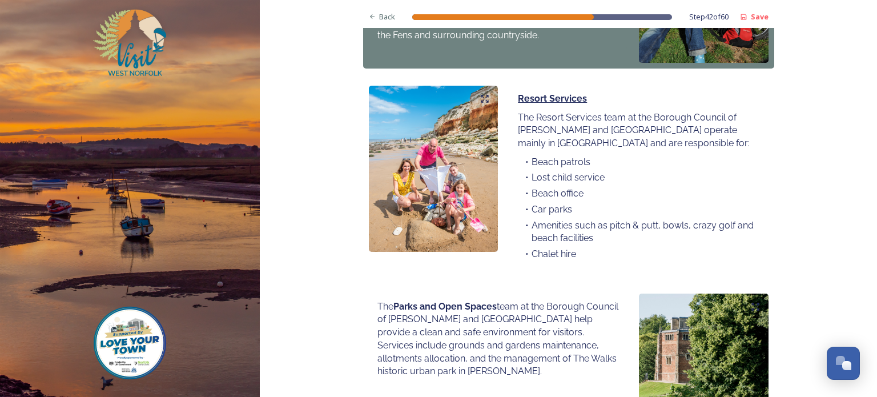
scroll to position [858, 0]
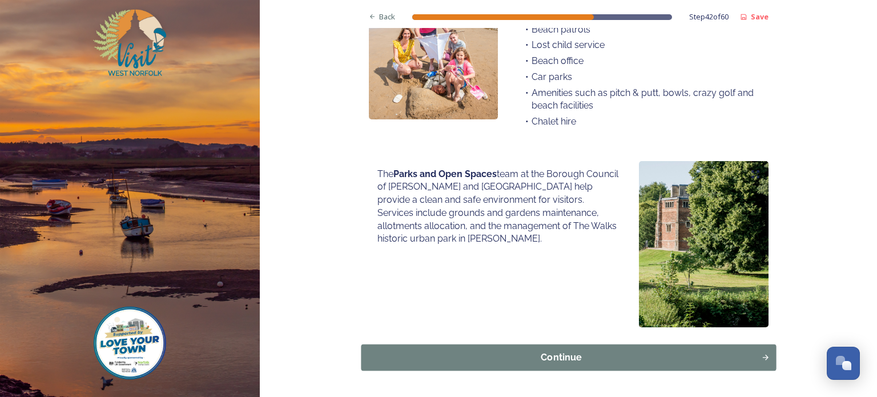
click at [550, 350] on div "Continue" at bounding box center [561, 357] width 388 height 14
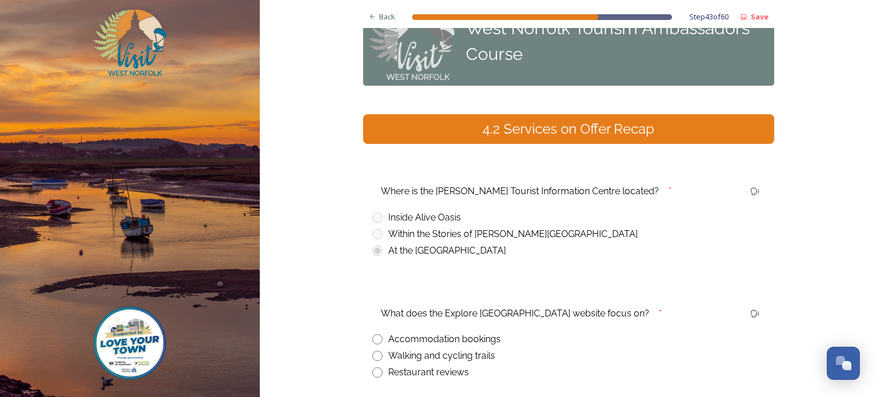
scroll to position [57, 0]
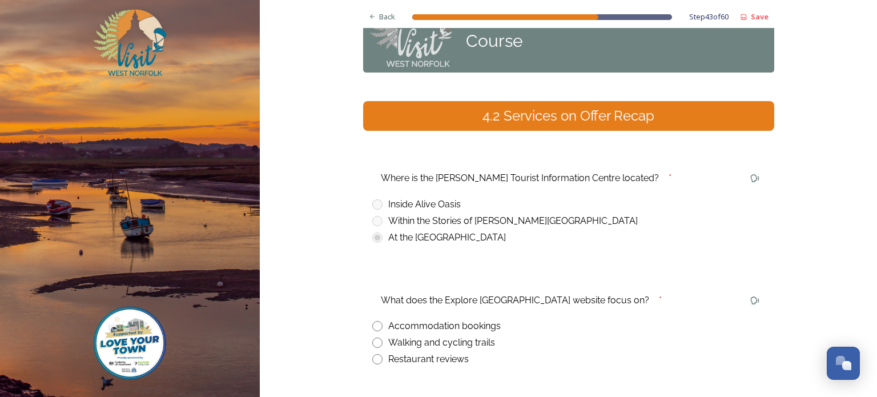
click at [375, 344] on input "radio" at bounding box center [377, 342] width 10 height 10
radio input "true"
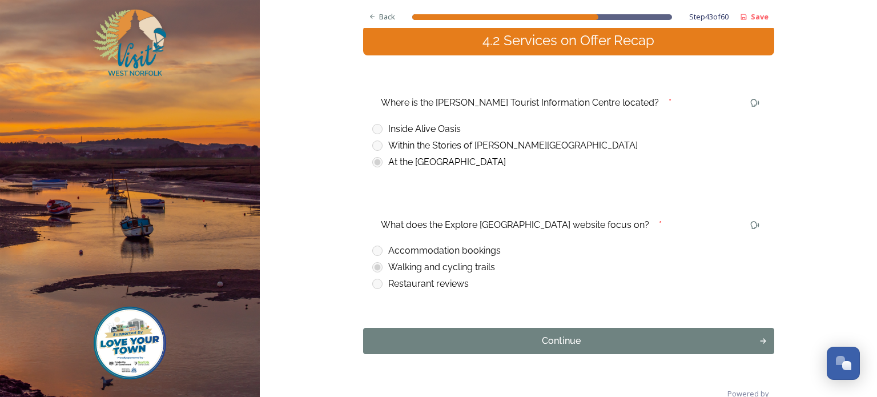
scroll to position [137, 0]
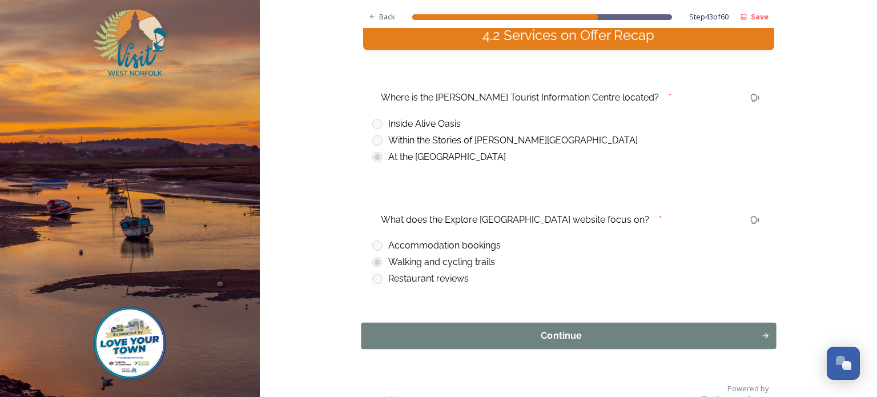
click at [560, 334] on div "Continue" at bounding box center [561, 336] width 388 height 14
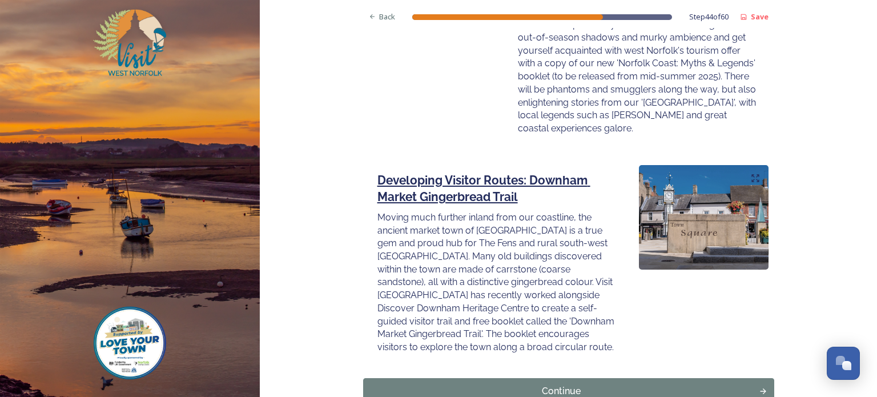
scroll to position [1598, 0]
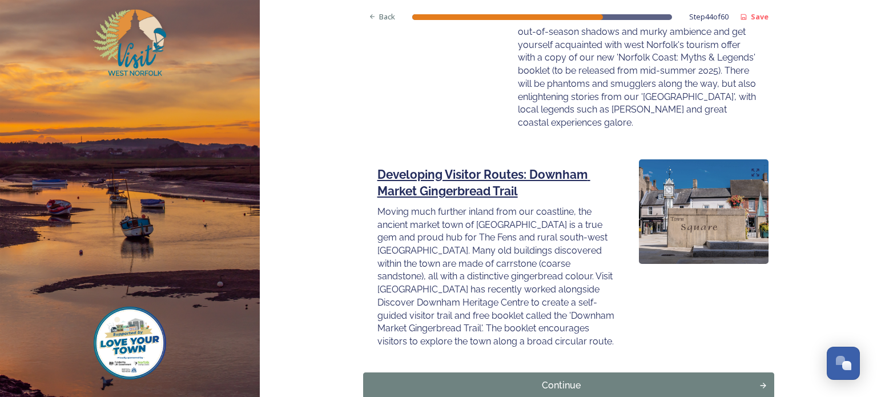
click at [560, 378] on div "Continue" at bounding box center [561, 385] width 384 height 14
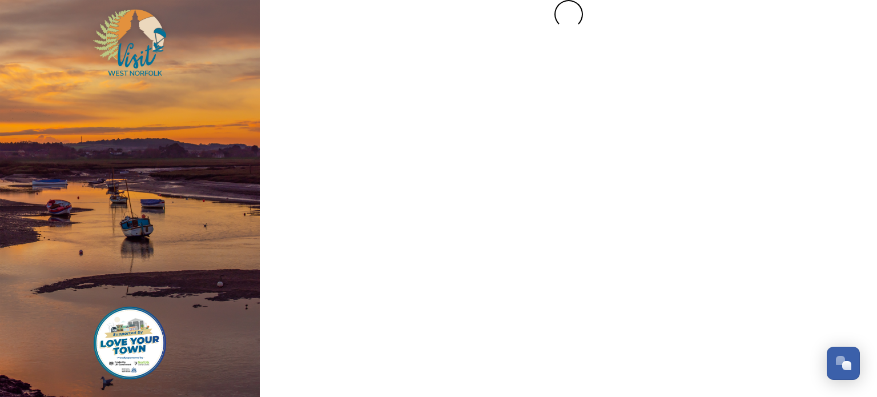
scroll to position [0, 0]
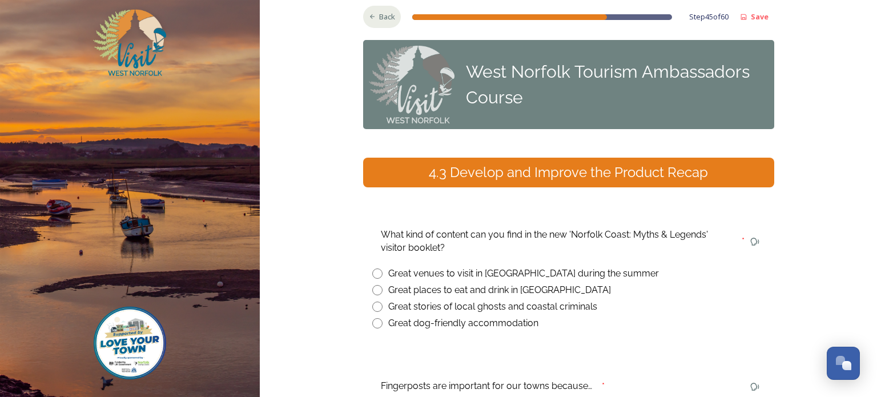
click at [388, 16] on span "Back" at bounding box center [387, 16] width 16 height 11
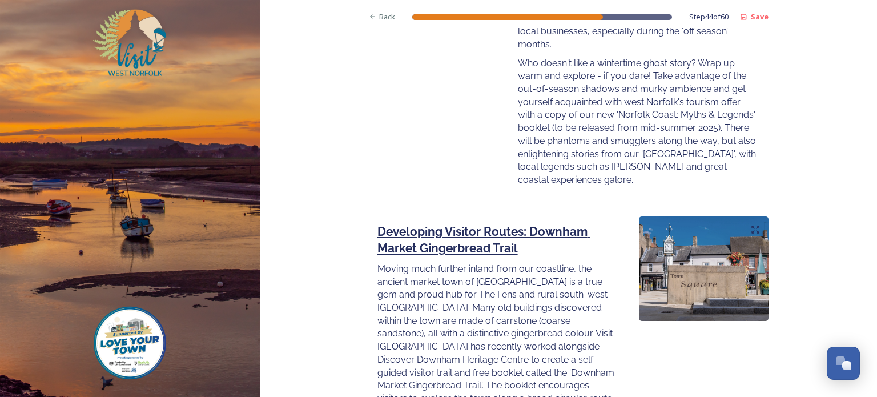
scroll to position [1613, 0]
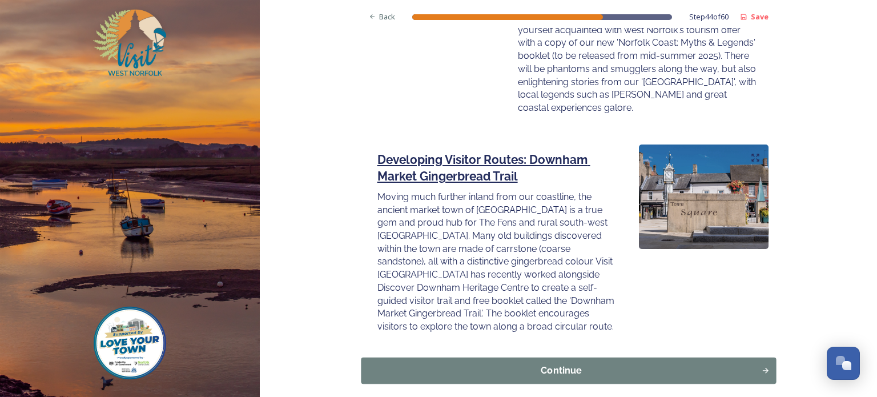
click at [529, 364] on div "Continue" at bounding box center [561, 371] width 388 height 14
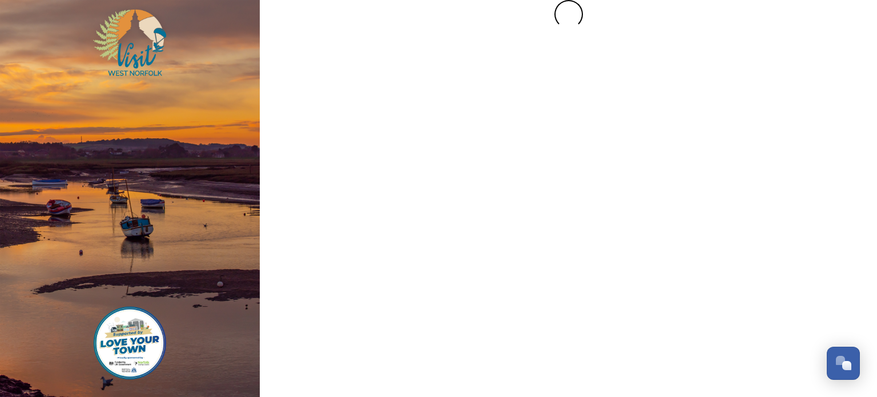
scroll to position [0, 0]
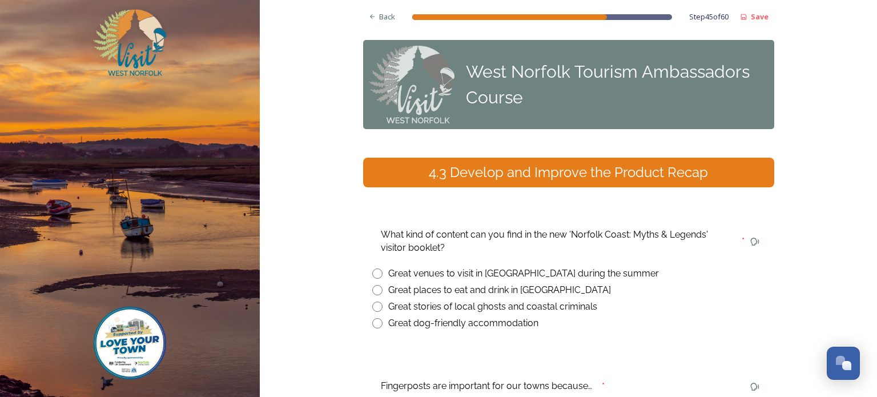
click at [376, 307] on input "radio" at bounding box center [377, 306] width 10 height 10
radio input "true"
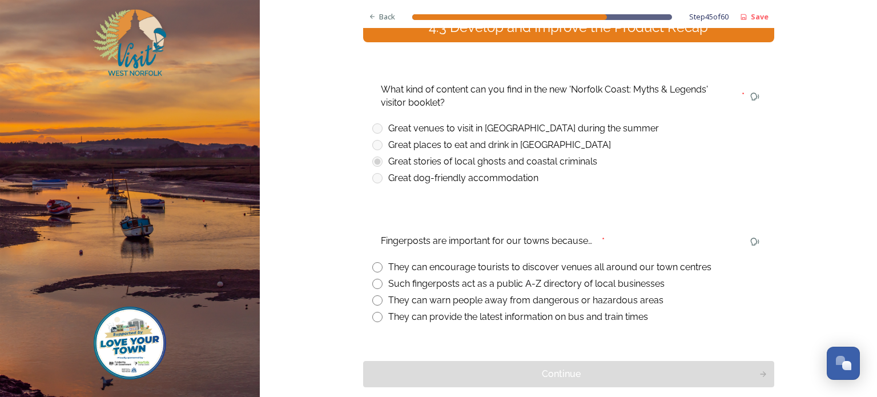
scroll to position [151, 0]
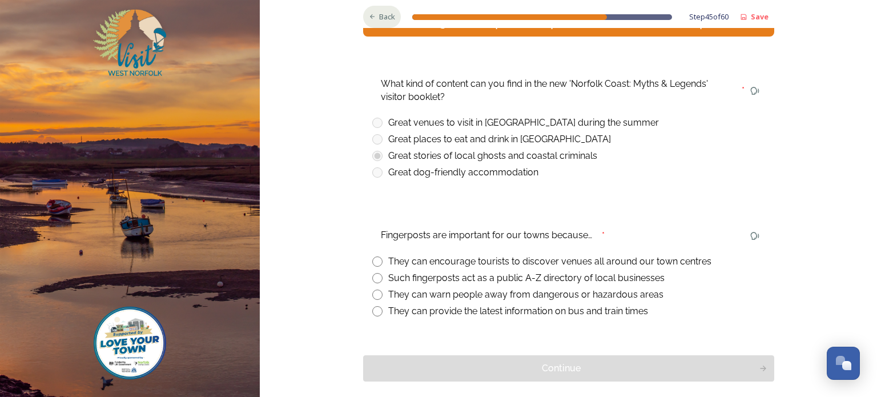
click at [382, 13] on span "Back" at bounding box center [387, 16] width 16 height 11
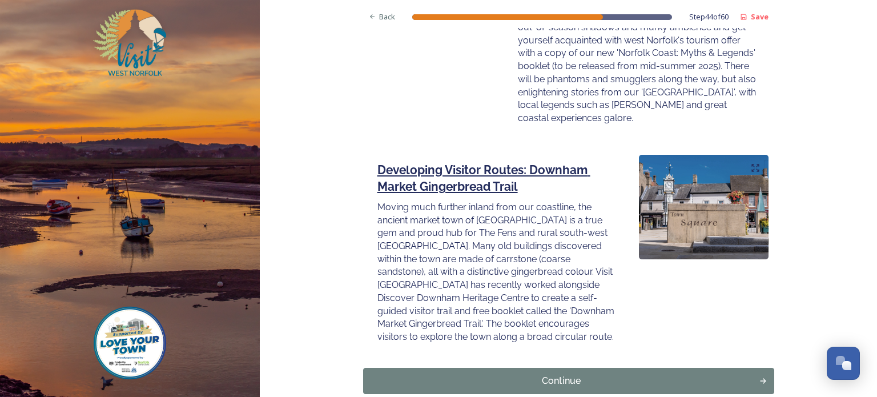
scroll to position [1613, 0]
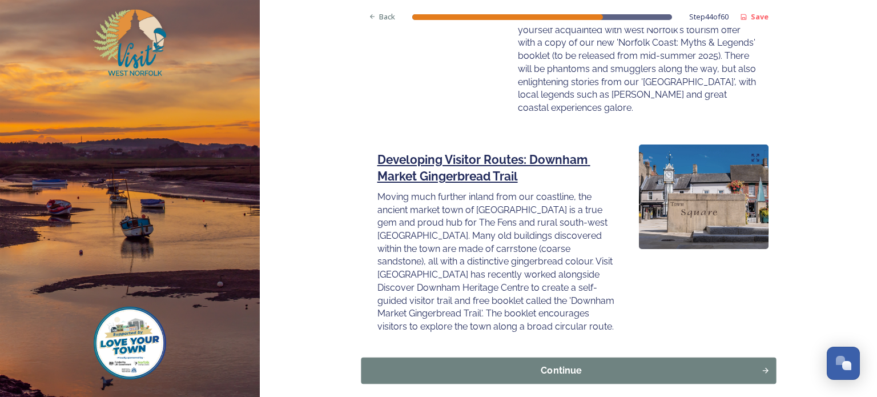
click at [526, 364] on div "Continue" at bounding box center [561, 371] width 388 height 14
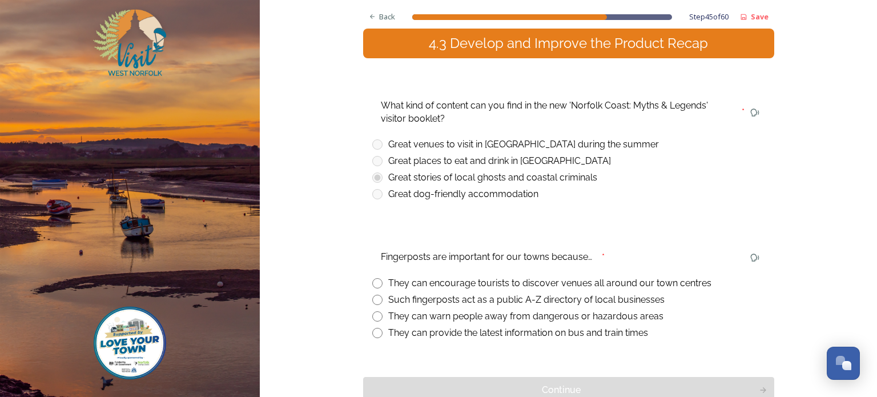
scroll to position [130, 0]
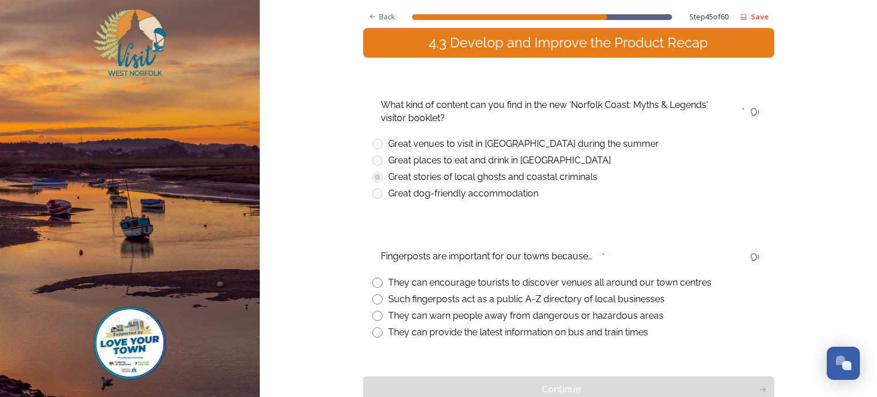
click at [377, 283] on input "radio" at bounding box center [377, 282] width 10 height 10
radio input "true"
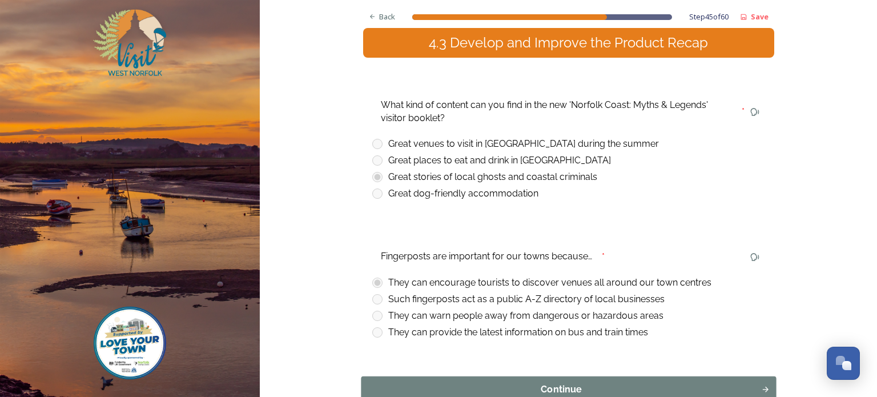
click at [536, 387] on div "Continue" at bounding box center [561, 389] width 388 height 14
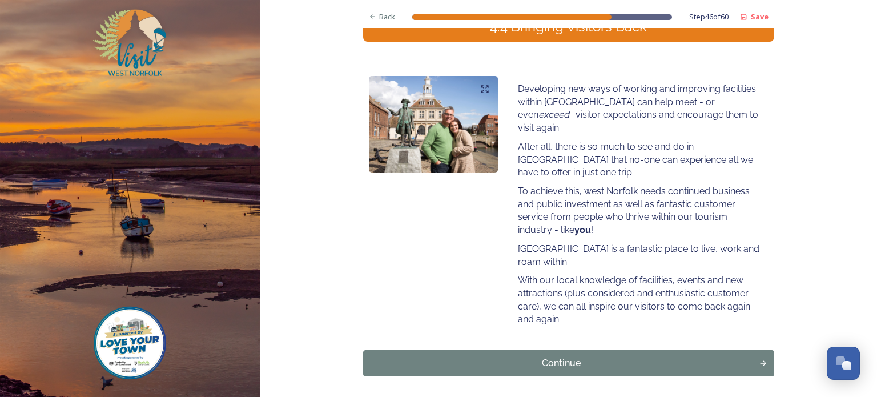
scroll to position [151, 0]
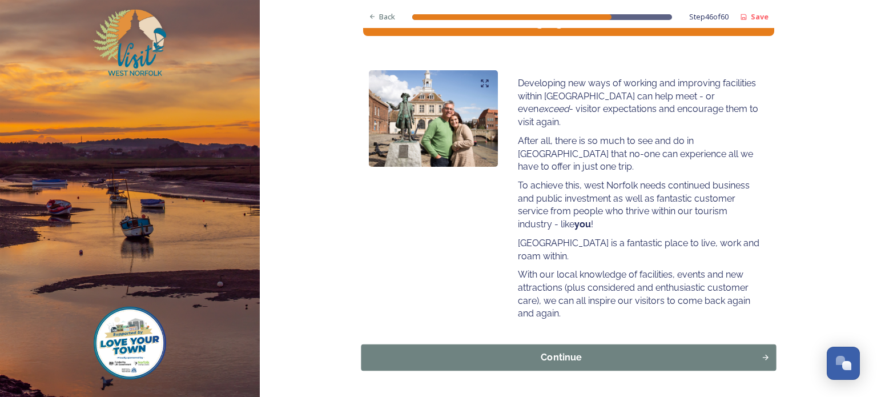
click at [545, 350] on div "Continue" at bounding box center [561, 357] width 388 height 14
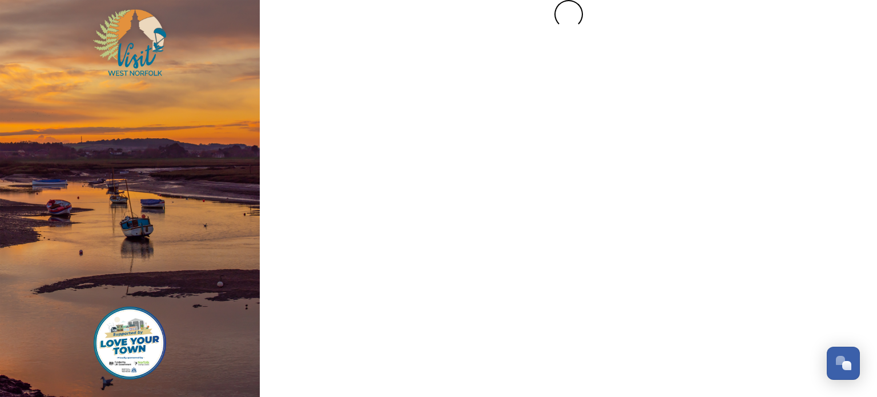
scroll to position [0, 0]
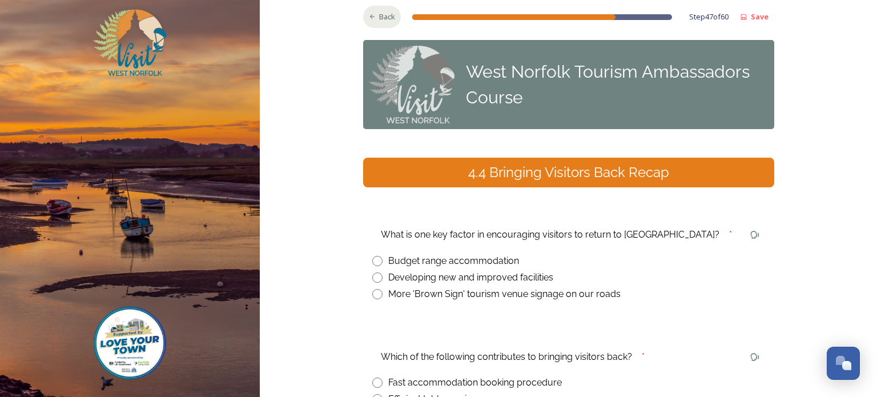
click at [386, 16] on span "Back" at bounding box center [387, 16] width 16 height 11
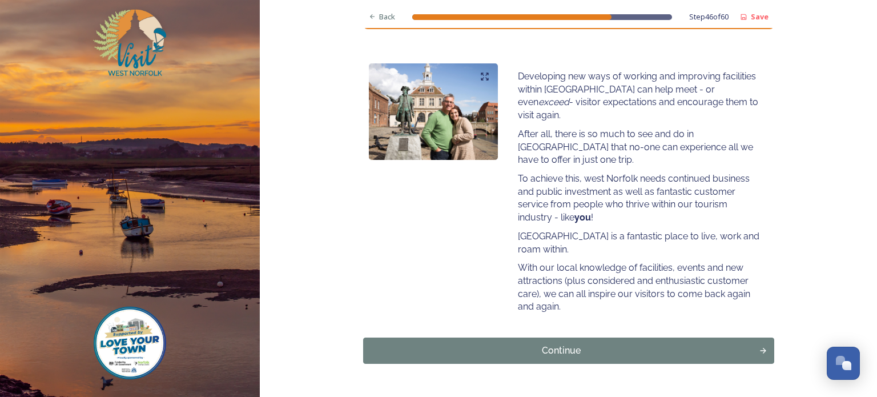
scroll to position [163, 0]
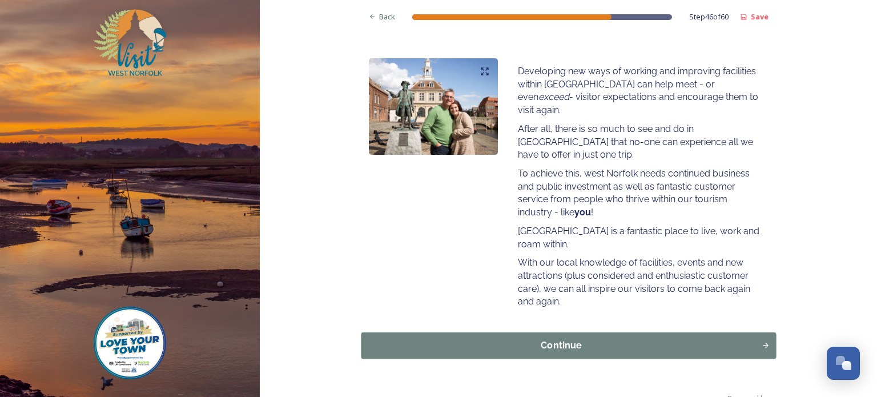
click at [559, 338] on div "Continue" at bounding box center [561, 345] width 388 height 14
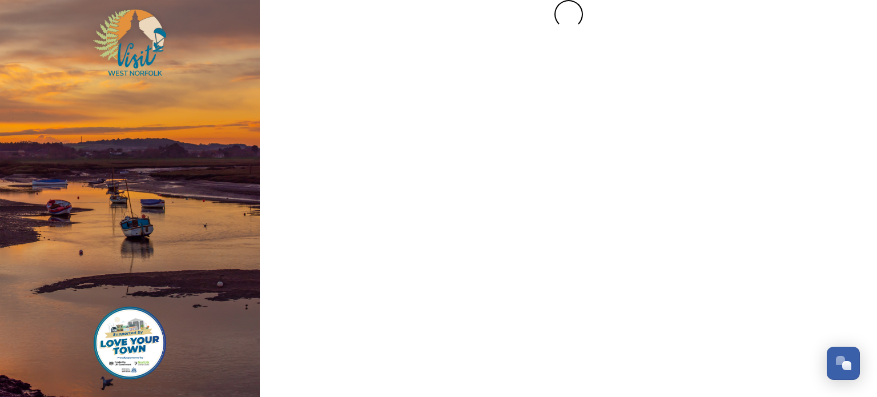
scroll to position [0, 0]
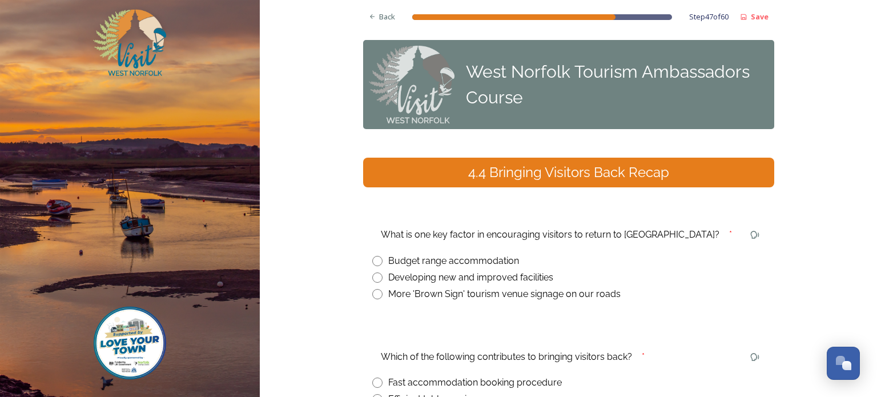
click at [376, 276] on input "radio" at bounding box center [377, 277] width 10 height 10
radio input "true"
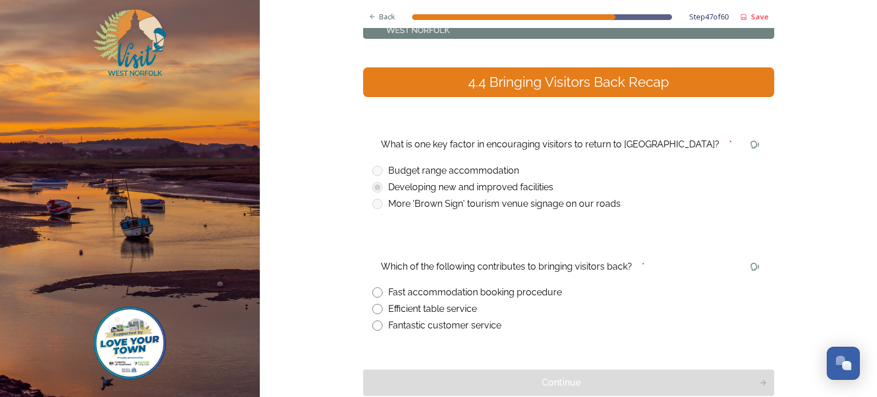
scroll to position [95, 0]
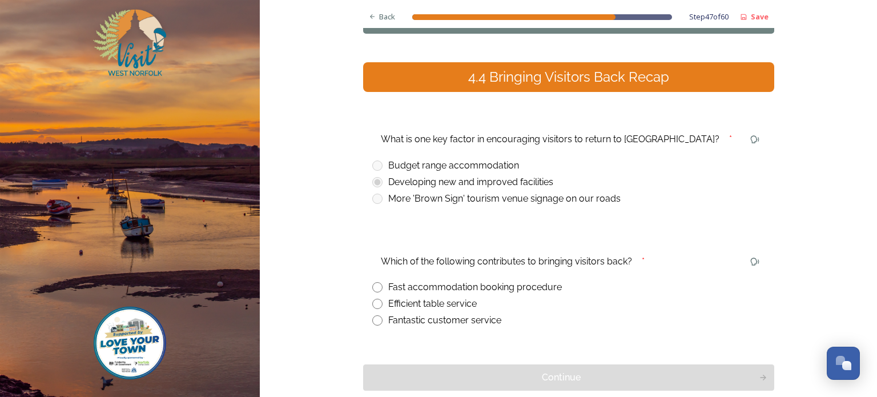
click at [376, 320] on input "radio" at bounding box center [377, 320] width 10 height 10
radio input "true"
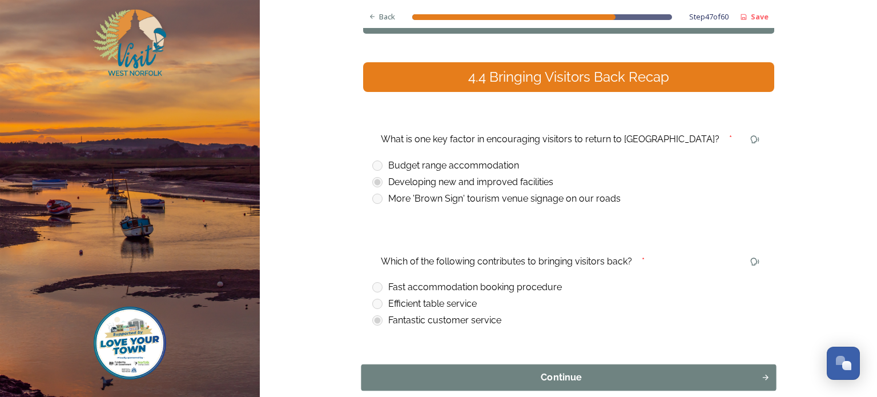
click at [553, 380] on div "Continue" at bounding box center [561, 377] width 388 height 14
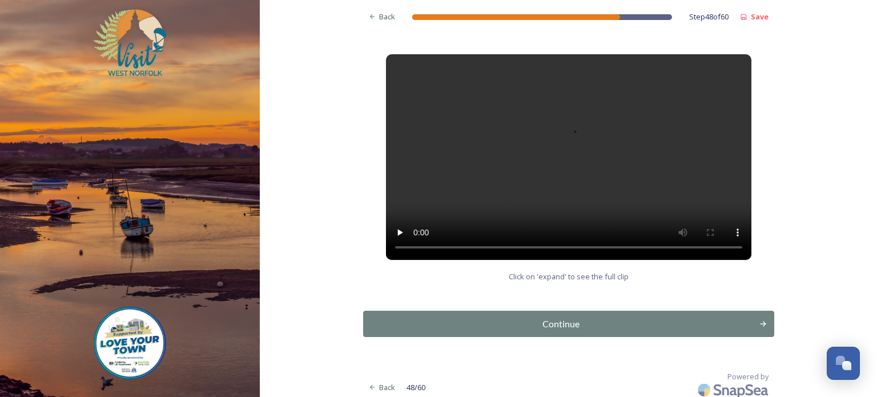
scroll to position [162, 0]
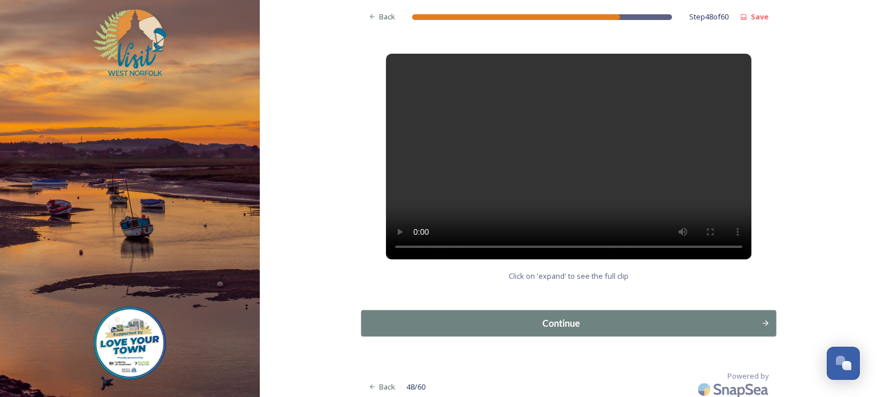
click at [529, 321] on div "Continue" at bounding box center [561, 323] width 388 height 14
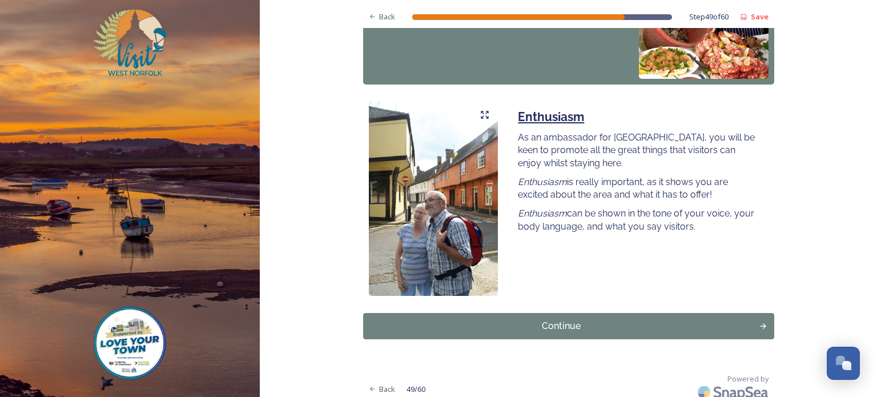
scroll to position [1011, 0]
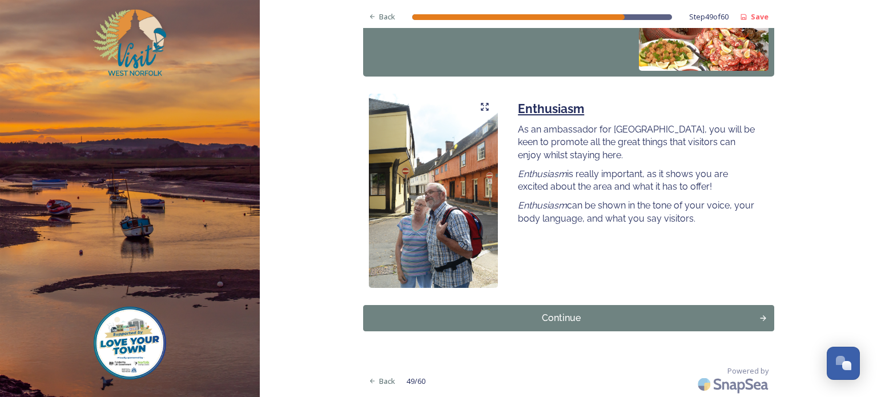
click at [529, 321] on div "Continue" at bounding box center [561, 318] width 384 height 14
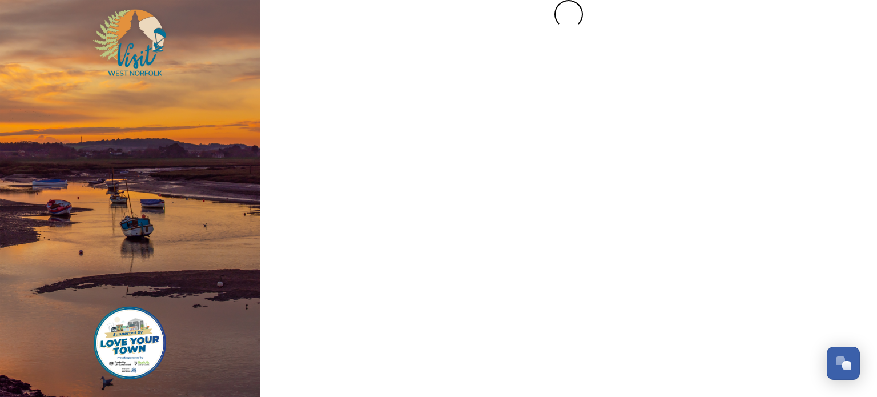
scroll to position [0, 0]
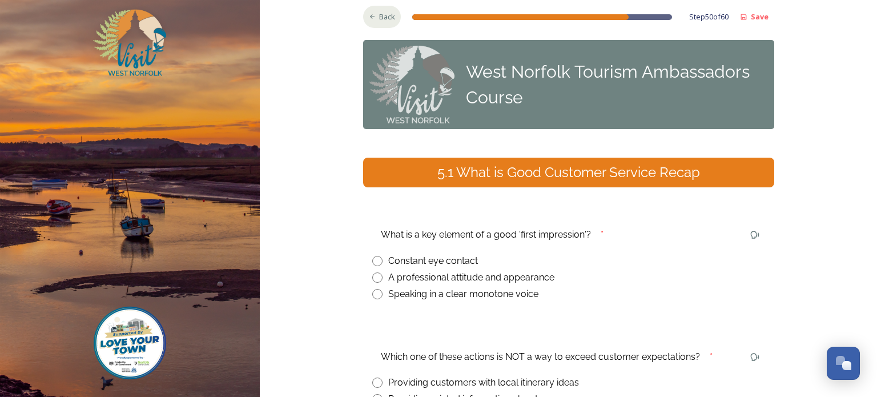
click at [385, 17] on span "Back" at bounding box center [387, 16] width 16 height 11
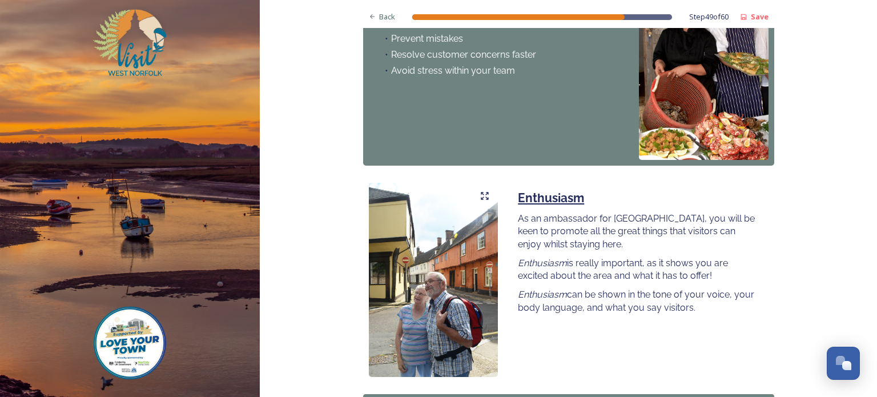
scroll to position [1011, 0]
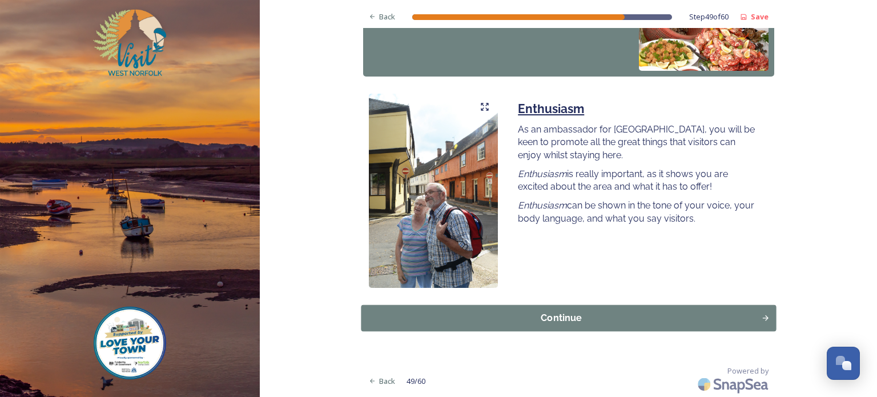
click at [549, 316] on div "Continue" at bounding box center [561, 317] width 388 height 14
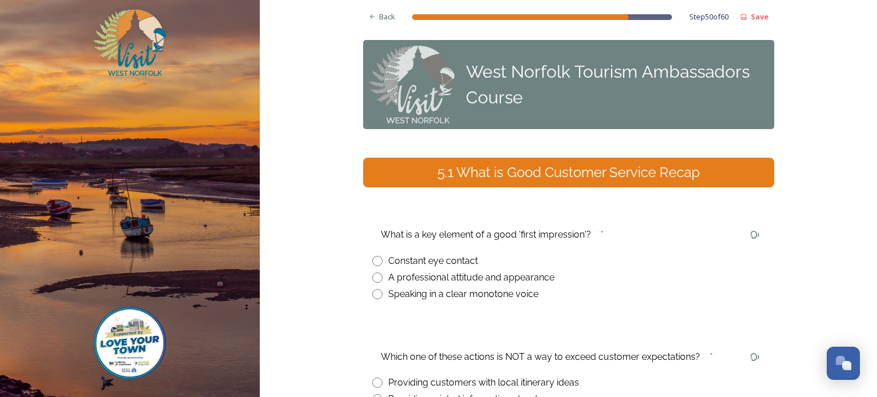
click at [377, 261] on input "radio" at bounding box center [377, 261] width 10 height 10
radio input "true"
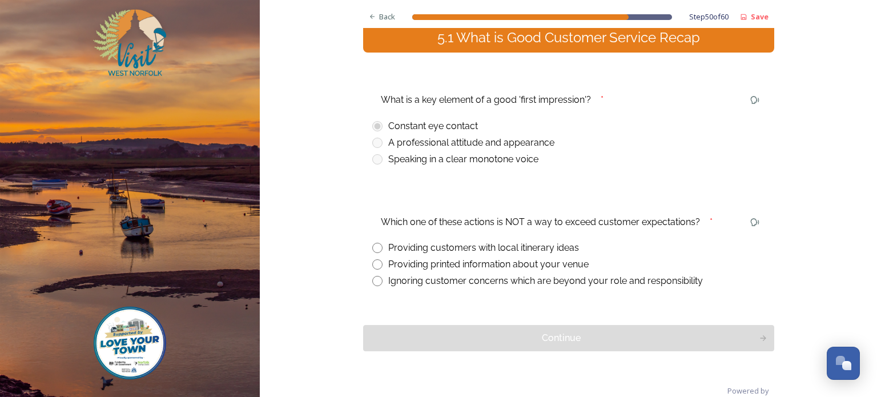
scroll to position [135, 0]
click at [377, 281] on input "radio" at bounding box center [377, 280] width 10 height 10
radio input "true"
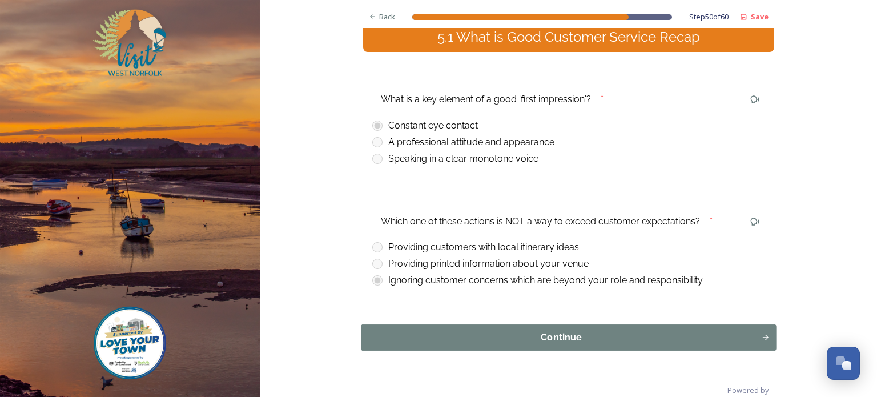
click at [561, 339] on div "Continue" at bounding box center [561, 337] width 388 height 14
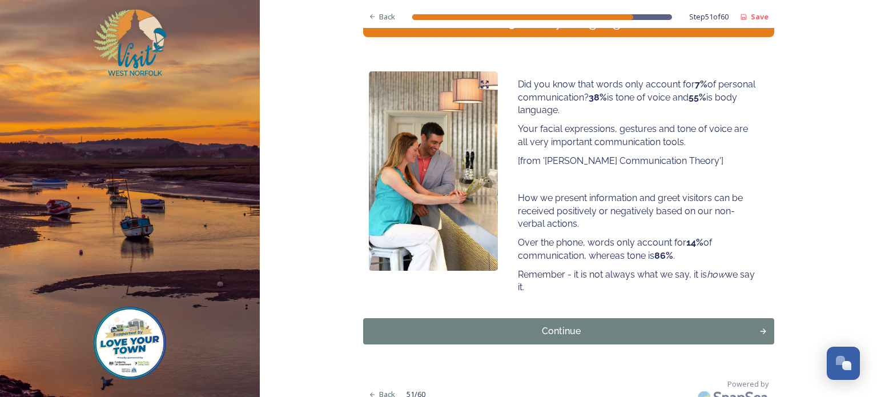
scroll to position [158, 0]
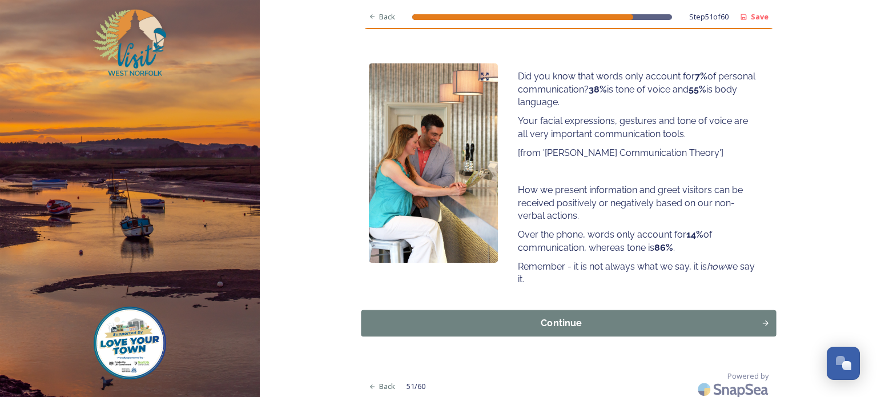
click at [560, 321] on div "Continue" at bounding box center [561, 323] width 388 height 14
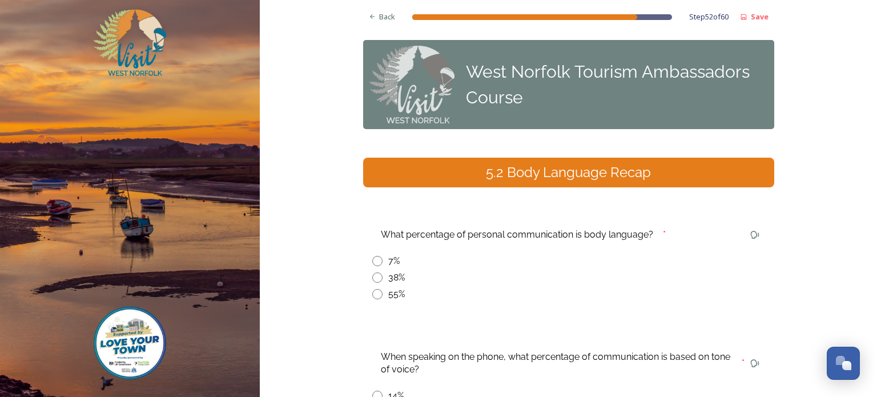
click at [378, 293] on input "radio" at bounding box center [377, 294] width 10 height 10
radio input "true"
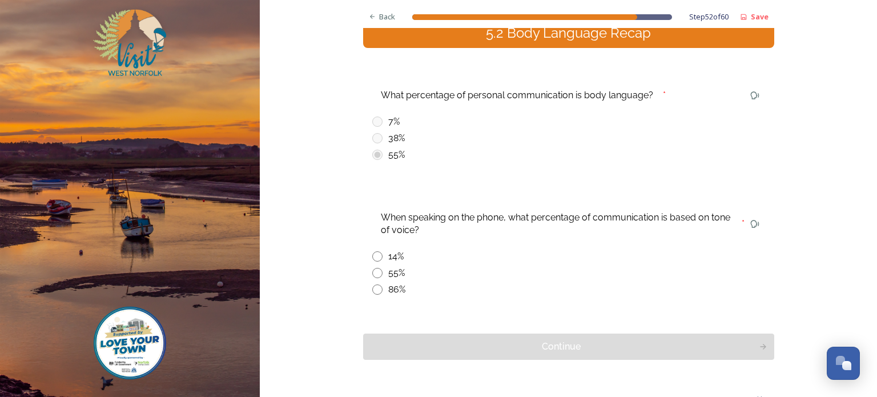
scroll to position [148, 0]
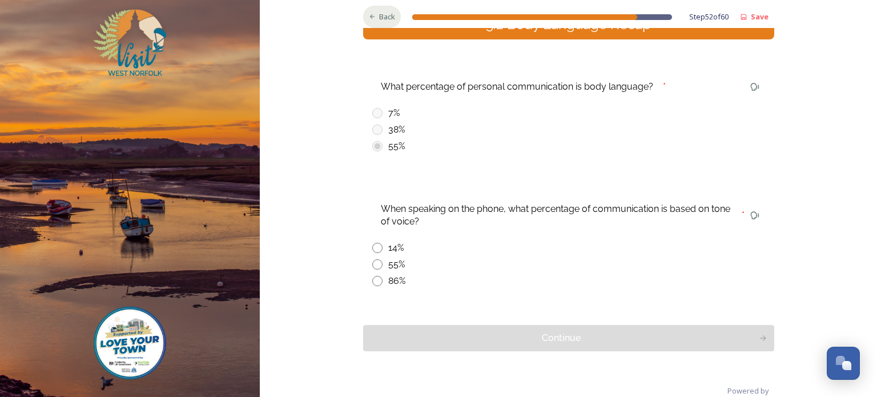
click at [382, 17] on span "Back" at bounding box center [387, 16] width 16 height 11
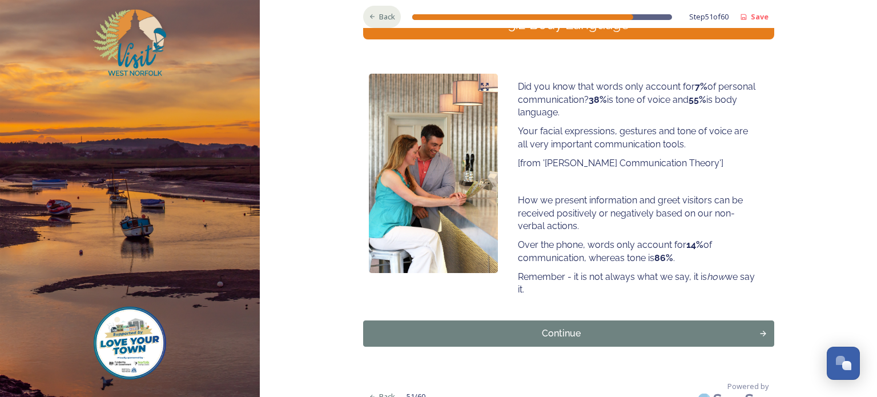
scroll to position [143, 0]
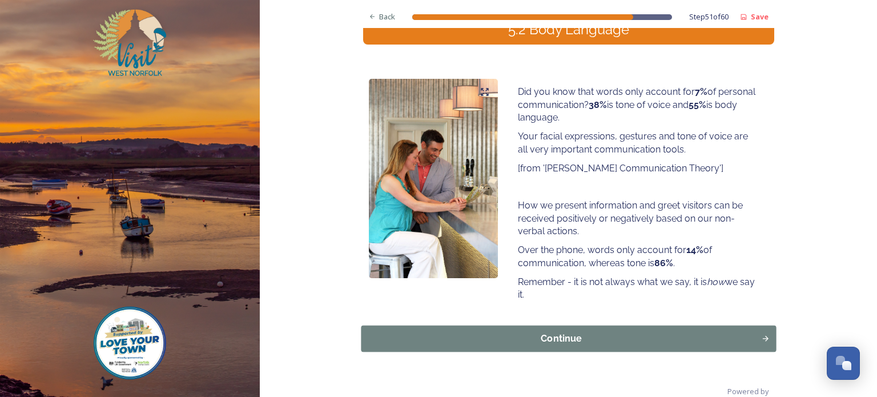
click at [558, 339] on div "Continue" at bounding box center [561, 339] width 388 height 14
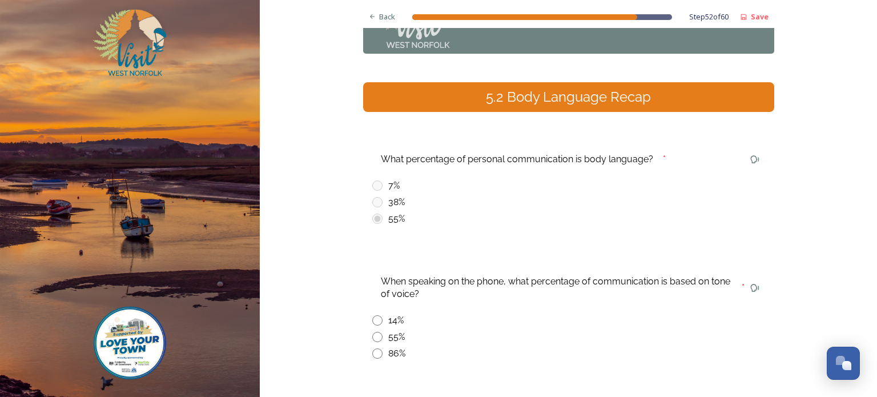
scroll to position [76, 0]
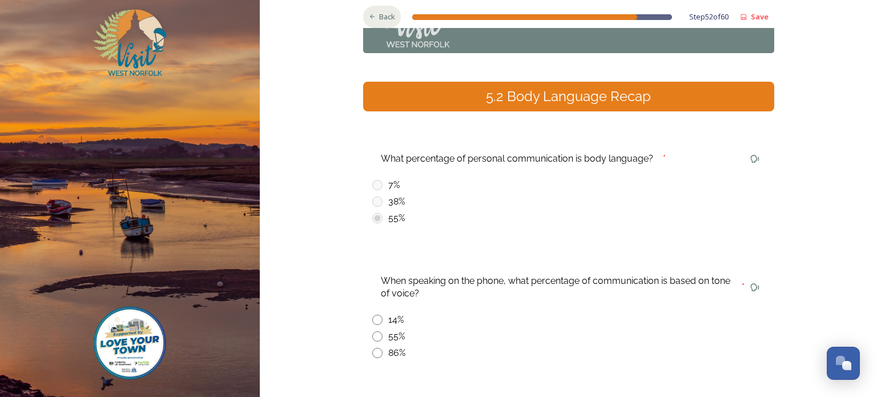
click at [382, 16] on span "Back" at bounding box center [387, 16] width 16 height 11
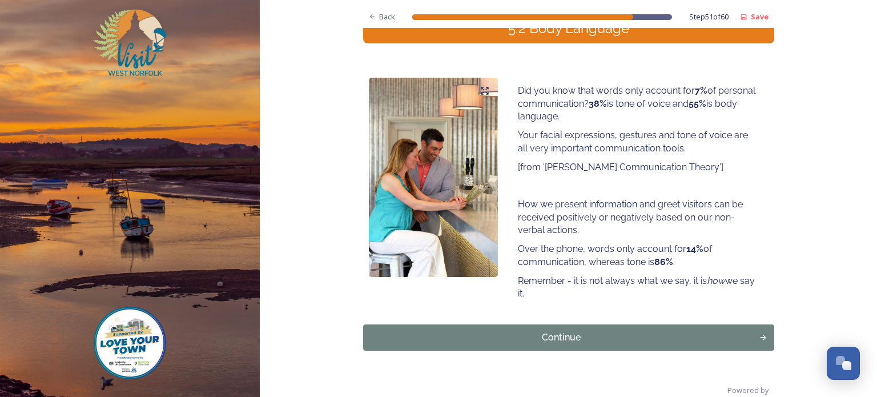
scroll to position [143, 0]
click at [552, 339] on div "Continue" at bounding box center [561, 338] width 388 height 14
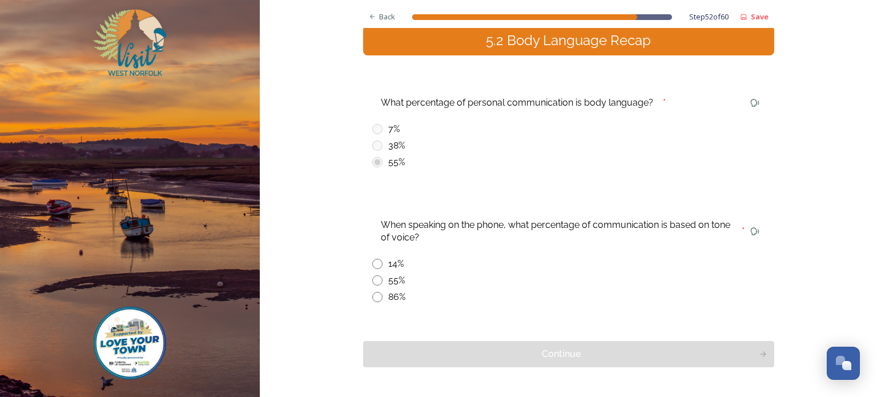
scroll to position [142, 0]
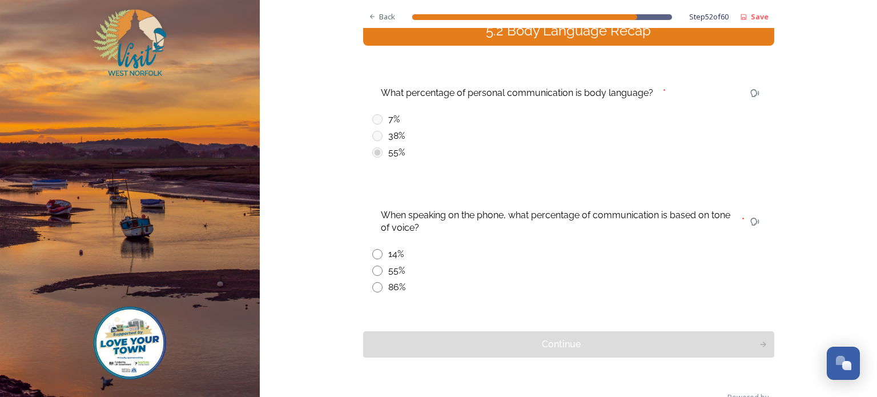
click at [378, 287] on input "radio" at bounding box center [377, 287] width 10 height 10
radio input "true"
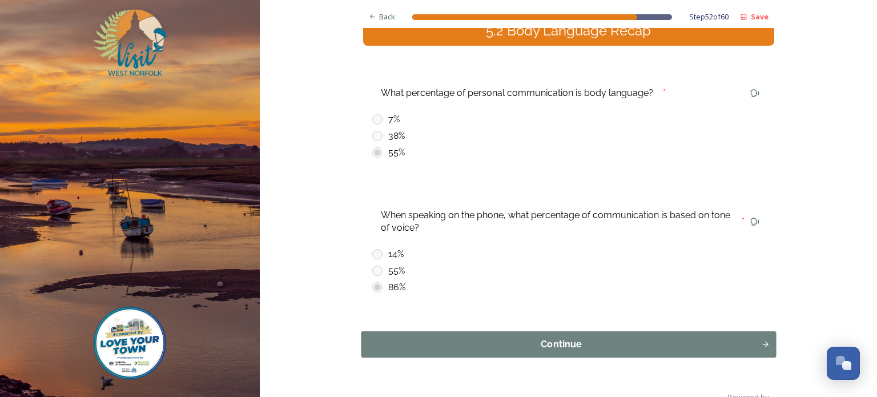
click at [553, 342] on div "Continue" at bounding box center [561, 344] width 388 height 14
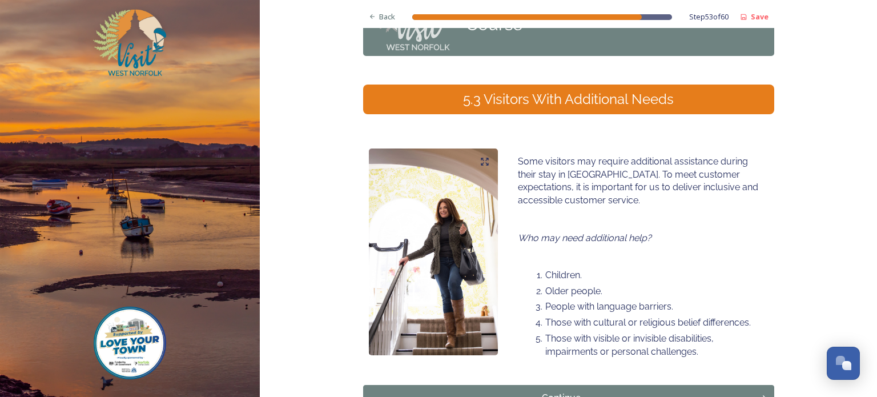
scroll to position [87, 0]
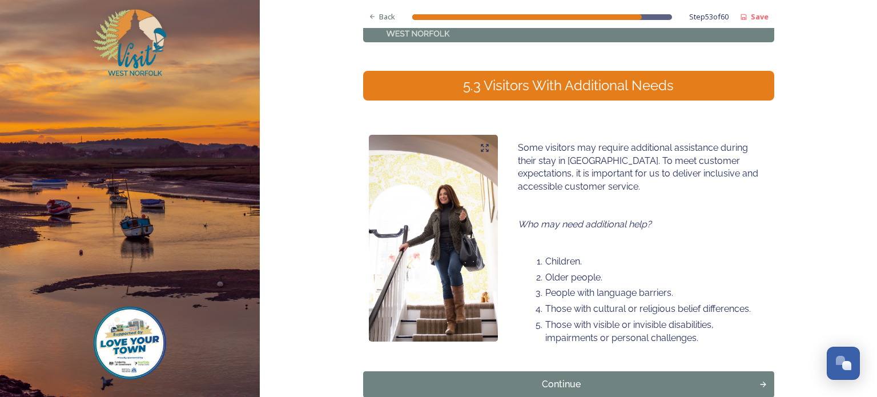
click at [553, 342] on li "Those with visible or invisible disabilities, impairments or personal challenge…" at bounding box center [645, 331] width 228 height 26
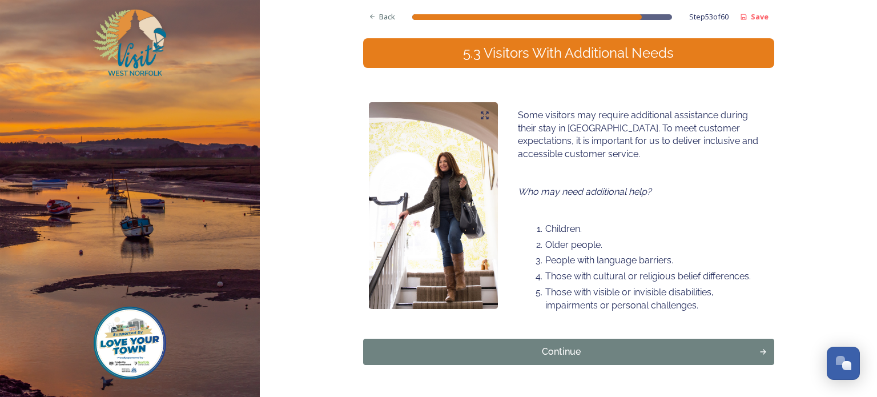
scroll to position [122, 0]
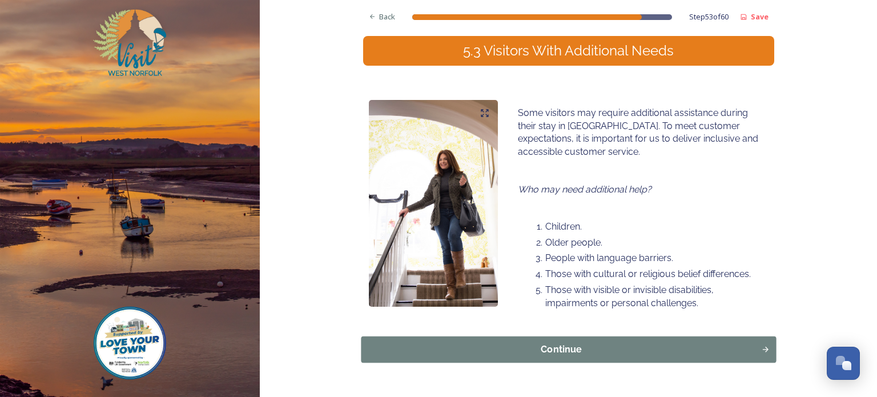
click at [559, 350] on div "Continue" at bounding box center [561, 349] width 388 height 14
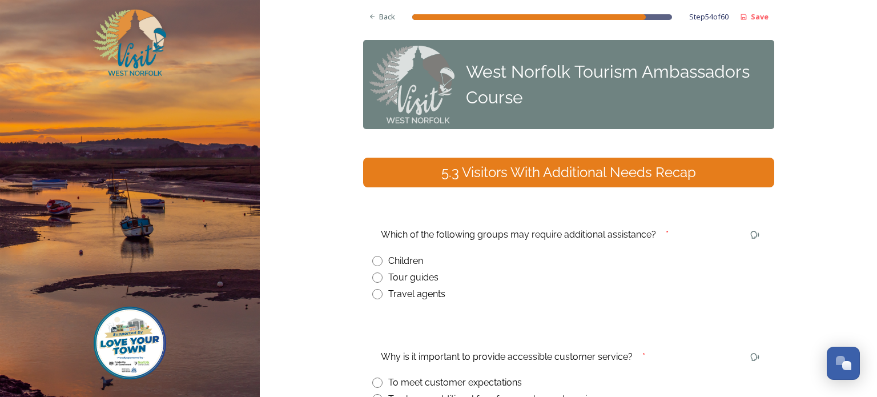
click at [377, 260] on input "radio" at bounding box center [377, 261] width 10 height 10
radio input "true"
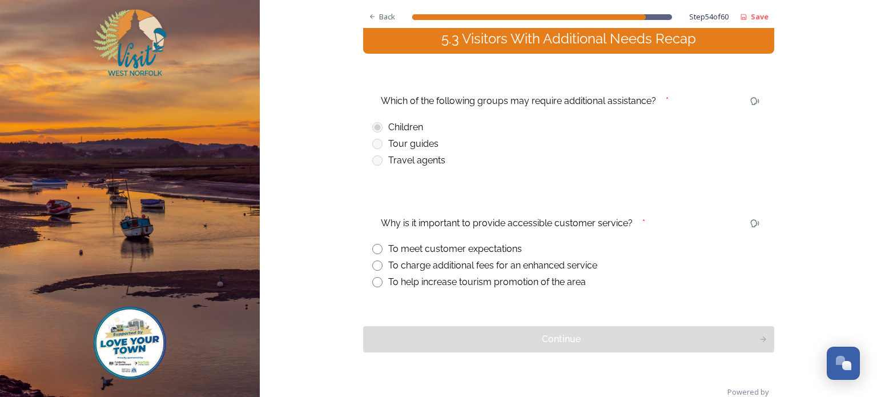
scroll to position [135, 0]
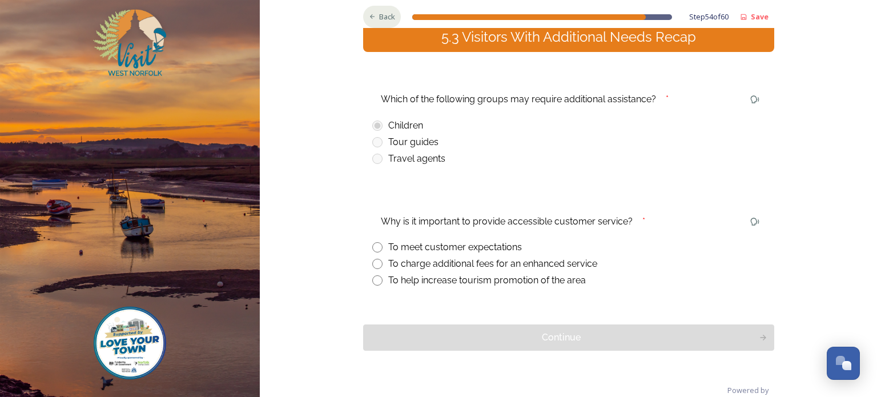
click at [385, 18] on span "Back" at bounding box center [387, 16] width 16 height 11
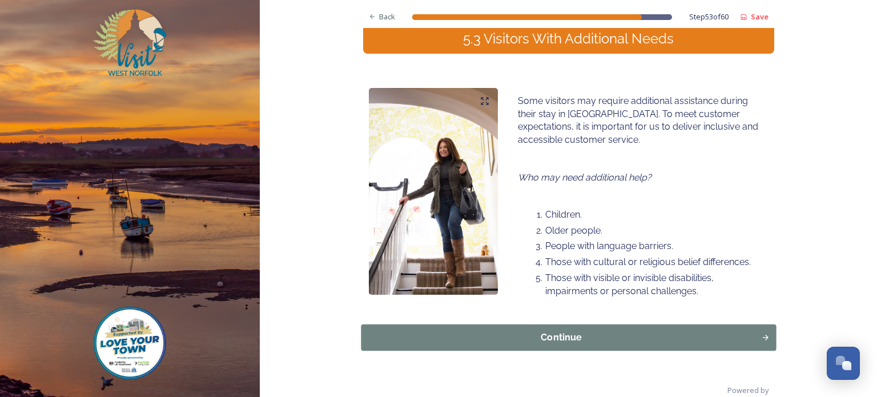
click at [561, 337] on div "Continue" at bounding box center [561, 337] width 388 height 14
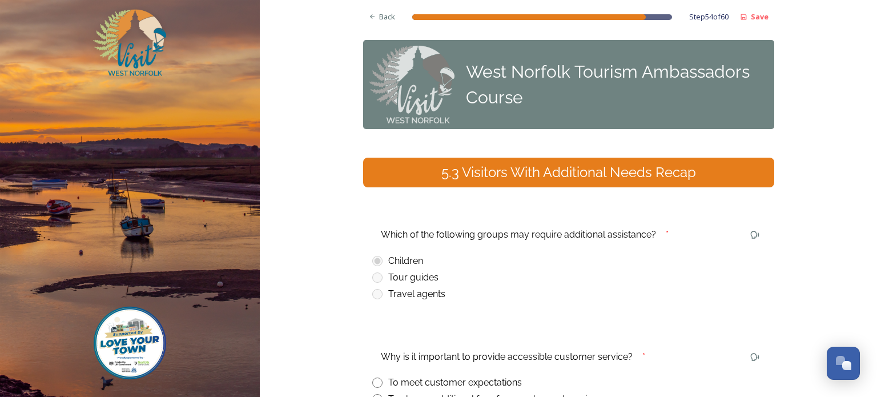
click at [377, 382] on input "radio" at bounding box center [377, 382] width 10 height 10
radio input "true"
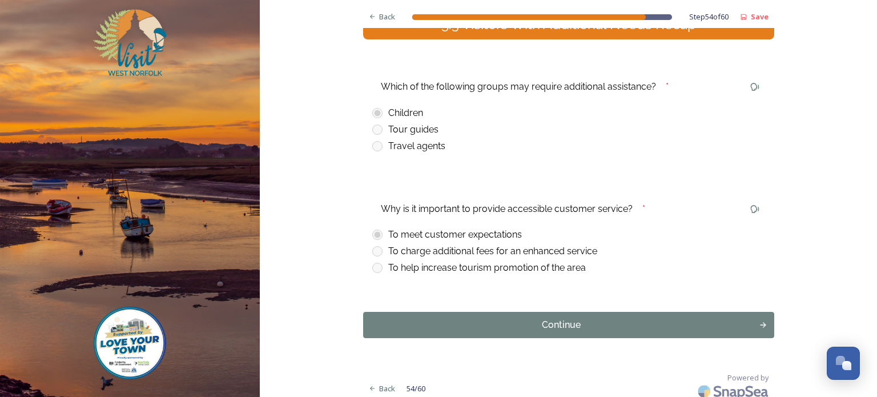
scroll to position [151, 0]
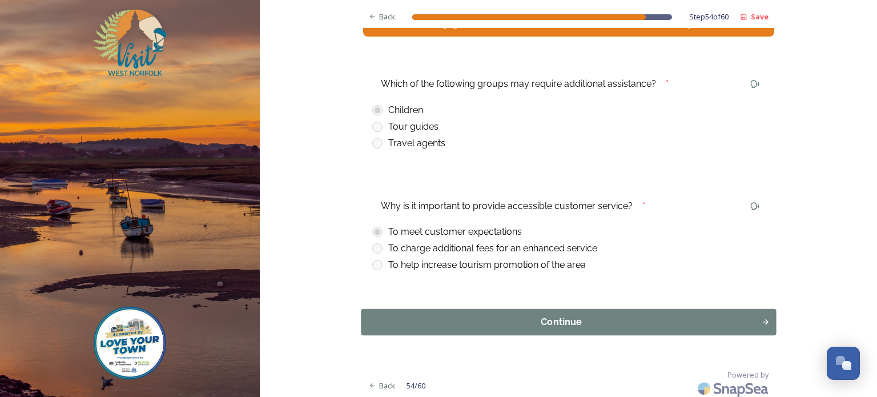
click at [524, 322] on div "Continue" at bounding box center [561, 322] width 388 height 14
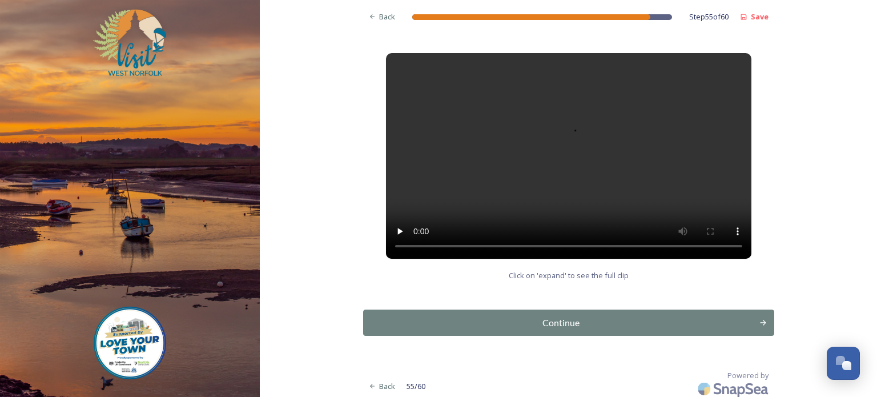
scroll to position [167, 0]
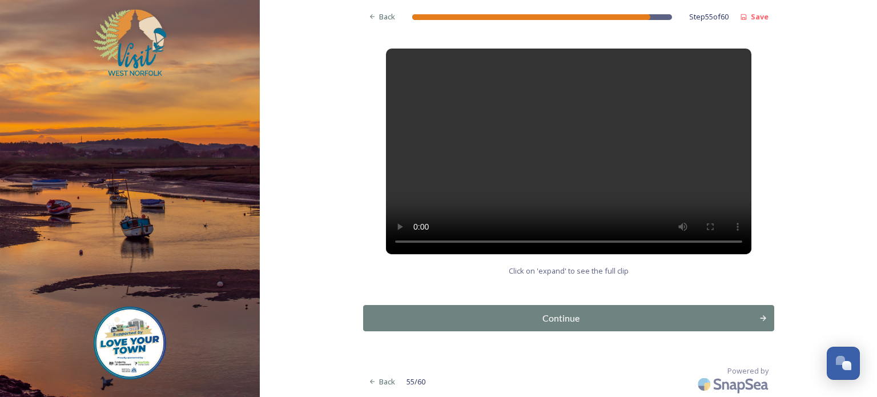
click at [524, 322] on div "Continue" at bounding box center [561, 318] width 384 height 14
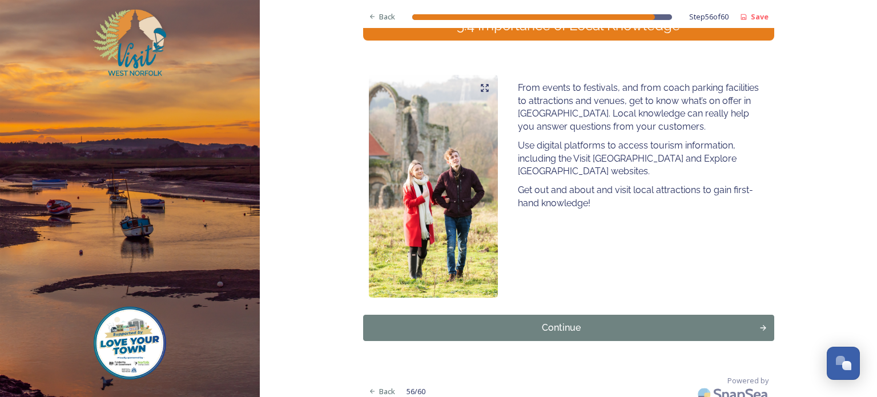
scroll to position [148, 0]
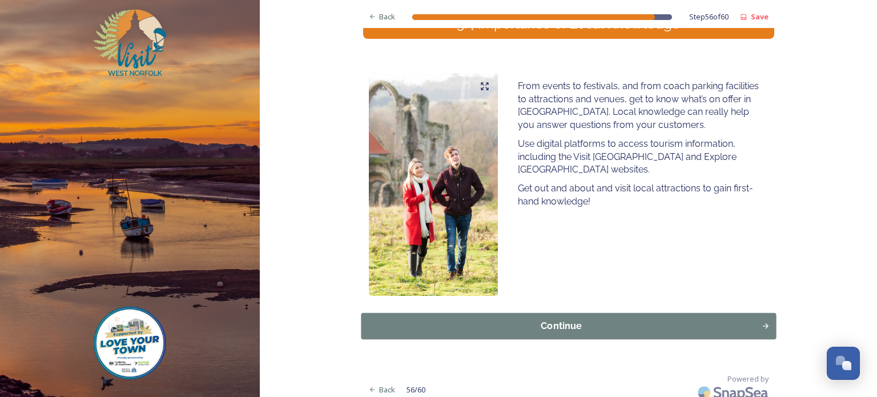
click at [538, 324] on div "Continue" at bounding box center [561, 326] width 388 height 14
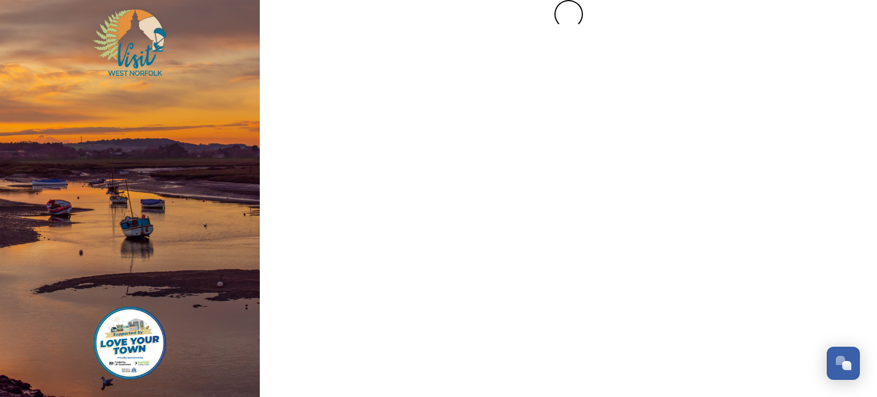
scroll to position [0, 0]
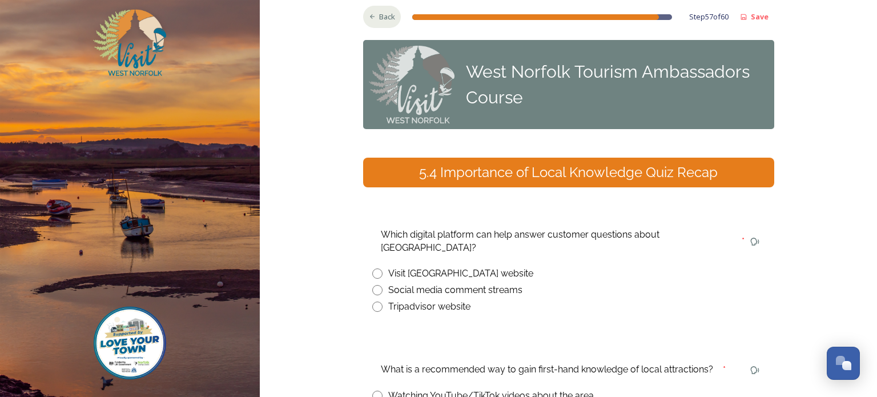
click at [388, 14] on span "Back" at bounding box center [387, 16] width 16 height 11
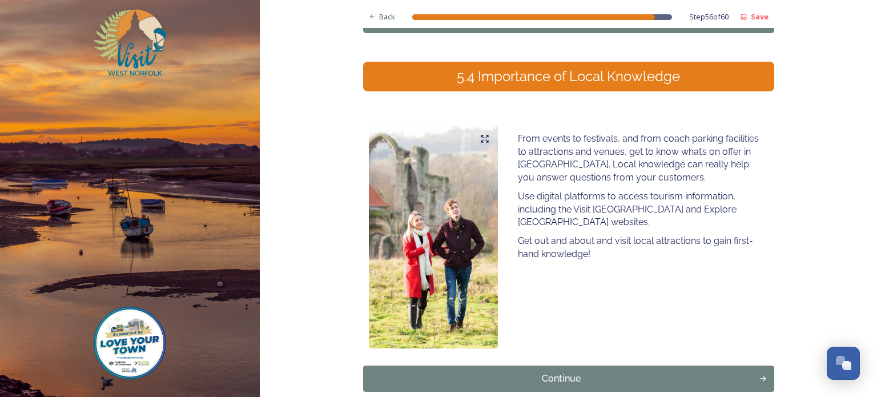
scroll to position [102, 0]
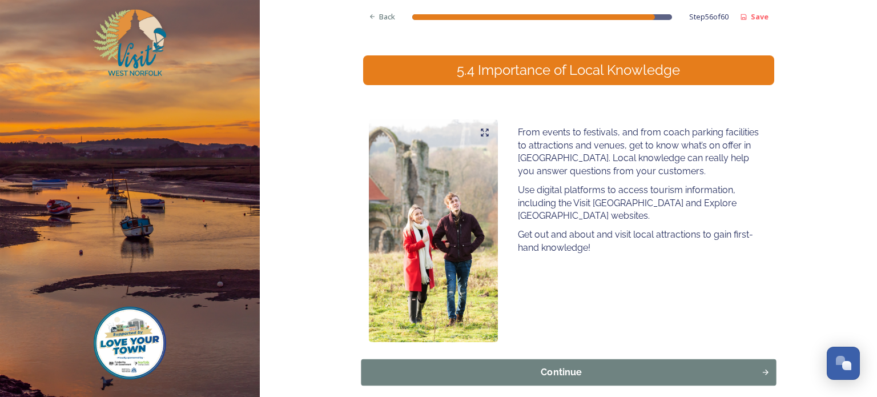
click at [550, 368] on div "Continue" at bounding box center [561, 372] width 388 height 14
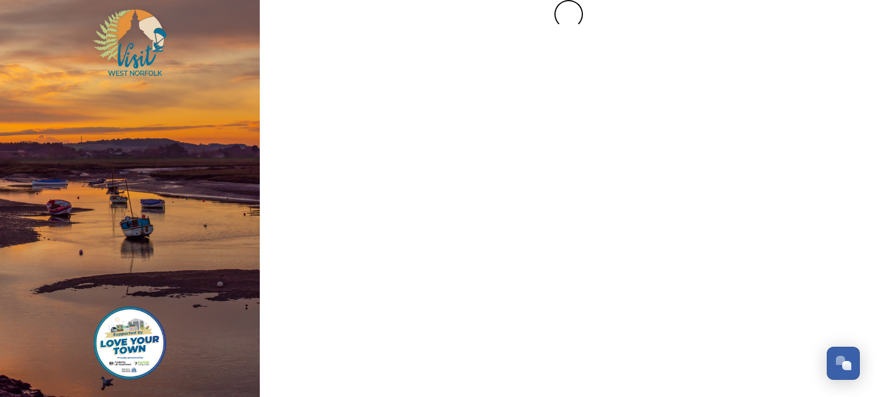
scroll to position [0, 0]
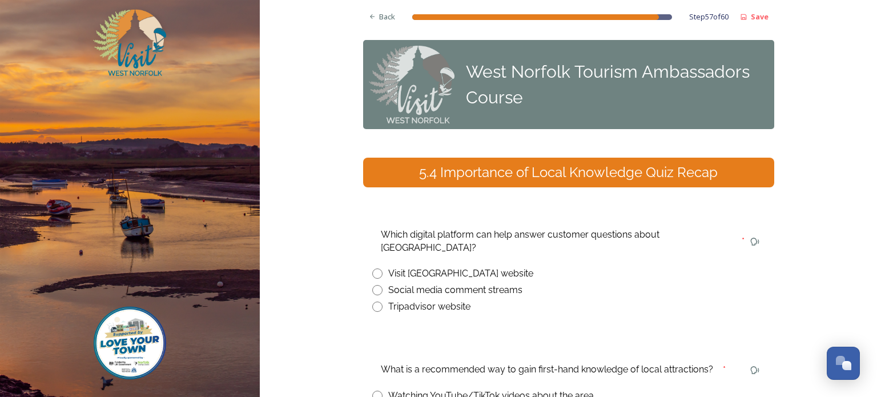
click at [378, 268] on input "radio" at bounding box center [377, 273] width 10 height 10
radio input "true"
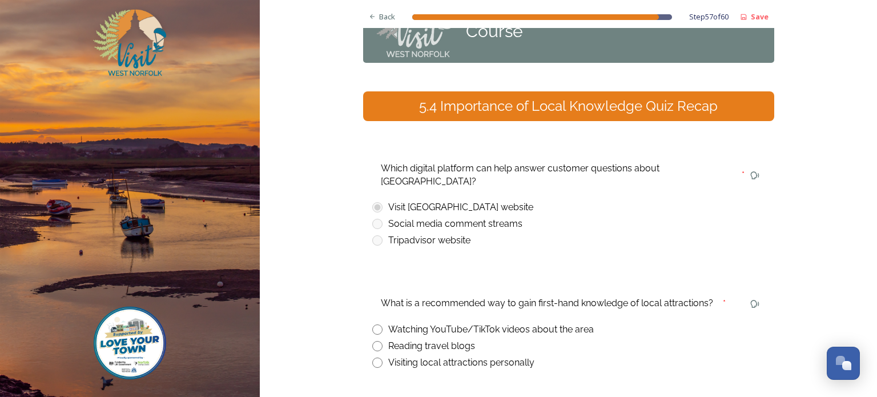
scroll to position [74, 0]
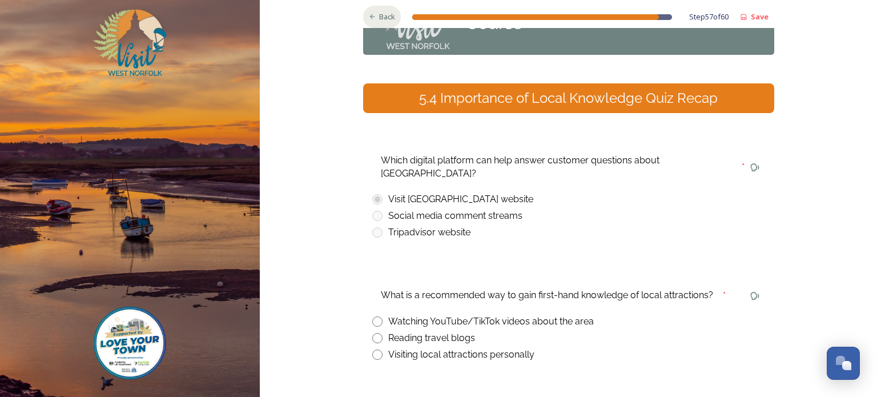
click at [385, 15] on span "Back" at bounding box center [387, 16] width 16 height 11
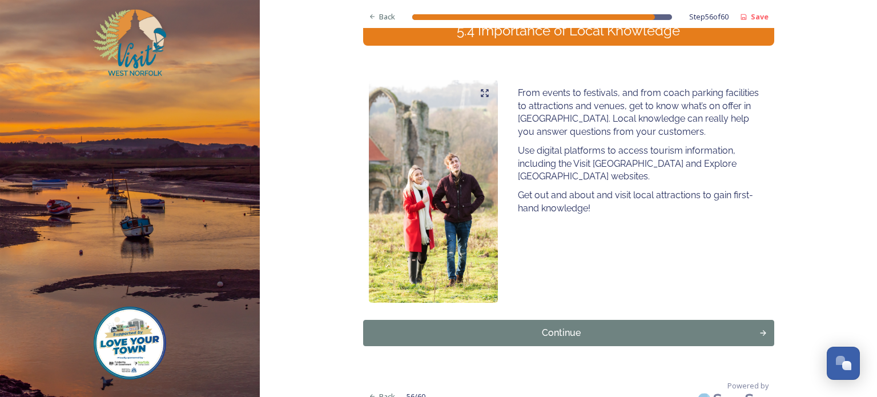
scroll to position [156, 0]
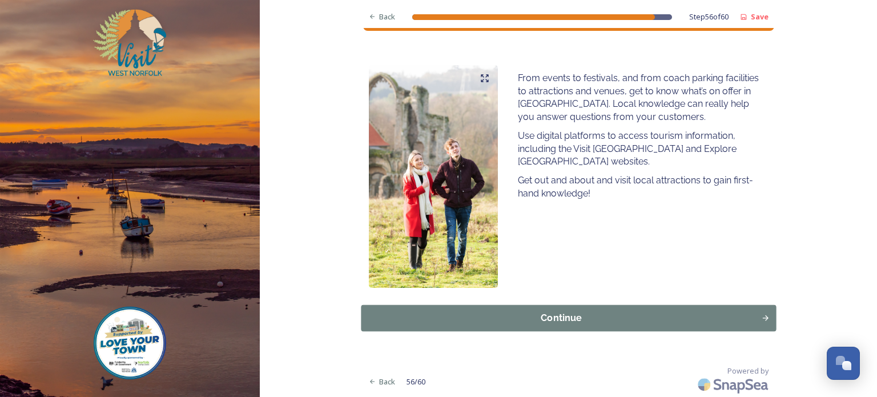
click at [523, 317] on div "Continue" at bounding box center [561, 318] width 388 height 14
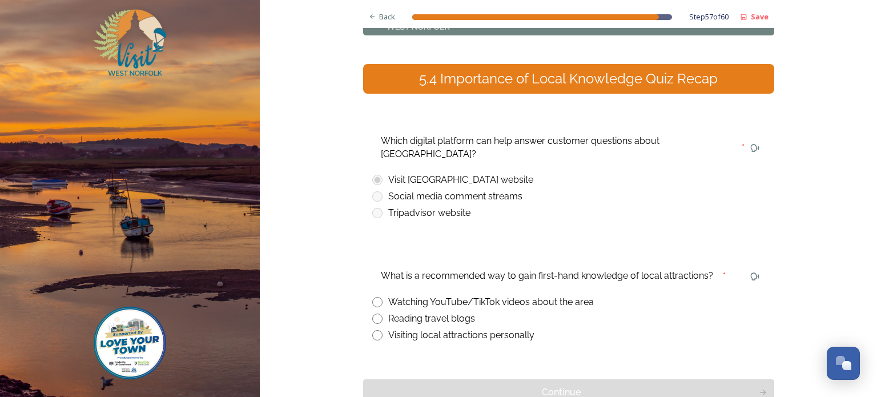
scroll to position [103, 0]
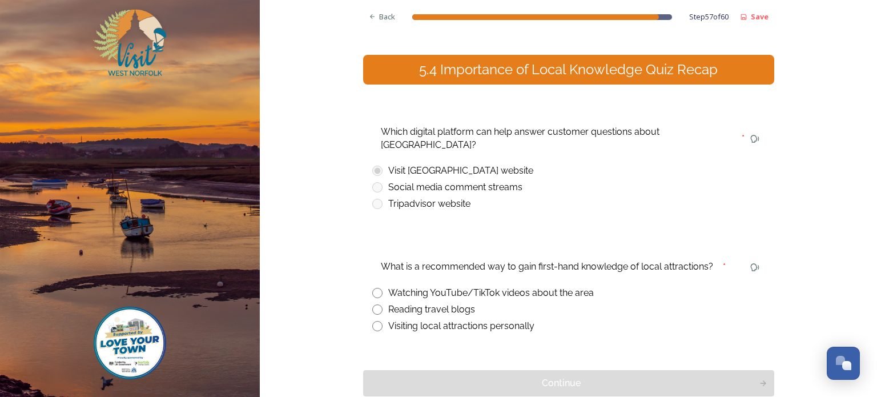
click at [377, 321] on input "radio" at bounding box center [377, 326] width 10 height 10
radio input "true"
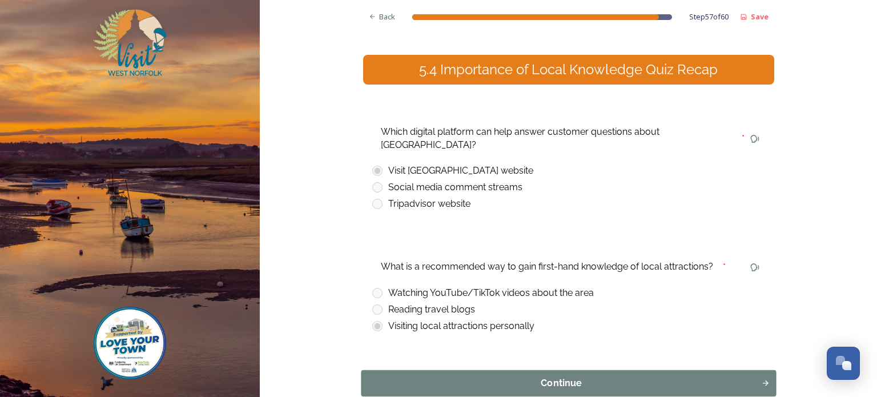
click at [531, 376] on div "Continue" at bounding box center [561, 383] width 388 height 14
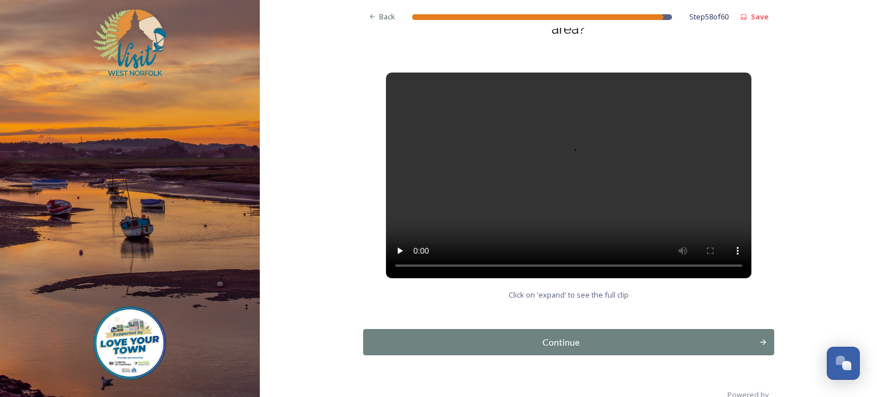
scroll to position [164, 0]
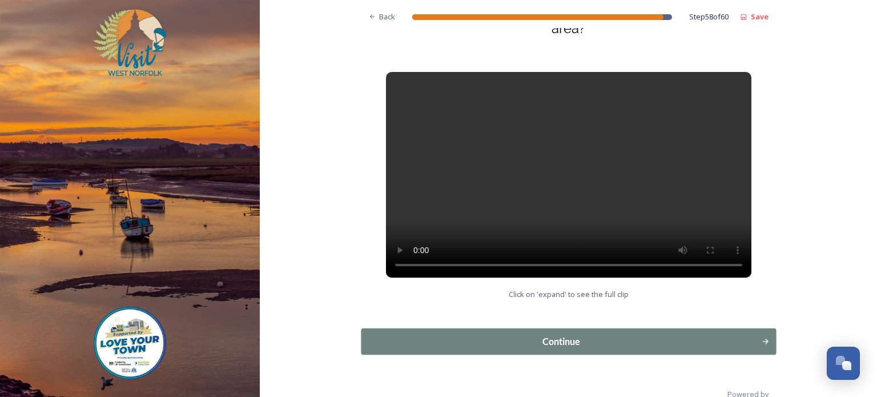
click at [531, 336] on div "Continue" at bounding box center [561, 341] width 388 height 14
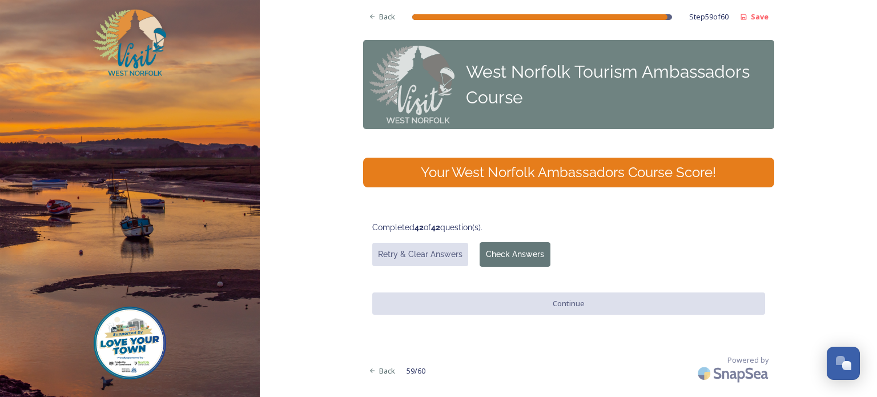
click at [510, 252] on button "Check Answers" at bounding box center [514, 254] width 71 height 25
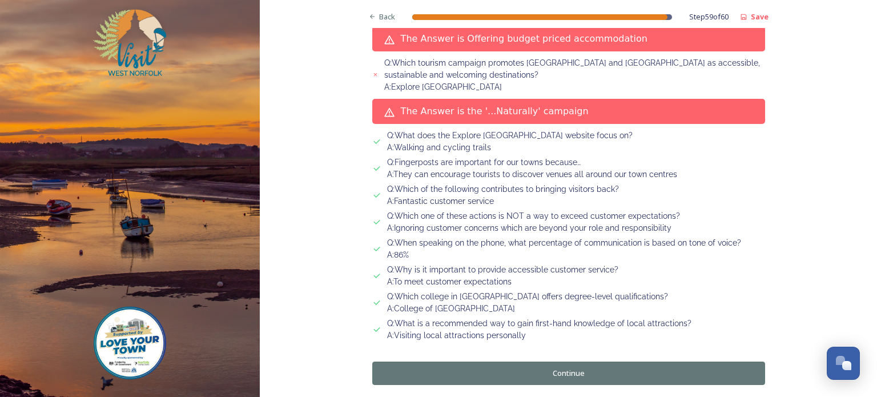
scroll to position [1354, 0]
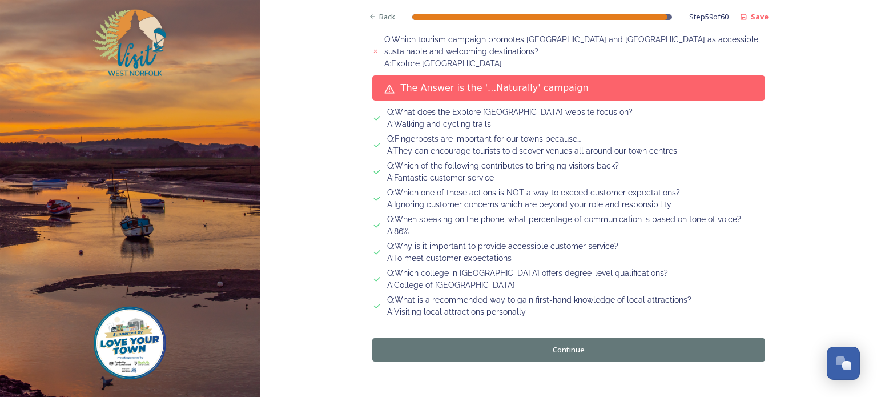
click at [514, 338] on button "Continue" at bounding box center [568, 349] width 393 height 23
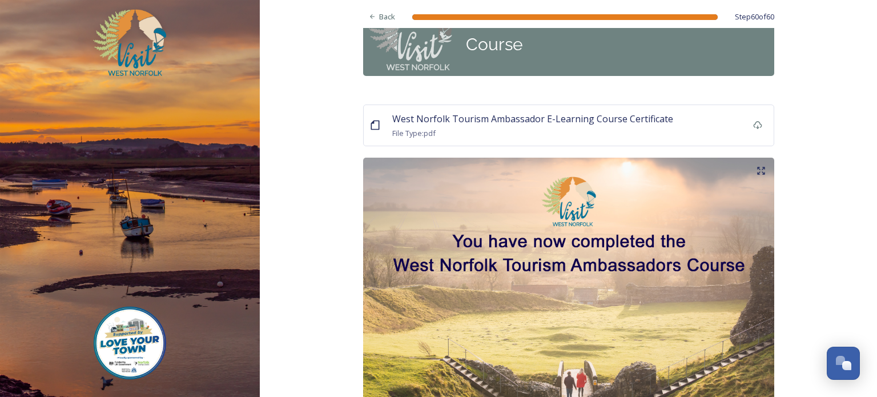
scroll to position [0, 0]
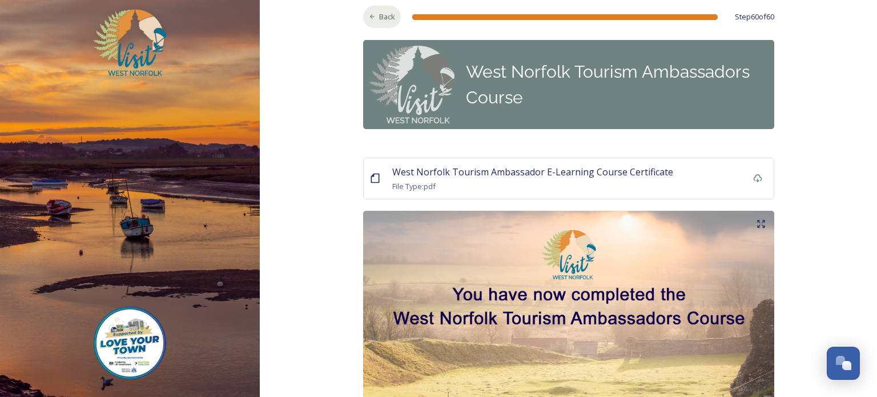
click at [386, 17] on span "Back" at bounding box center [387, 16] width 16 height 11
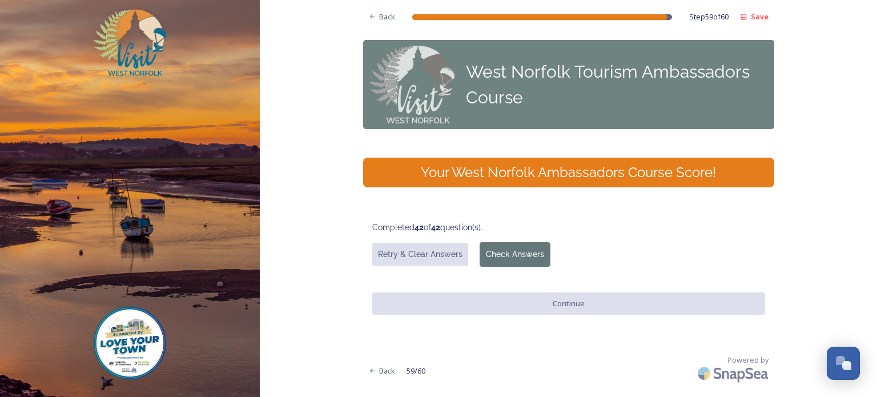
click at [509, 257] on button "Check Answers" at bounding box center [514, 254] width 71 height 25
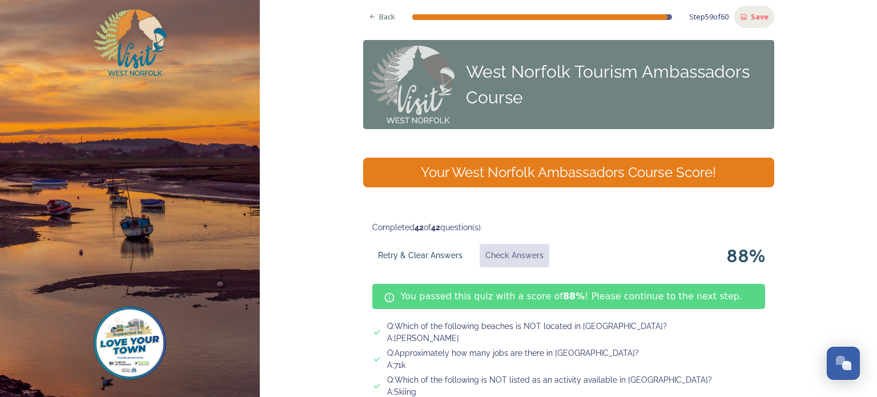
click at [760, 19] on strong "Save" at bounding box center [760, 16] width 18 height 10
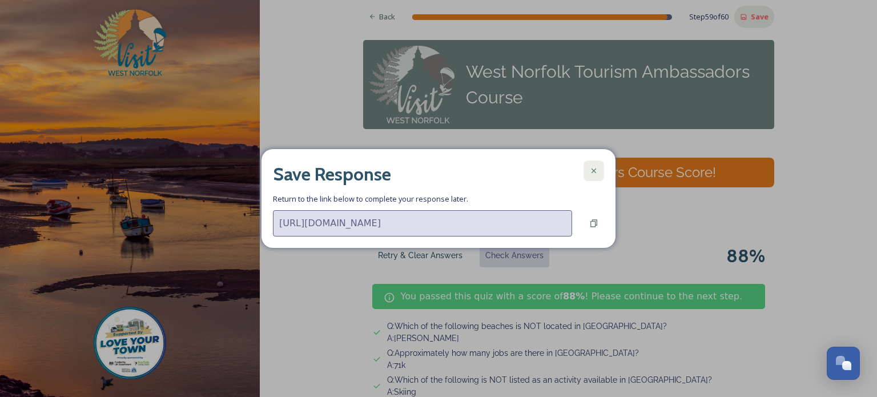
click at [595, 172] on icon at bounding box center [593, 170] width 5 height 5
